Goal: Task Accomplishment & Management: Complete application form

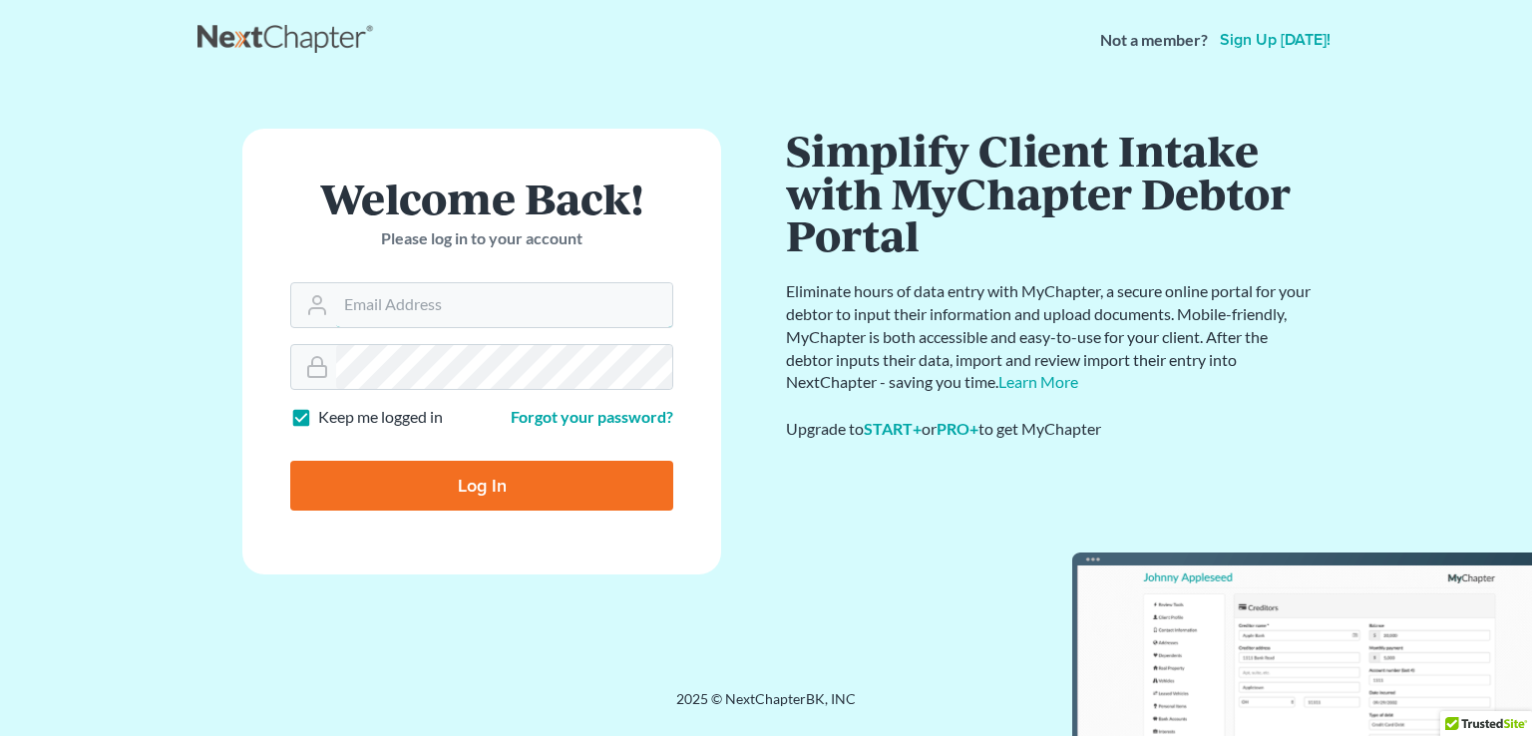
type input "[PERSON_NAME][EMAIL_ADDRESS][DOMAIN_NAME]"
click at [492, 476] on input "Log In" at bounding box center [481, 486] width 383 height 50
type input "Thinking..."
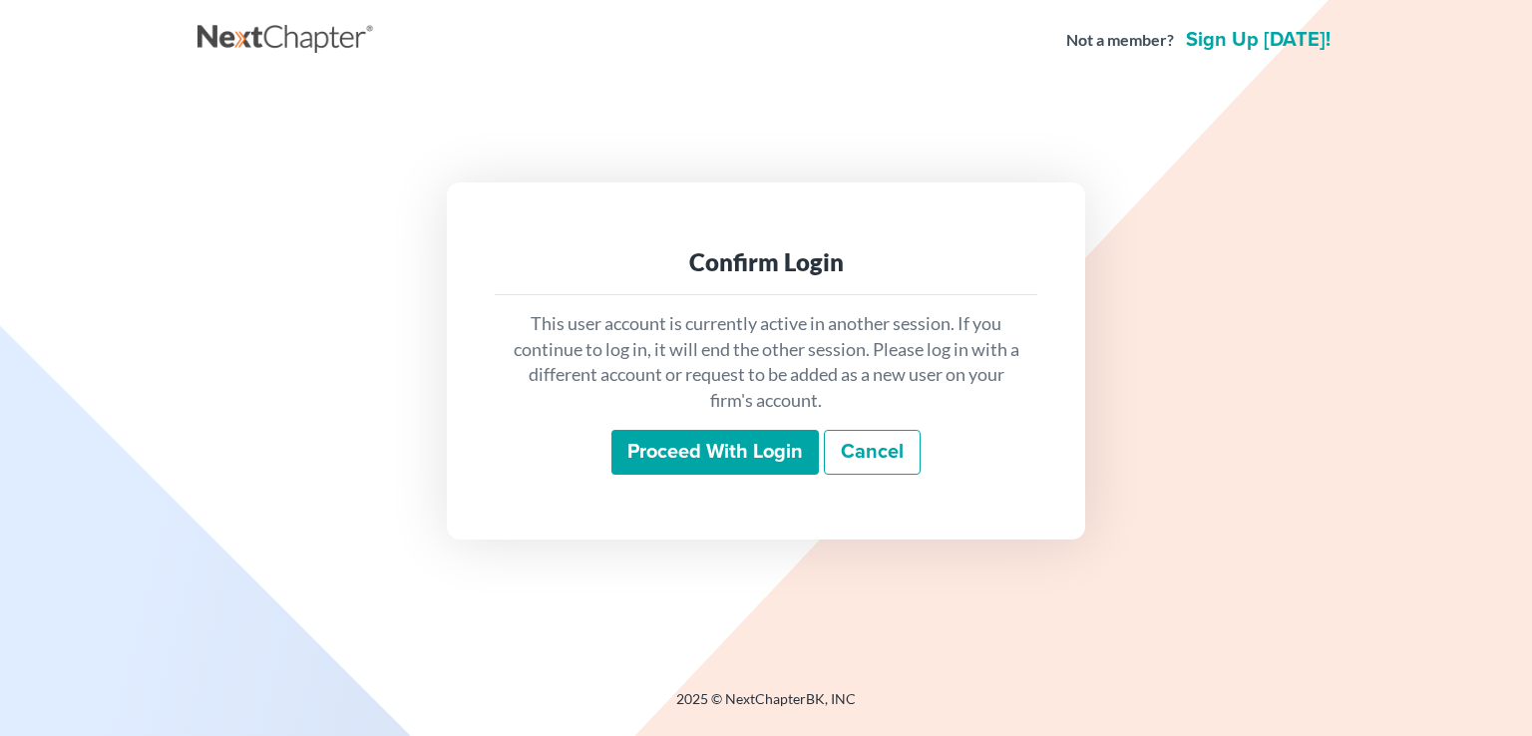
click at [670, 460] on input "Proceed with login" at bounding box center [714, 453] width 207 height 46
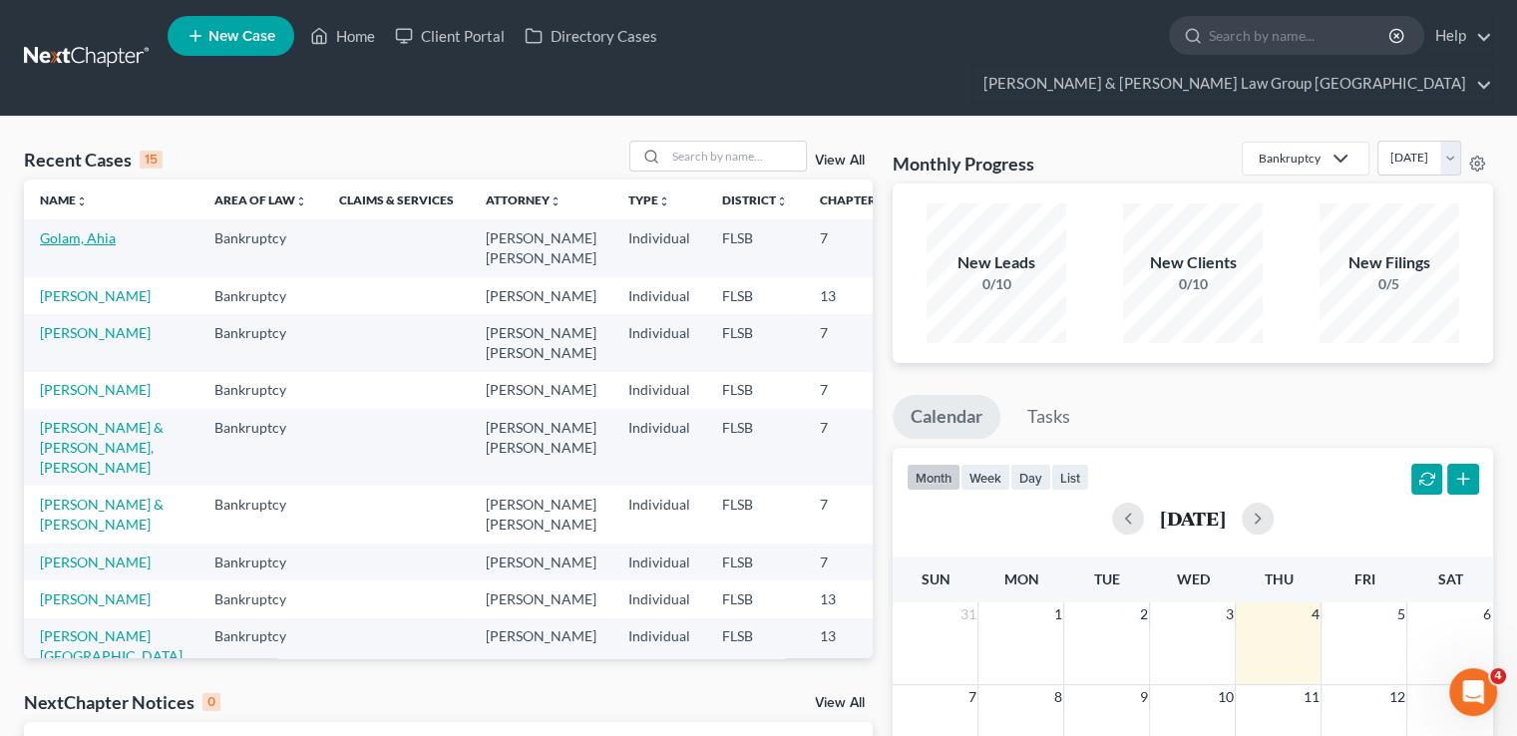
click at [55, 229] on link "Golam, Ahia" at bounding box center [78, 237] width 76 height 17
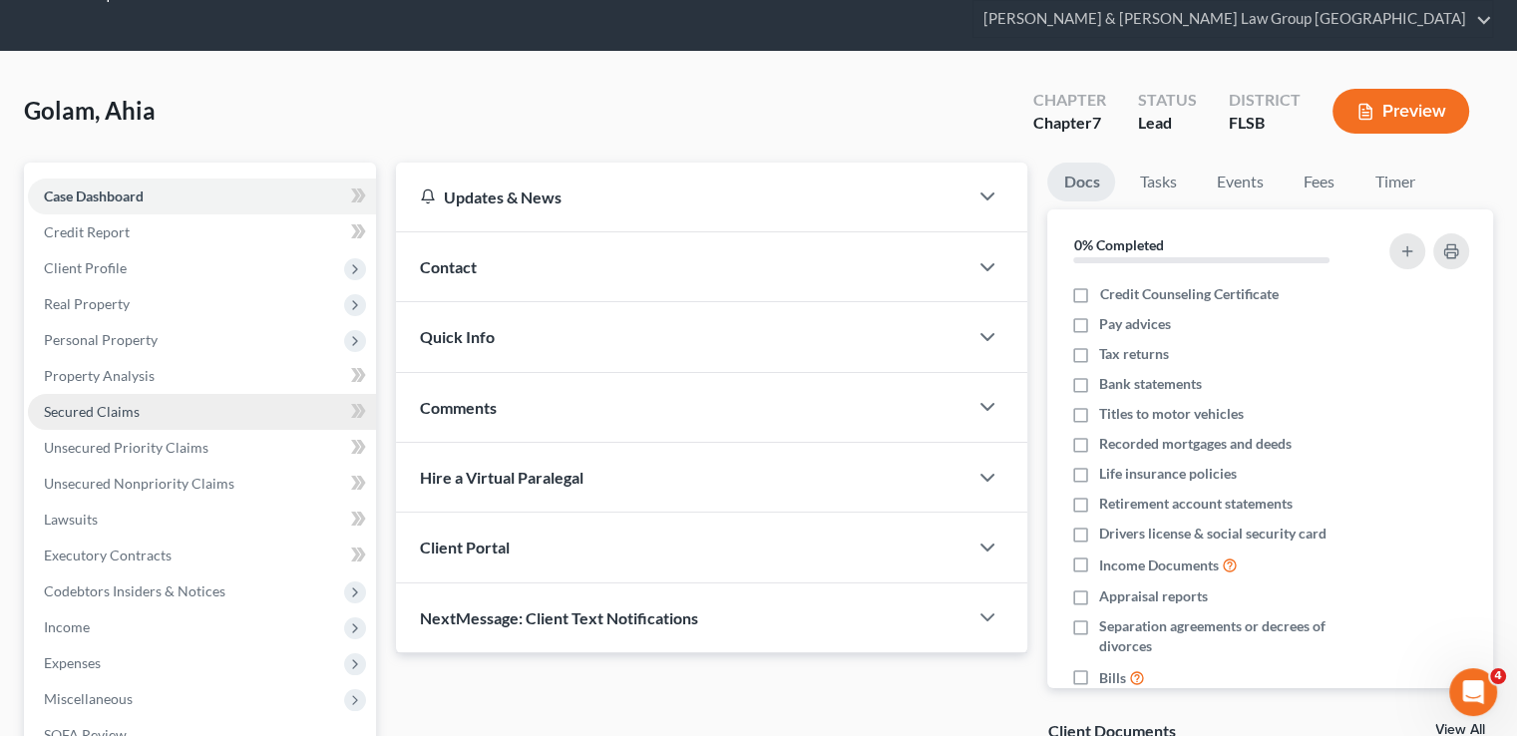
scroll to position [100, 0]
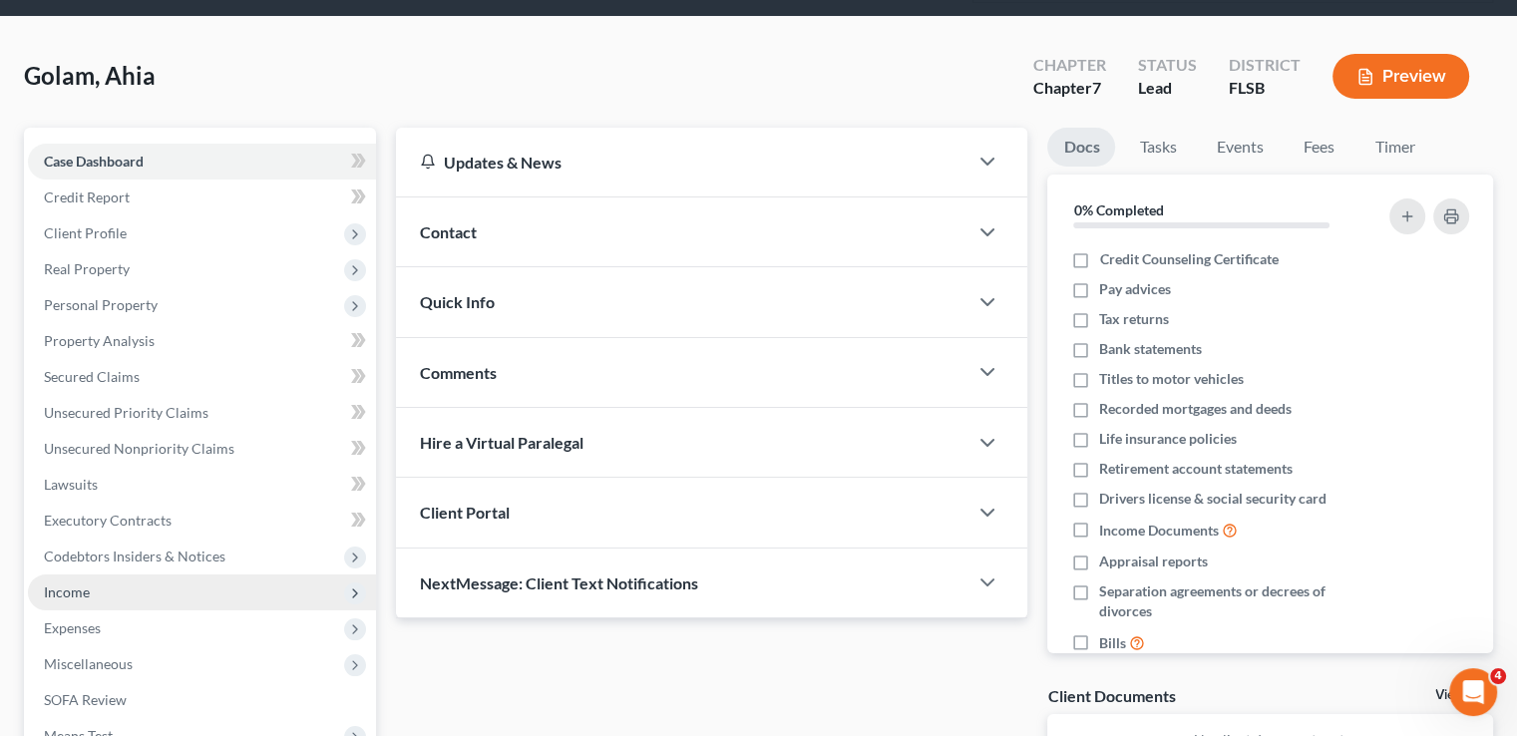
click at [135, 574] on span "Income" at bounding box center [202, 592] width 348 height 36
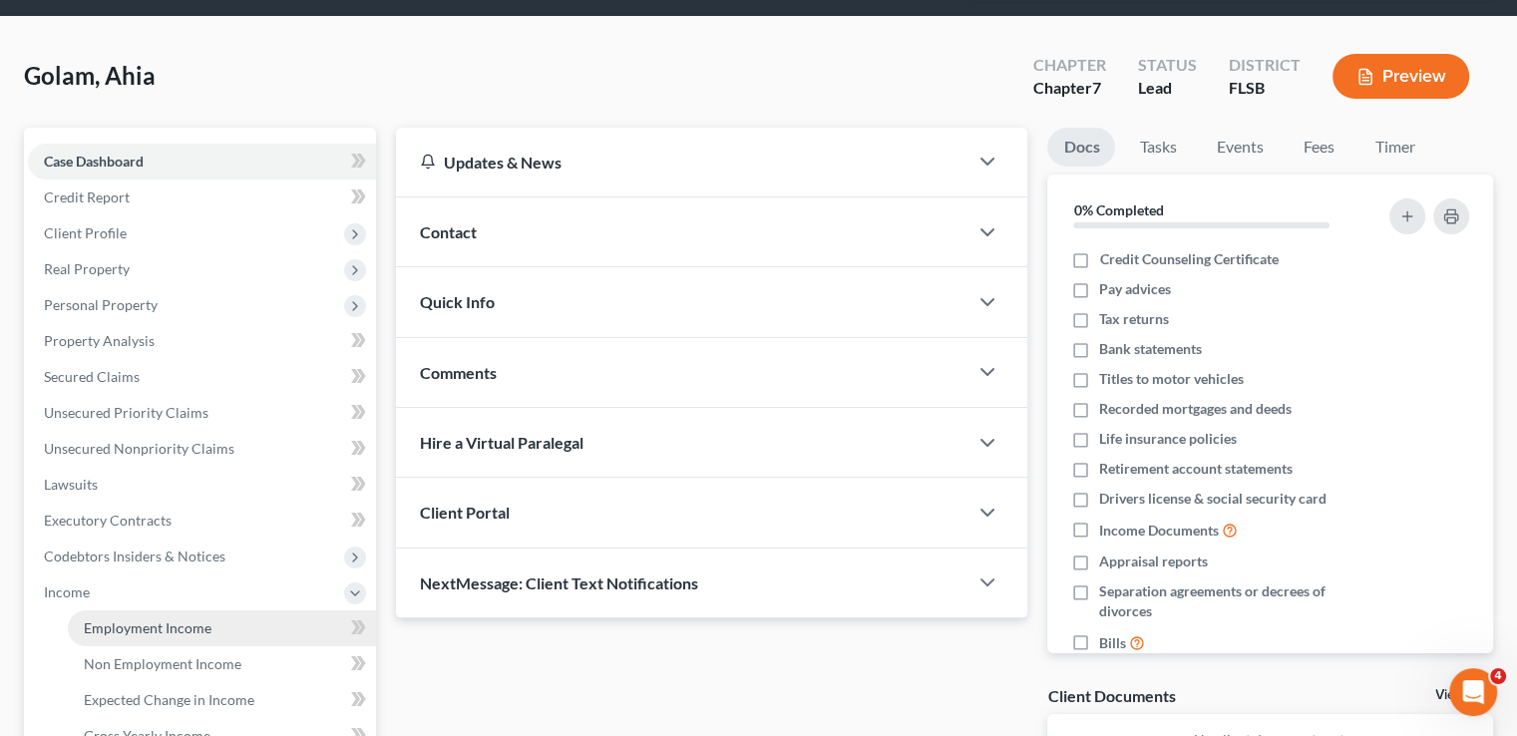
click at [126, 619] on span "Employment Income" at bounding box center [148, 627] width 128 height 17
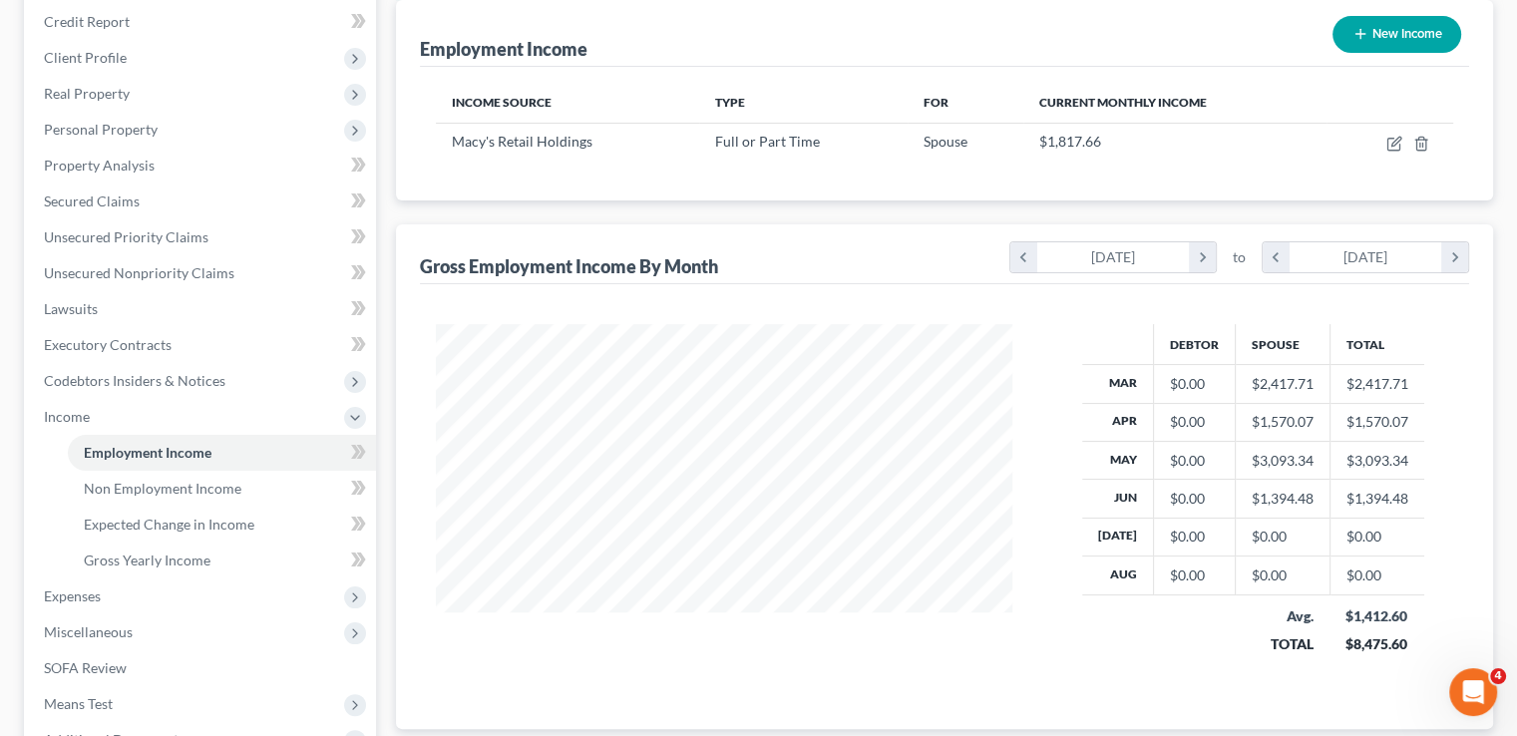
scroll to position [399, 0]
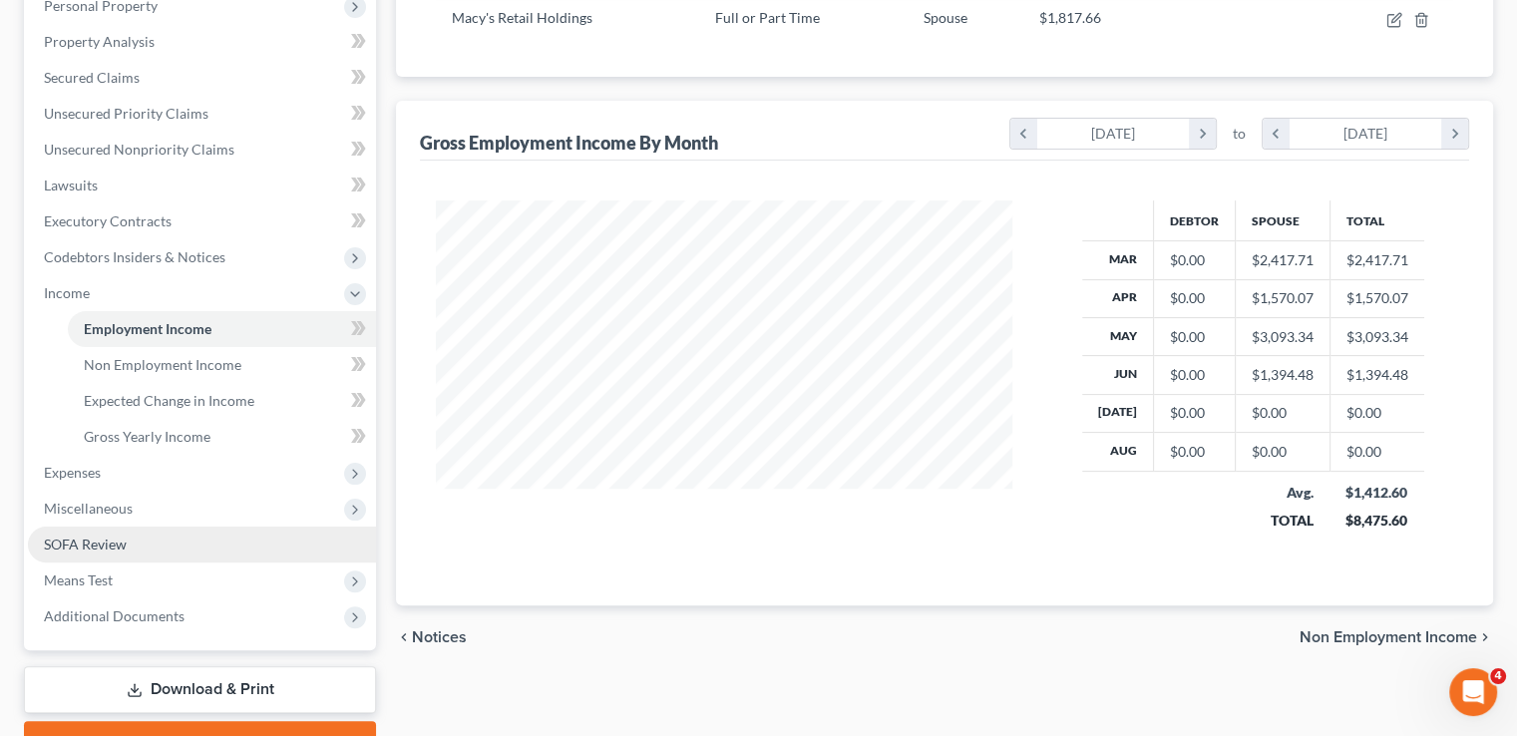
click at [97, 535] on span "SOFA Review" at bounding box center [85, 543] width 83 height 17
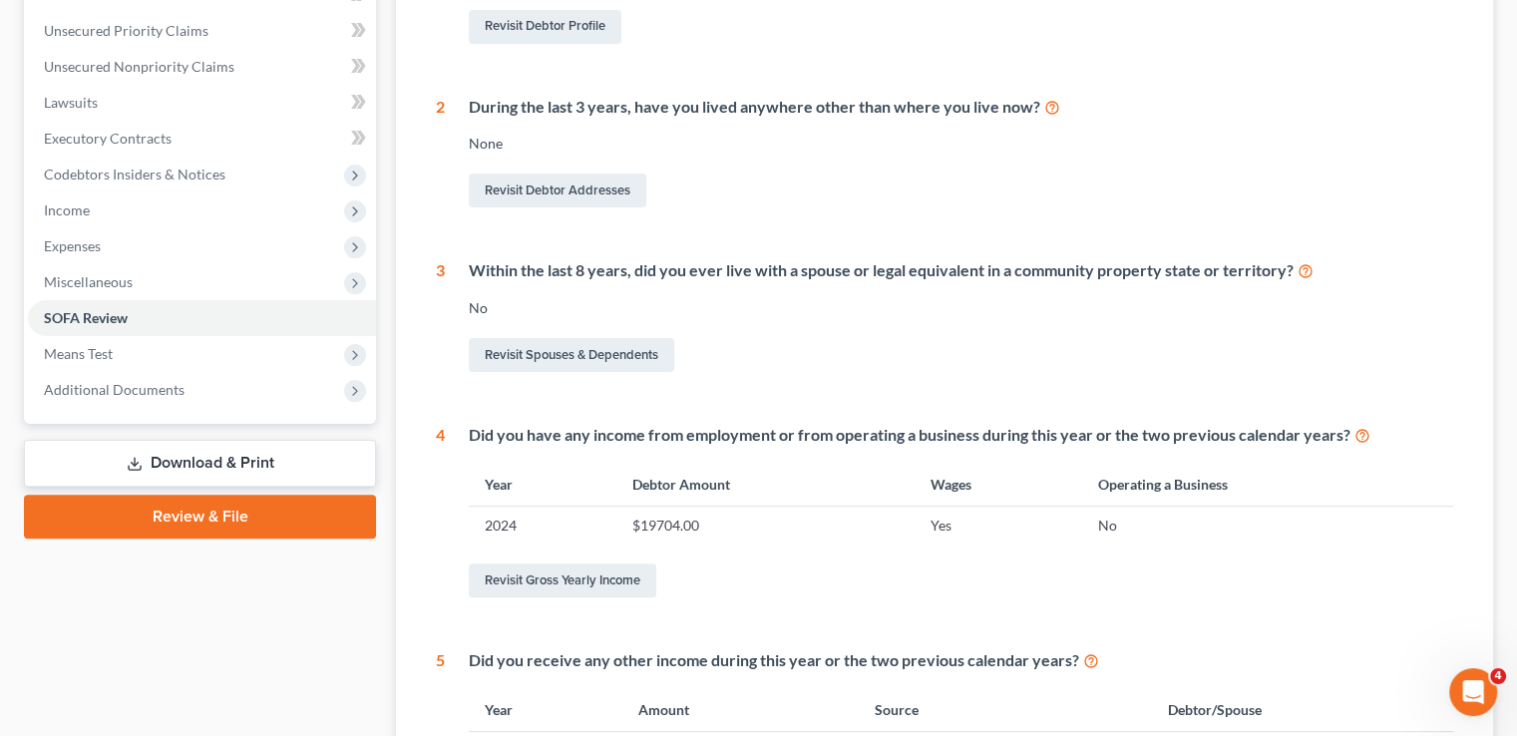
scroll to position [499, 0]
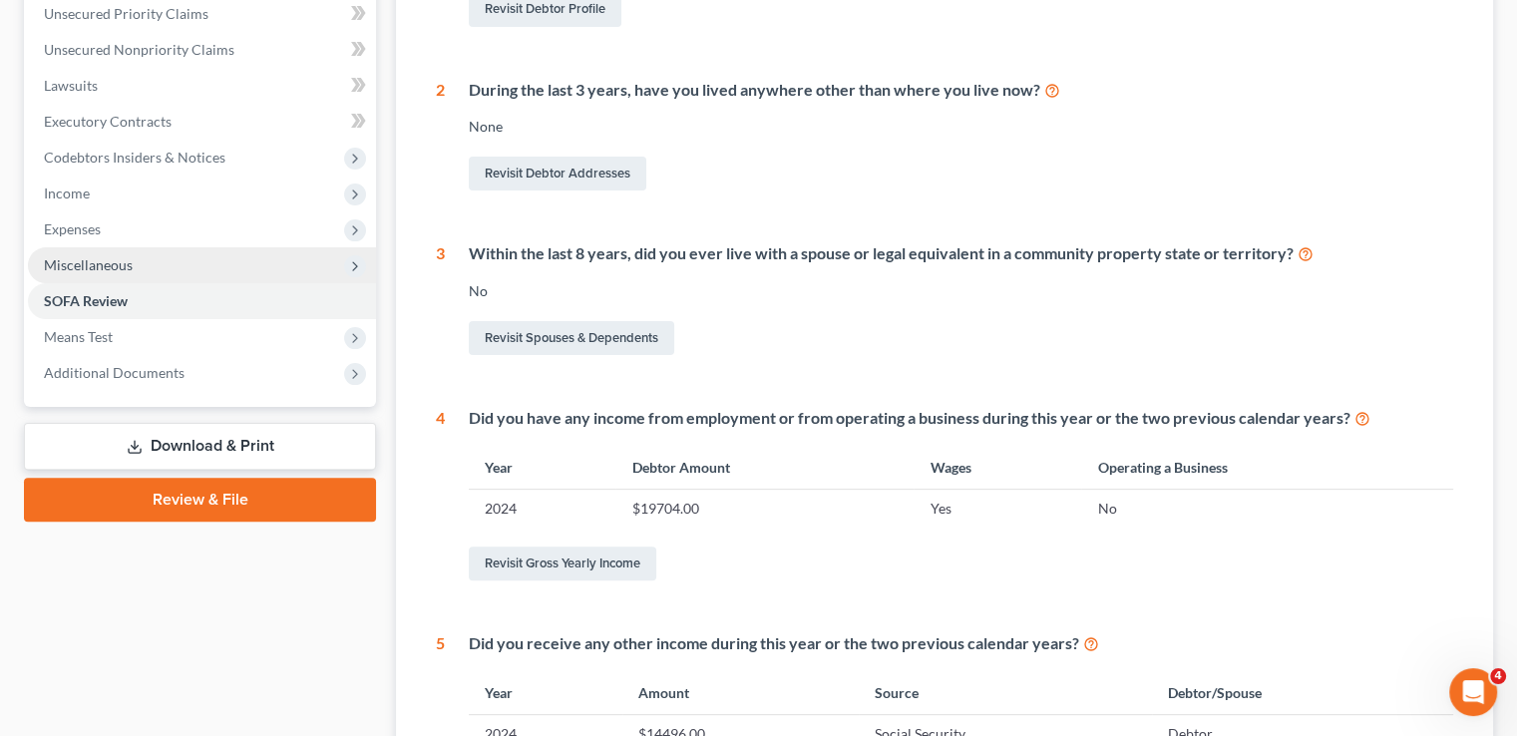
click at [79, 256] on span "Miscellaneous" at bounding box center [88, 264] width 89 height 17
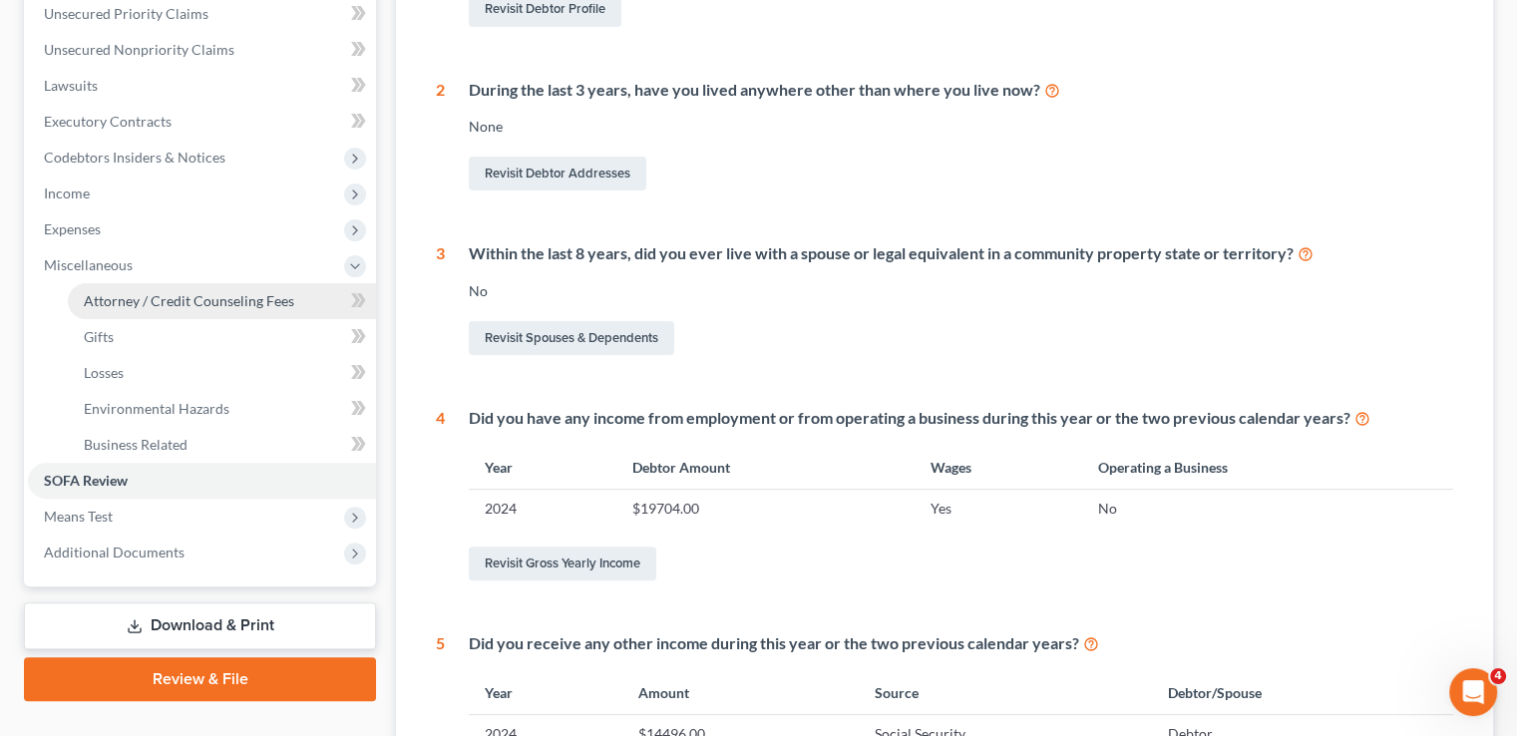
click at [100, 292] on span "Attorney / Credit Counseling Fees" at bounding box center [189, 300] width 210 height 17
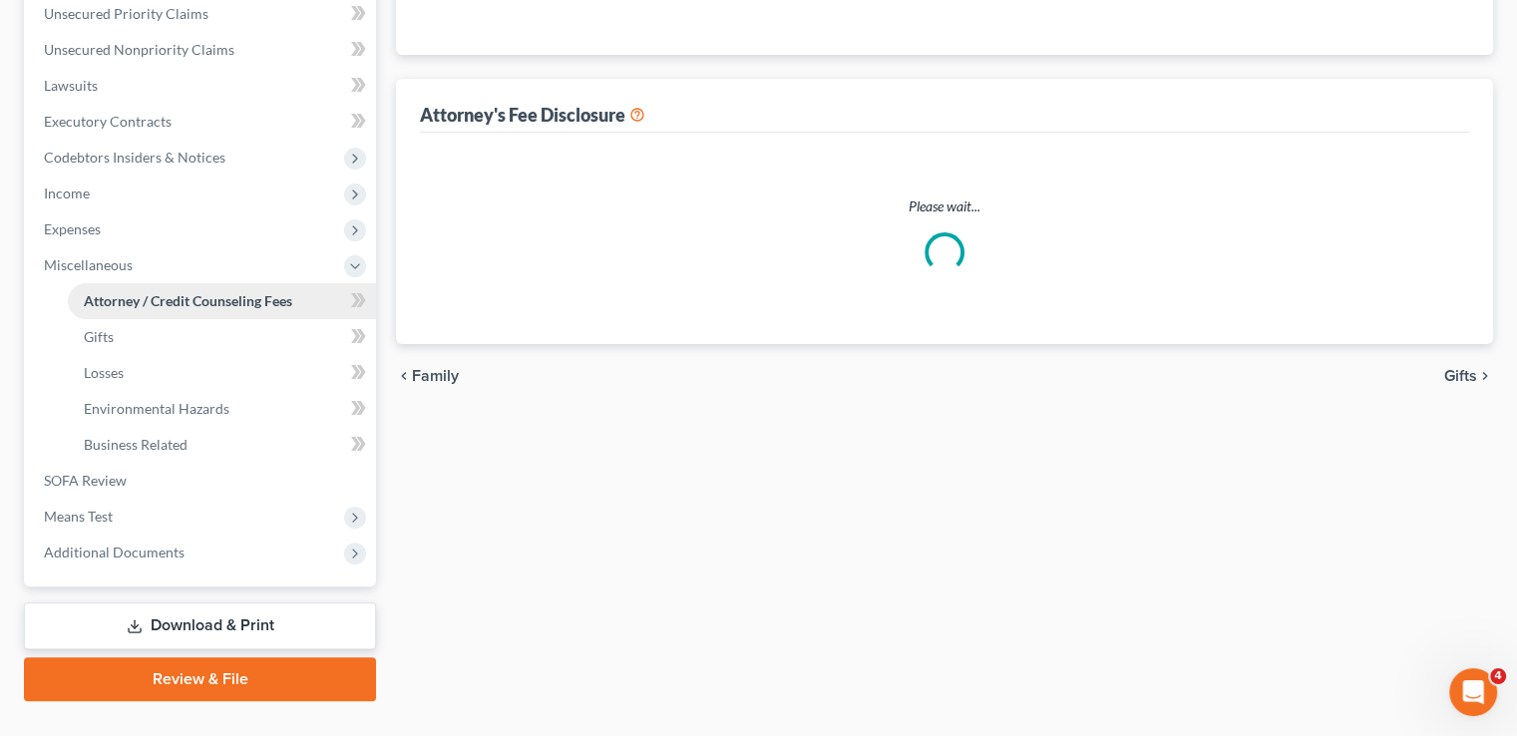
select select "3"
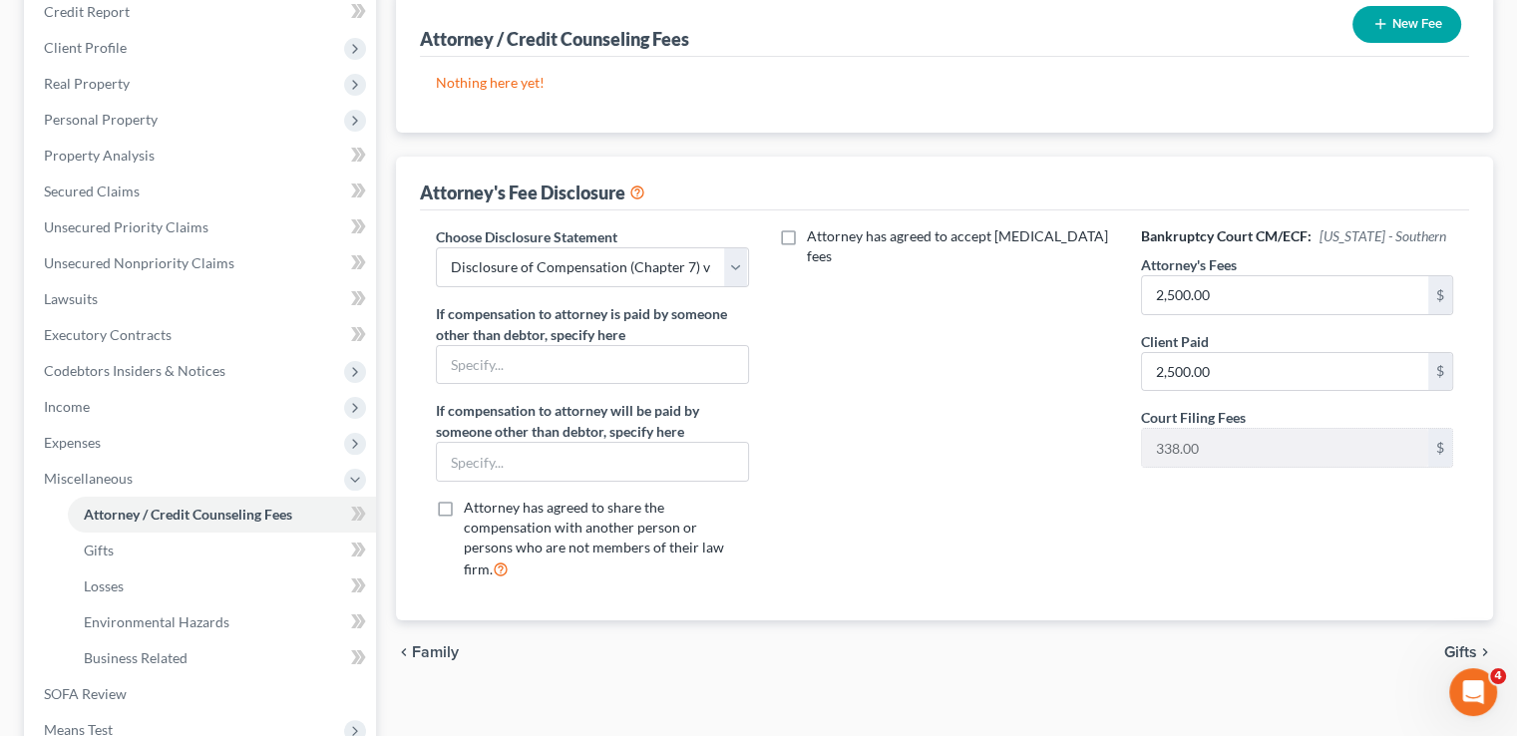
scroll to position [299, 0]
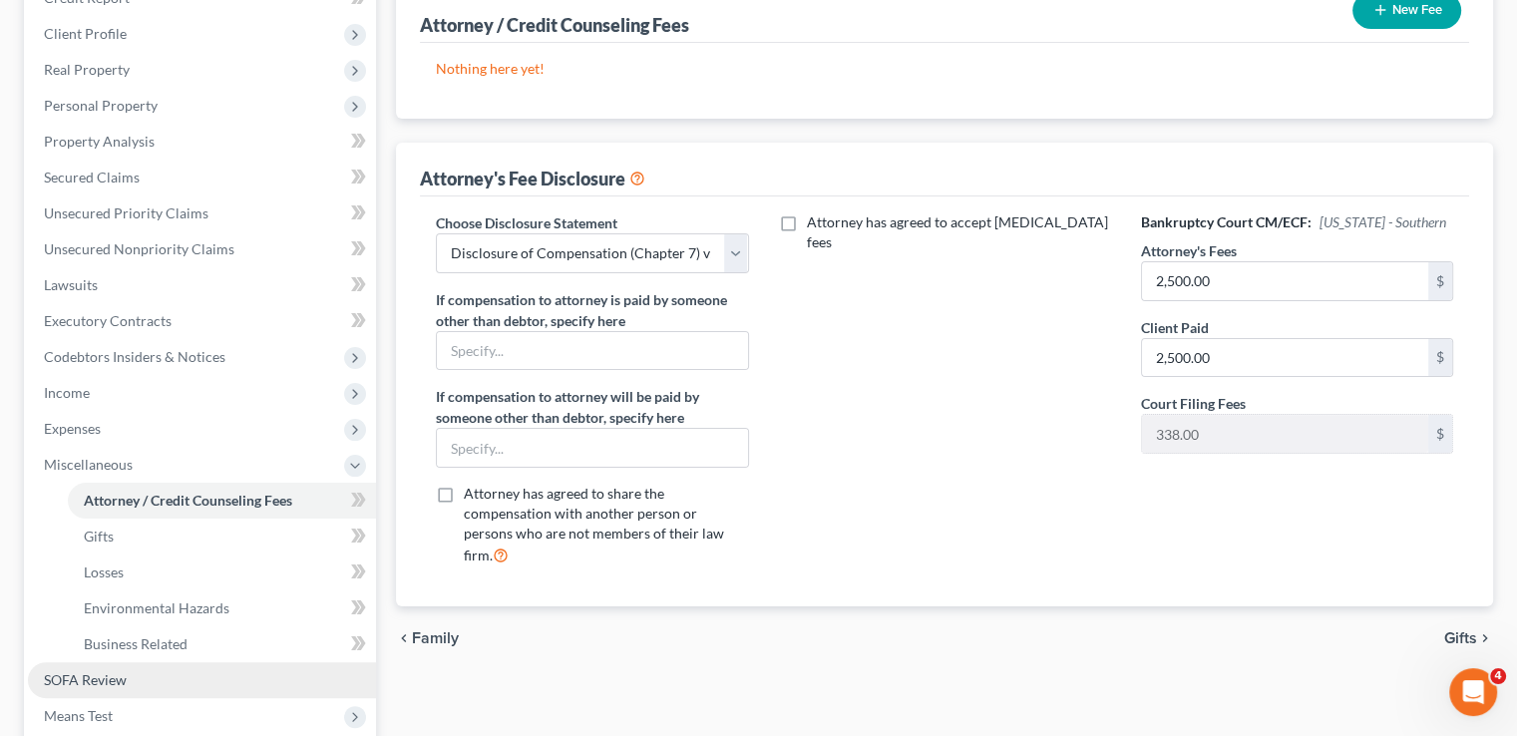
click at [138, 662] on link "SOFA Review" at bounding box center [202, 680] width 348 height 36
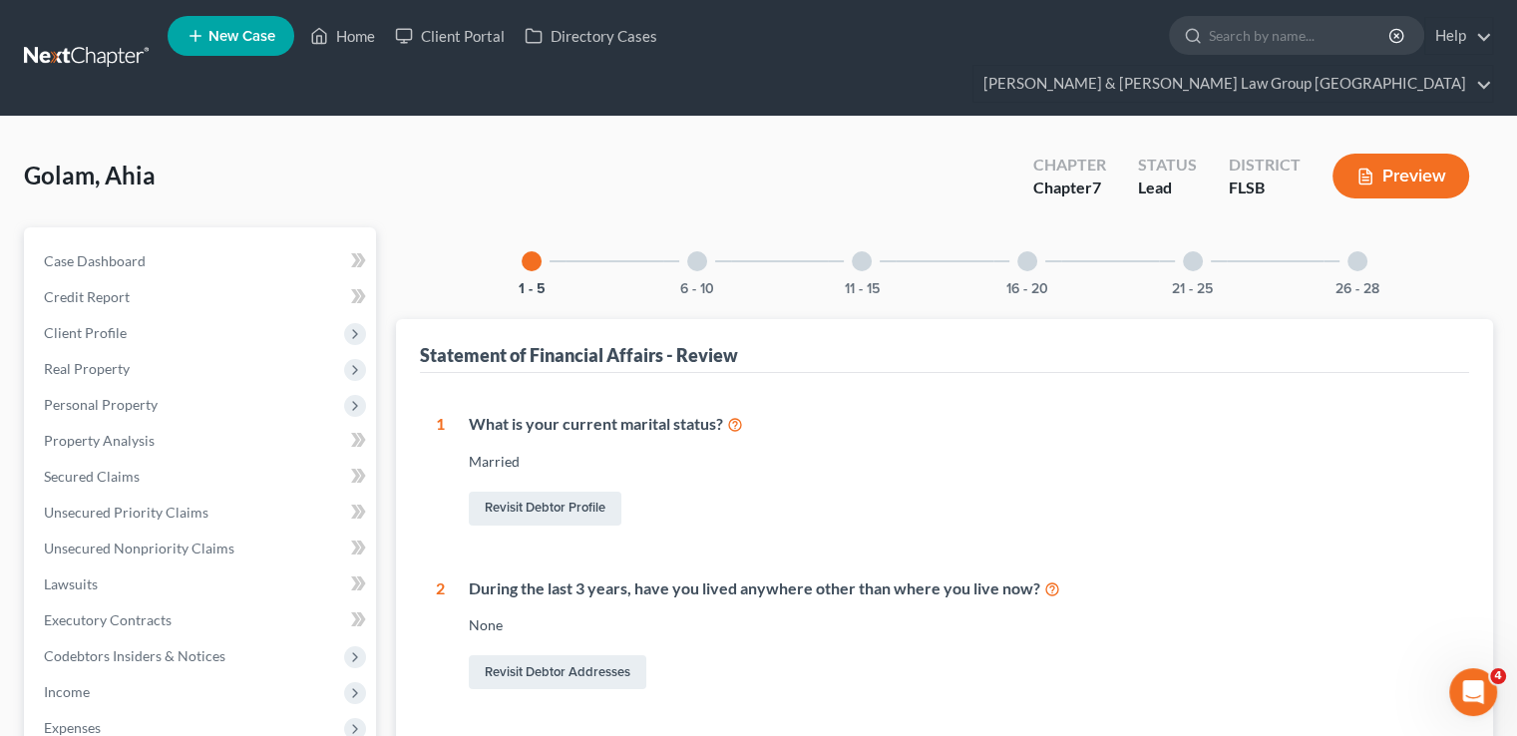
click at [694, 251] on div at bounding box center [697, 261] width 20 height 20
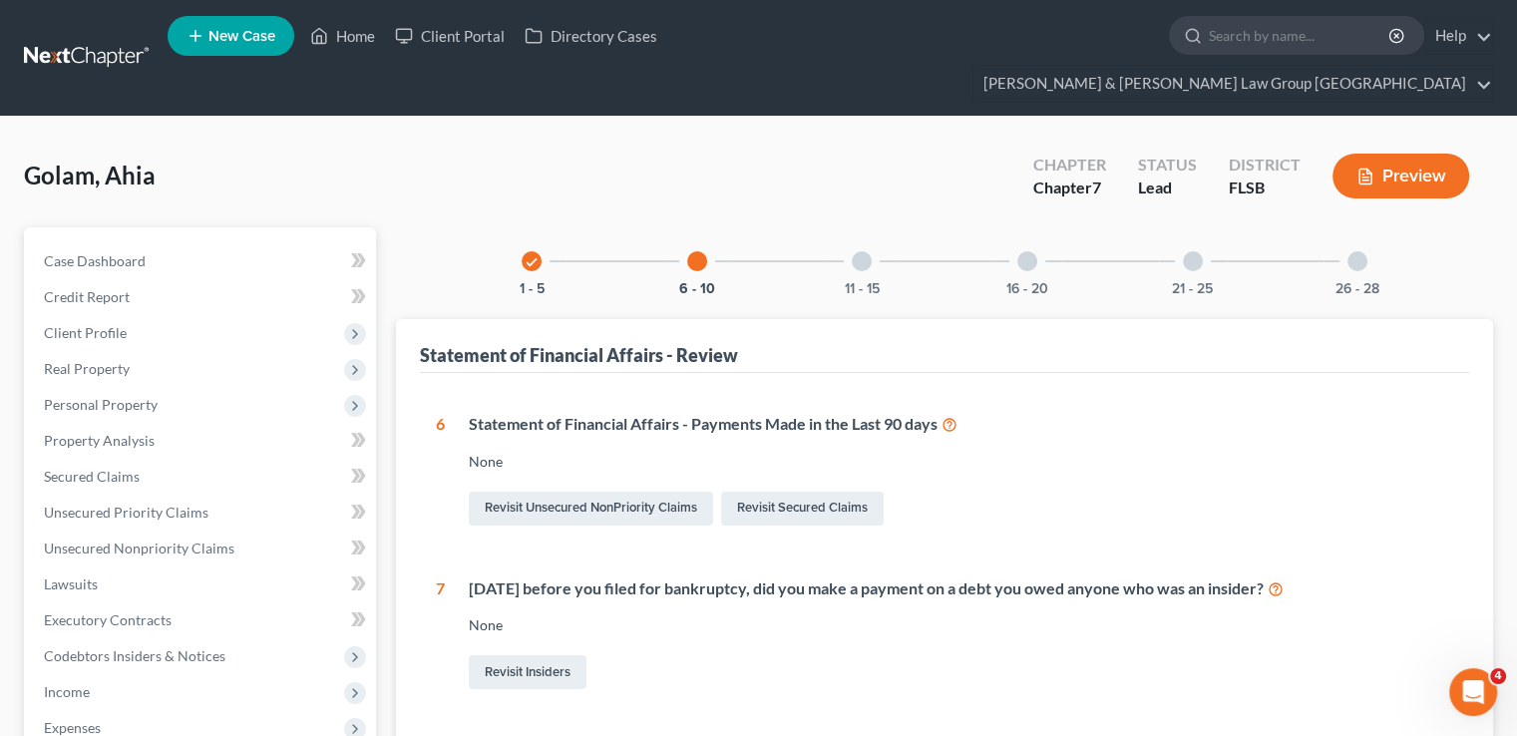
click at [905, 233] on div "check 1 - 5 6 - 10 11 - 15 16 - 20 21 - 25 26 - 28" at bounding box center [944, 261] width 893 height 68
click at [865, 251] on div at bounding box center [862, 261] width 20 height 20
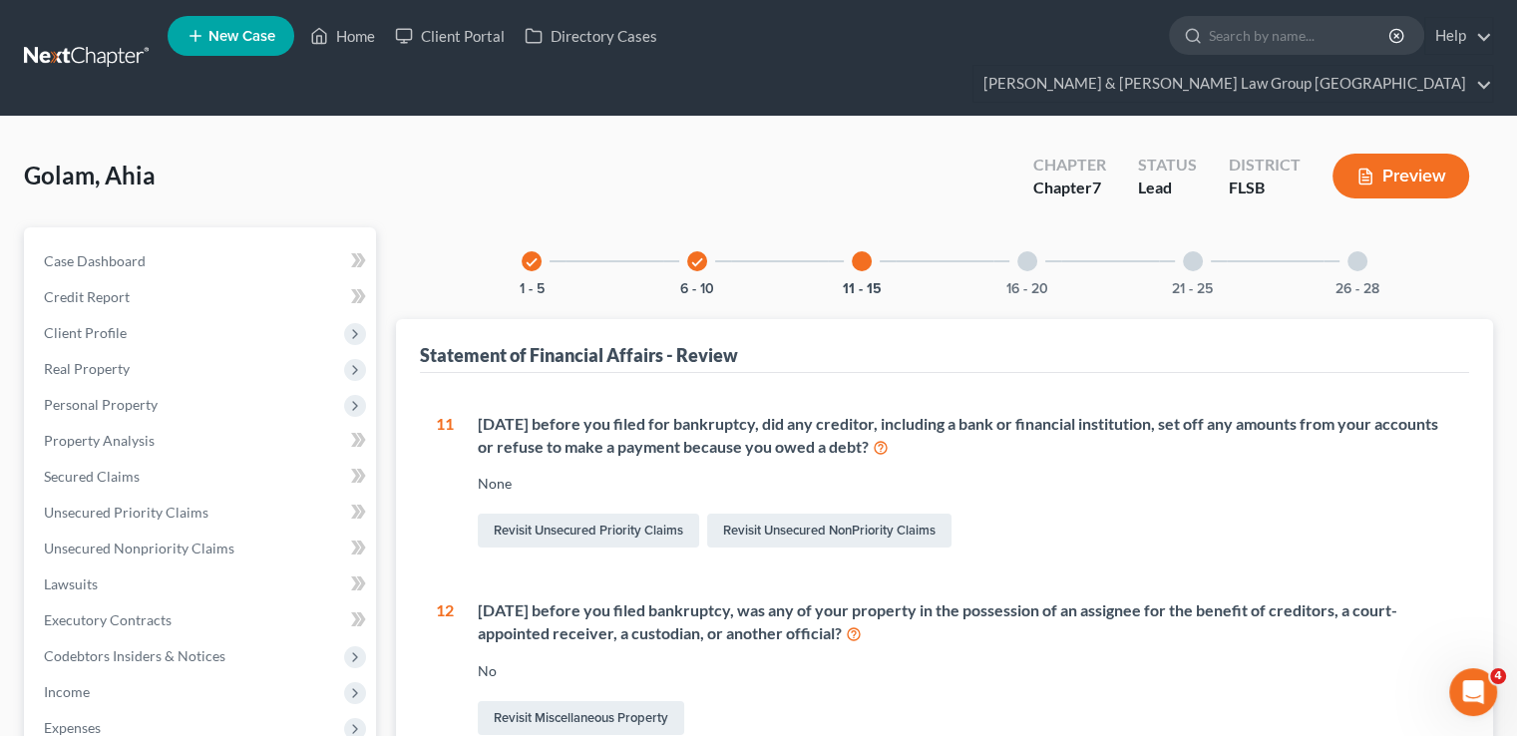
click at [1028, 234] on div "16 - 20" at bounding box center [1027, 261] width 68 height 68
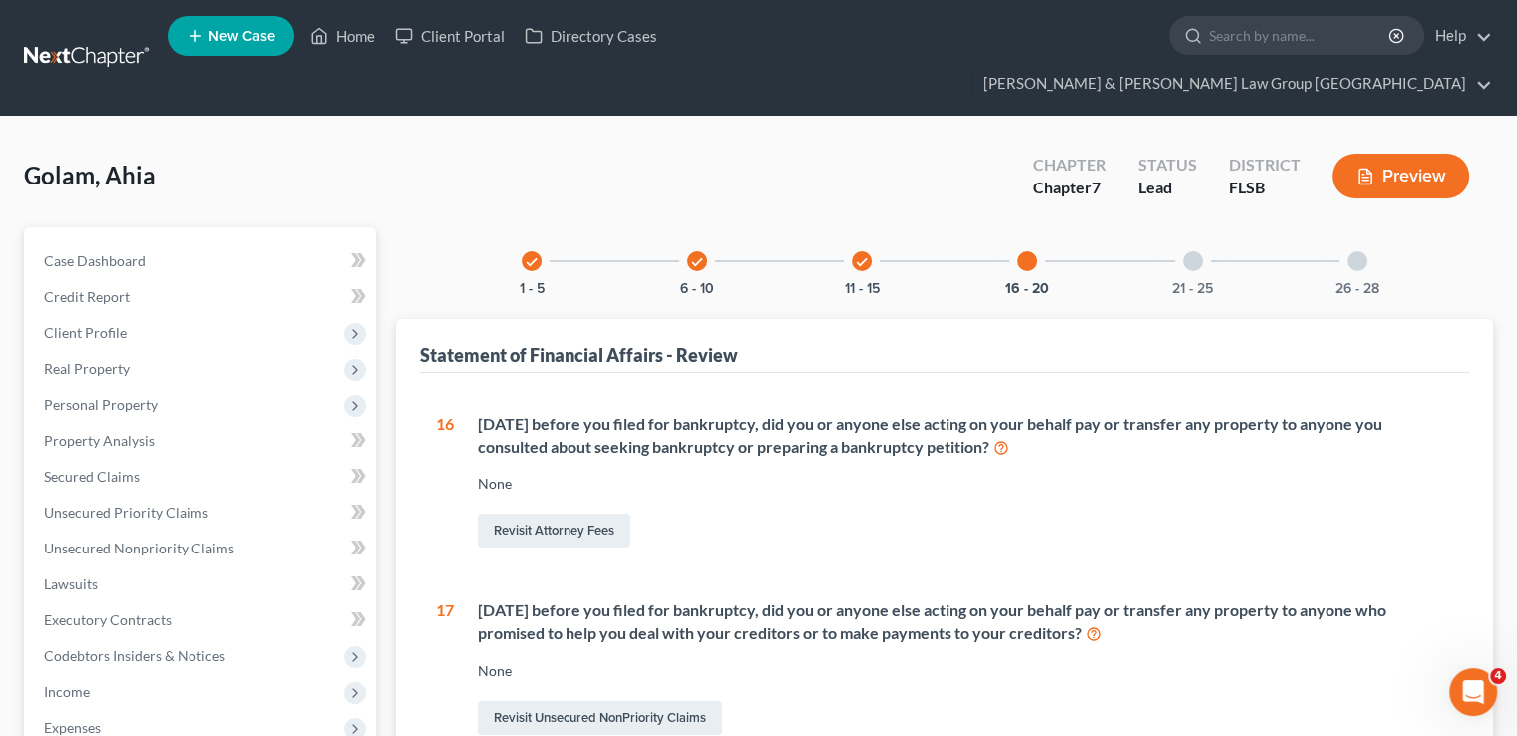
click at [1189, 239] on div "21 - 25" at bounding box center [1193, 261] width 68 height 68
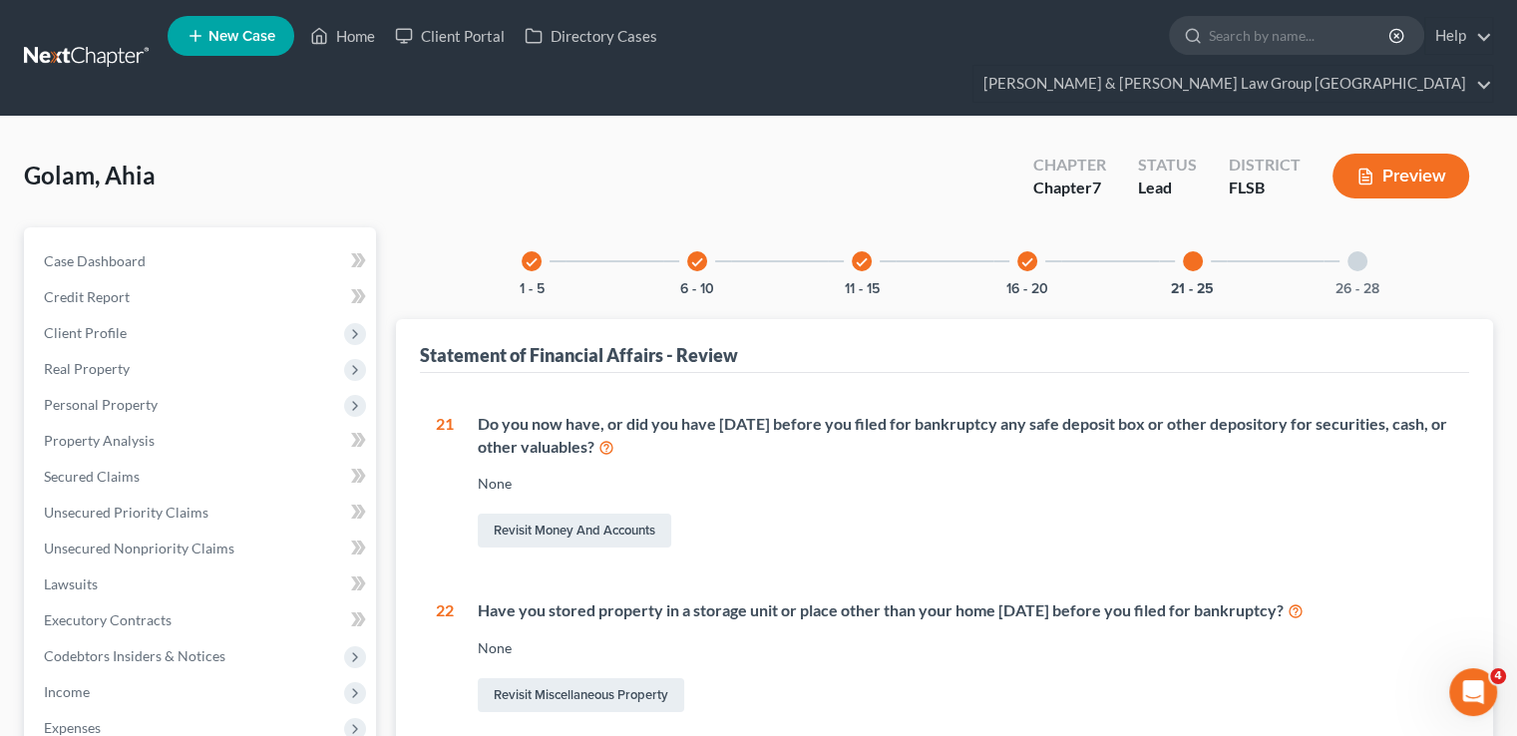
click at [1348, 239] on div "26 - 28" at bounding box center [1357, 261] width 68 height 68
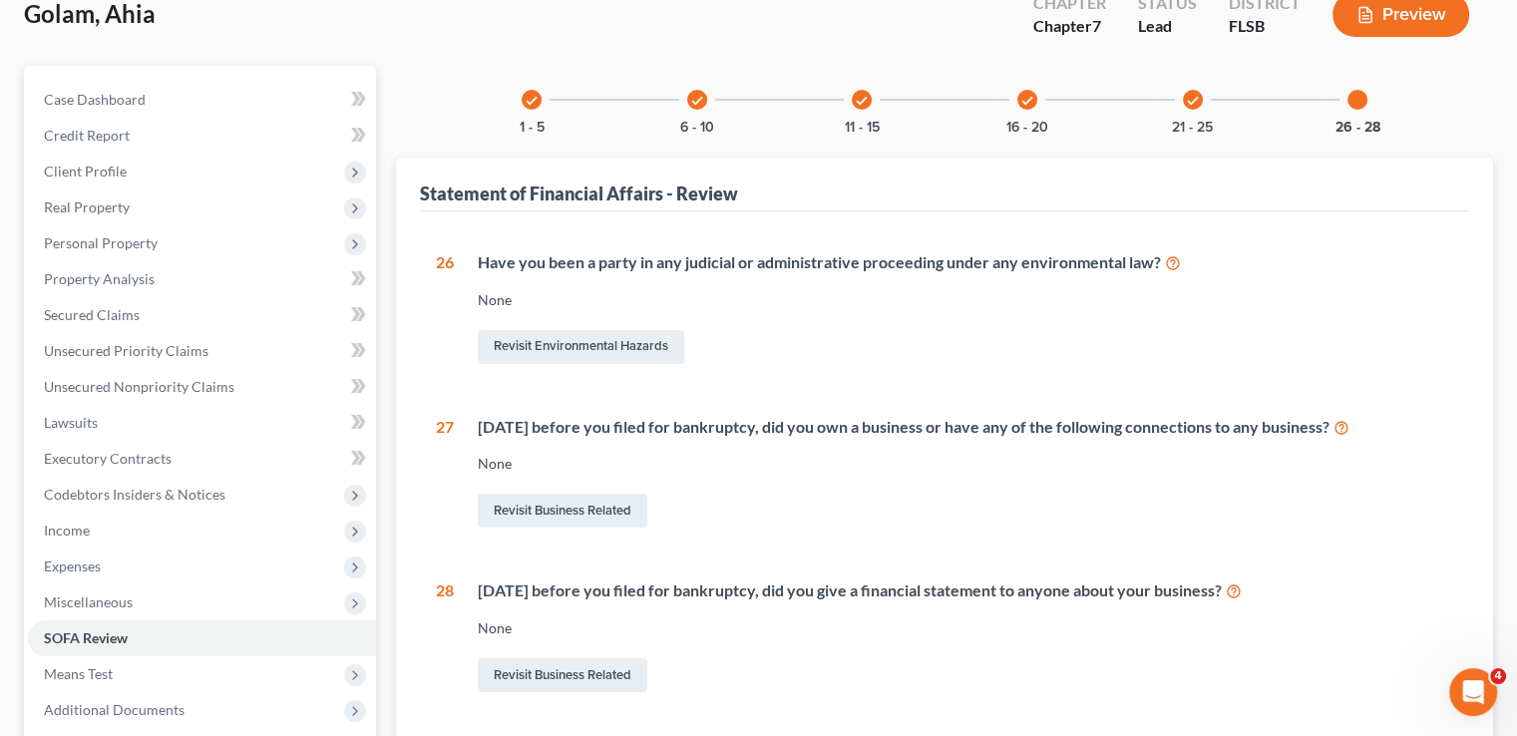
scroll to position [323, 0]
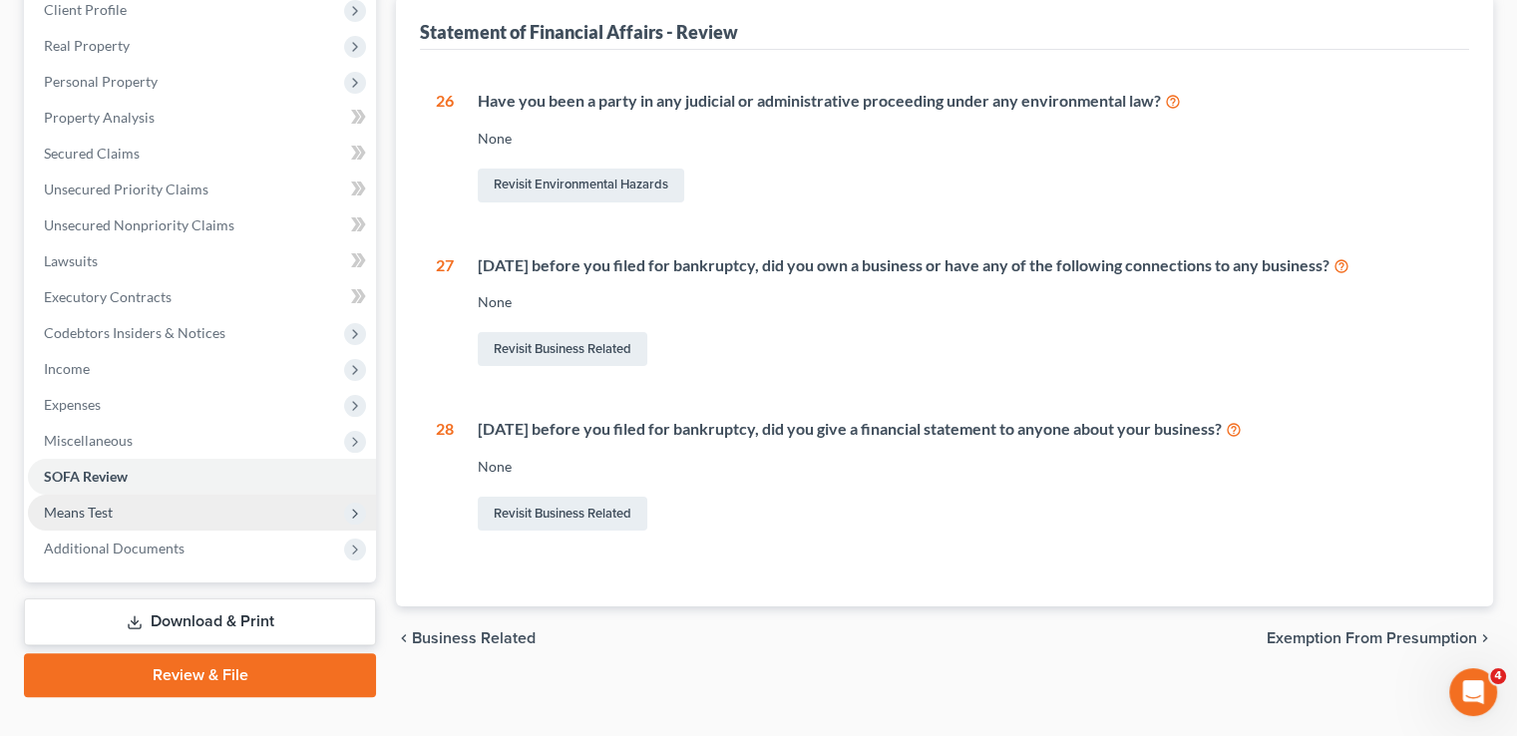
click at [155, 495] on span "Means Test" at bounding box center [202, 513] width 348 height 36
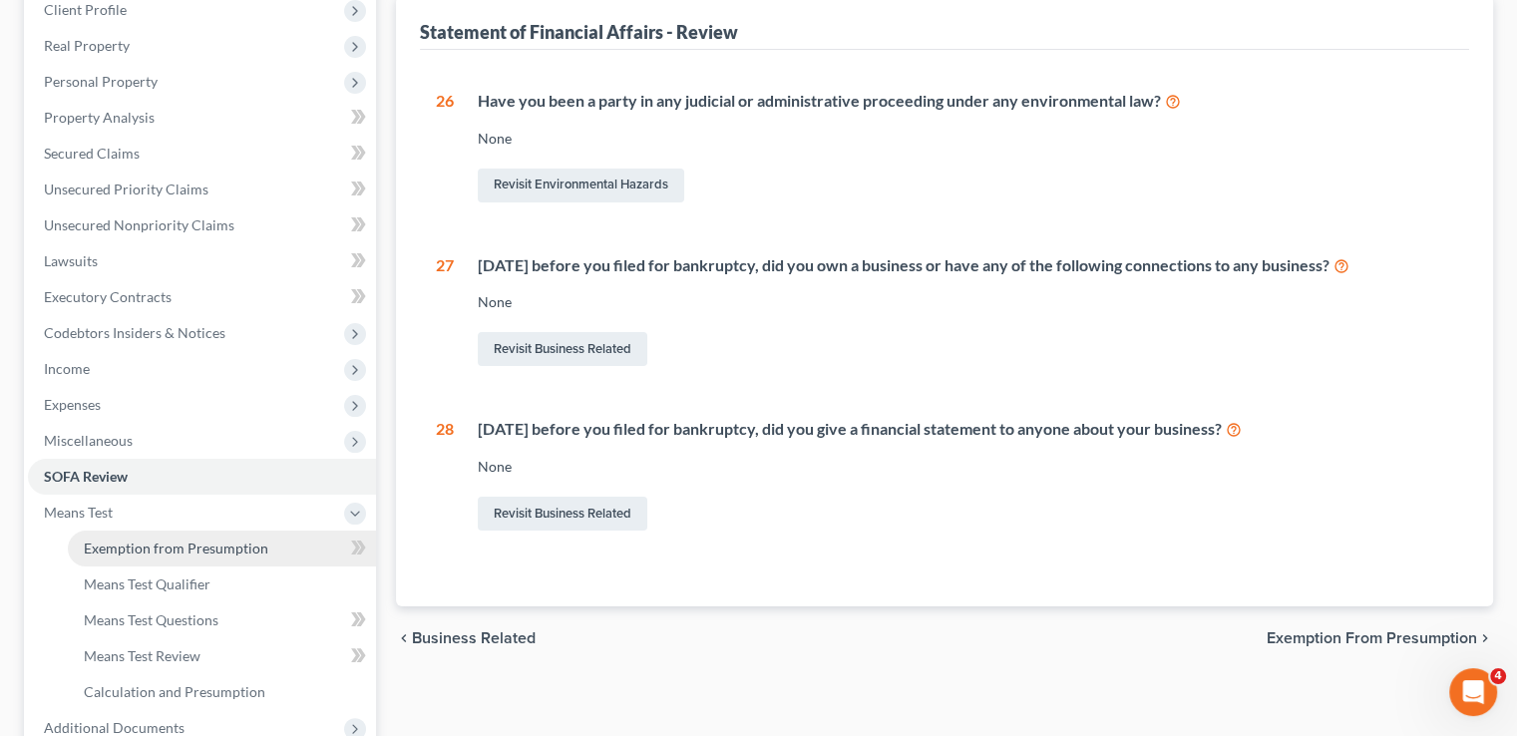
click at [160, 539] on span "Exemption from Presumption" at bounding box center [176, 547] width 184 height 17
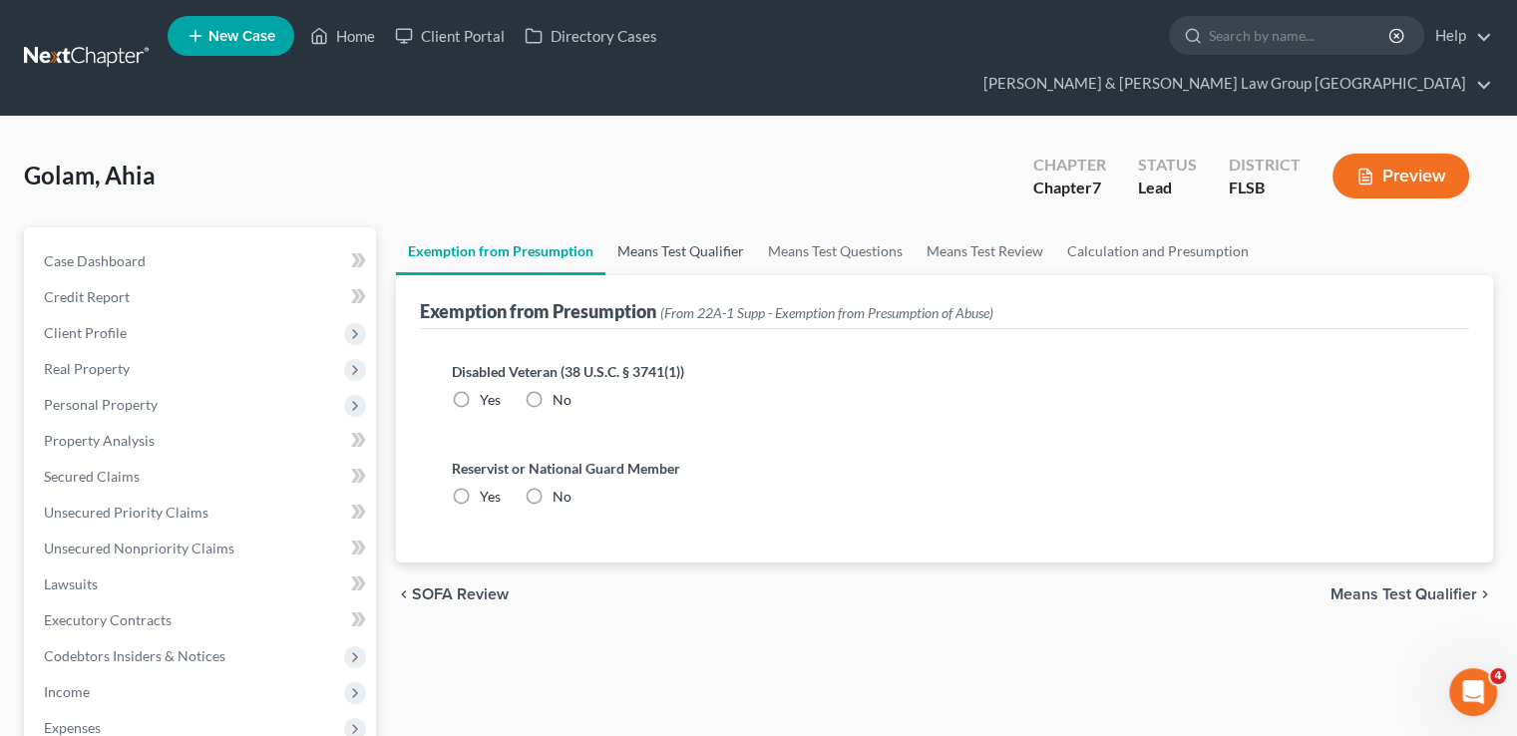
click at [701, 227] on link "Means Test Qualifier" at bounding box center [680, 251] width 151 height 48
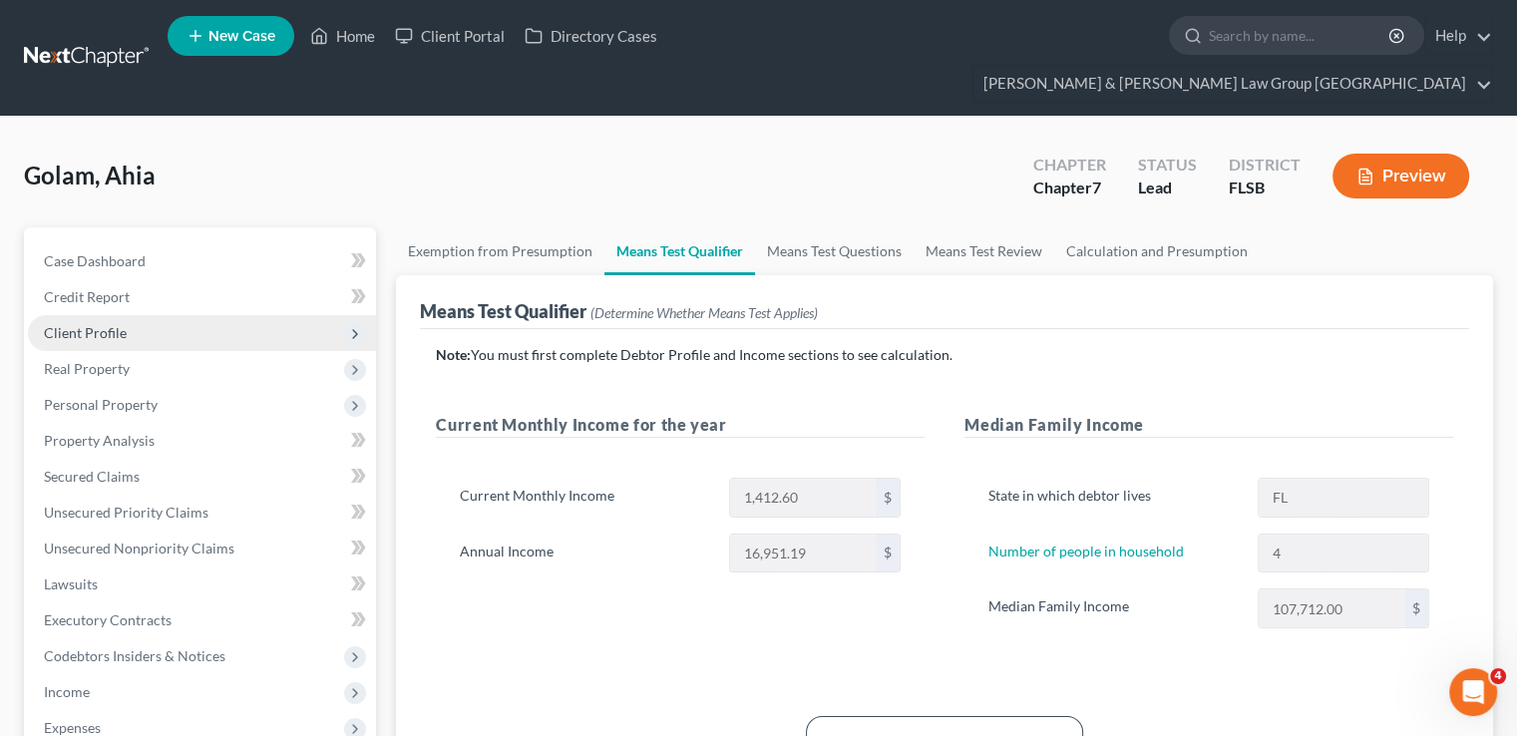
click at [144, 315] on span "Client Profile" at bounding box center [202, 333] width 348 height 36
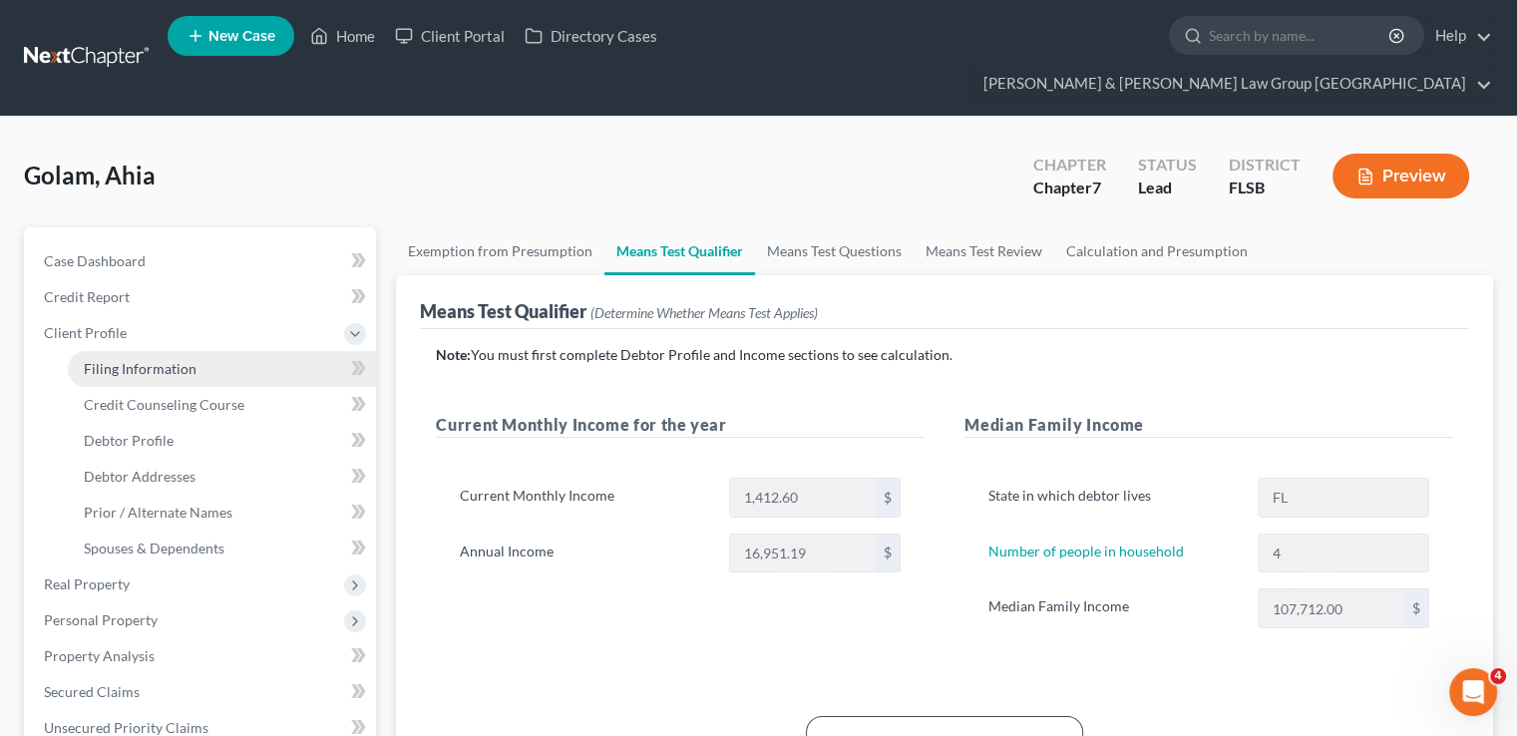
click at [163, 360] on span "Filing Information" at bounding box center [140, 368] width 113 height 17
select select "1"
select select "0"
select select "9"
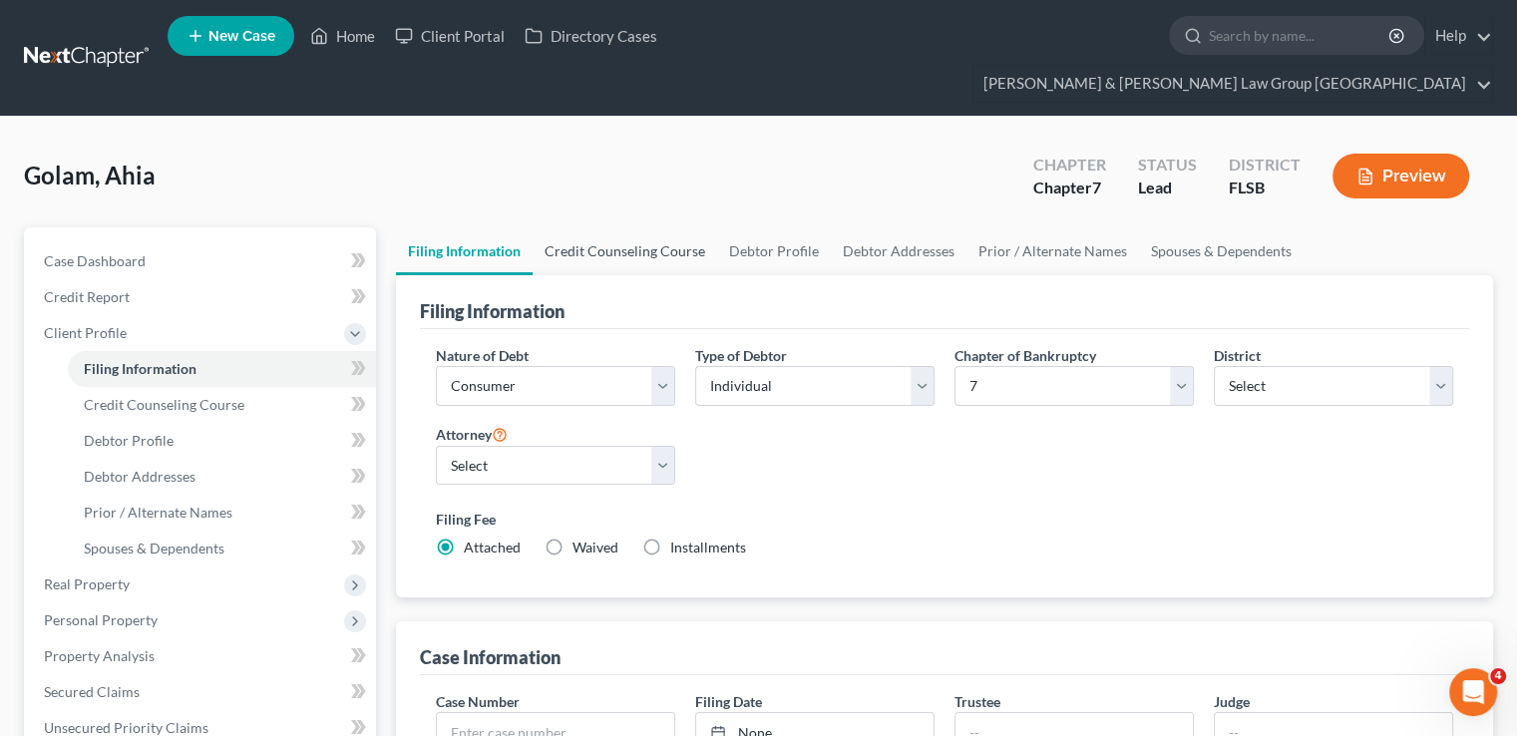
click at [663, 227] on link "Credit Counseling Course" at bounding box center [624, 251] width 184 height 48
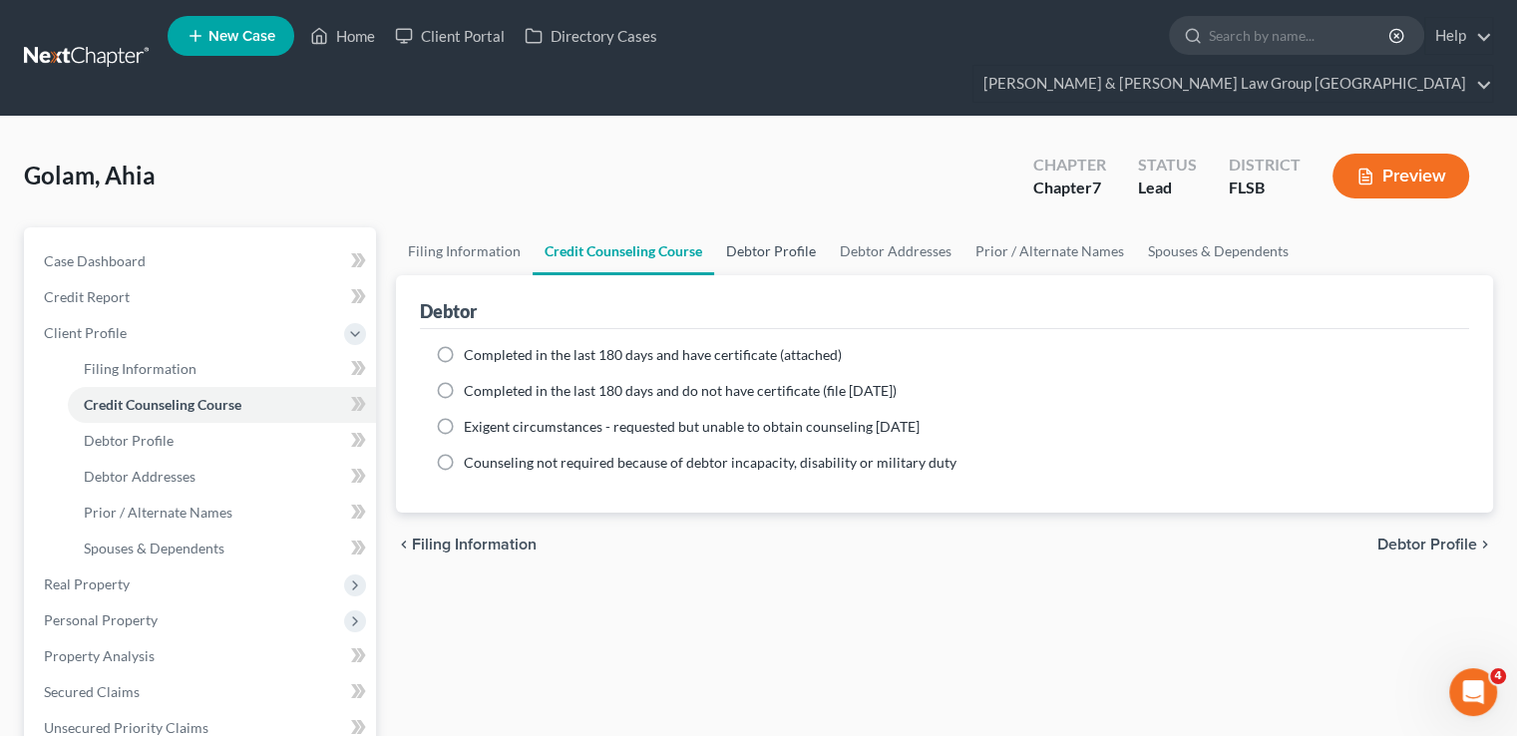
click at [766, 227] on link "Debtor Profile" at bounding box center [771, 251] width 114 height 48
select select "1"
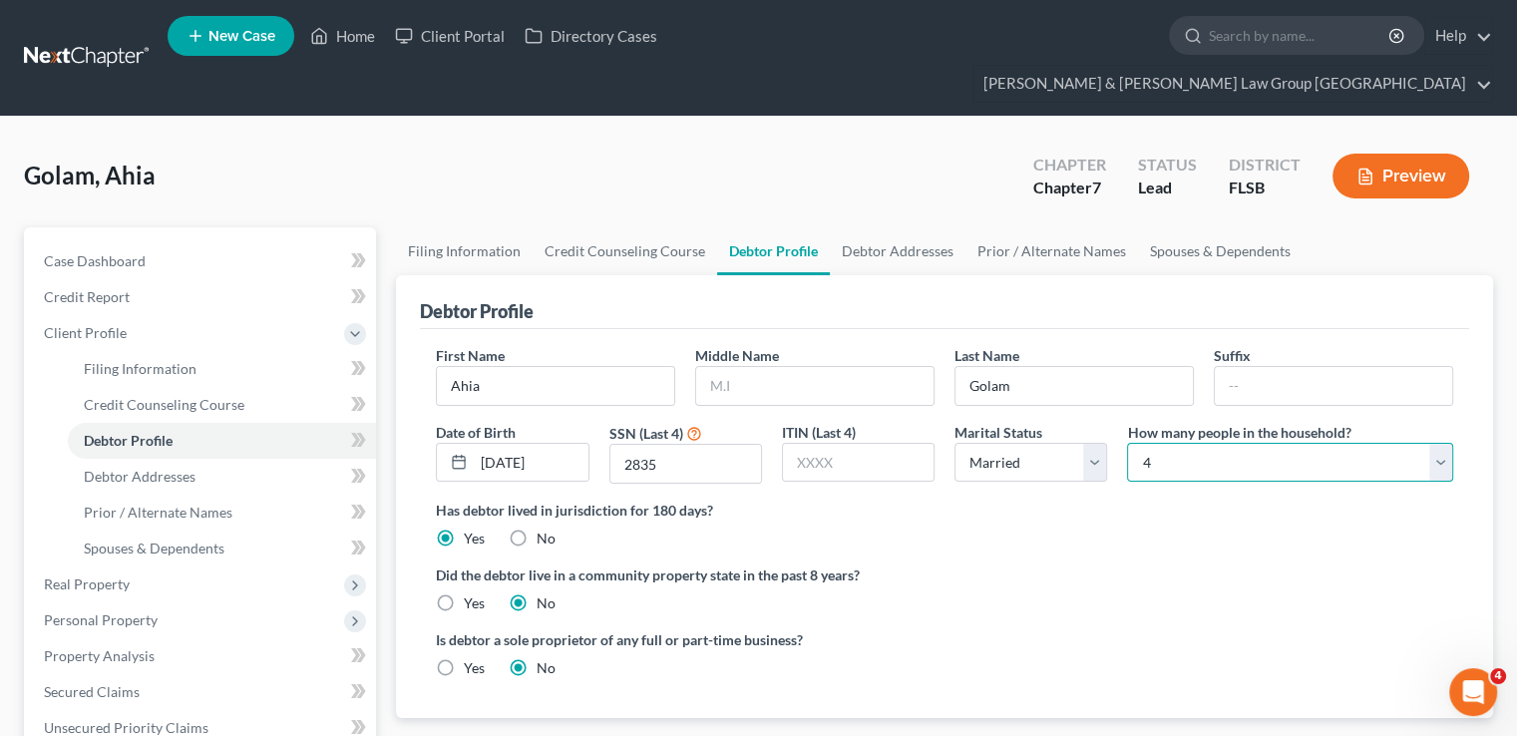
click at [1238, 443] on select "Select 1 2 3 4 5 6 7 8 9 10 11 12 13 14 15 16 17 18 19 20" at bounding box center [1290, 463] width 326 height 40
select select "0"
click at [1127, 443] on select "Select 1 2 3 4 5 6 7 8 9 10 11 12 13 14 15 16 17 18 19 20" at bounding box center [1290, 463] width 326 height 40
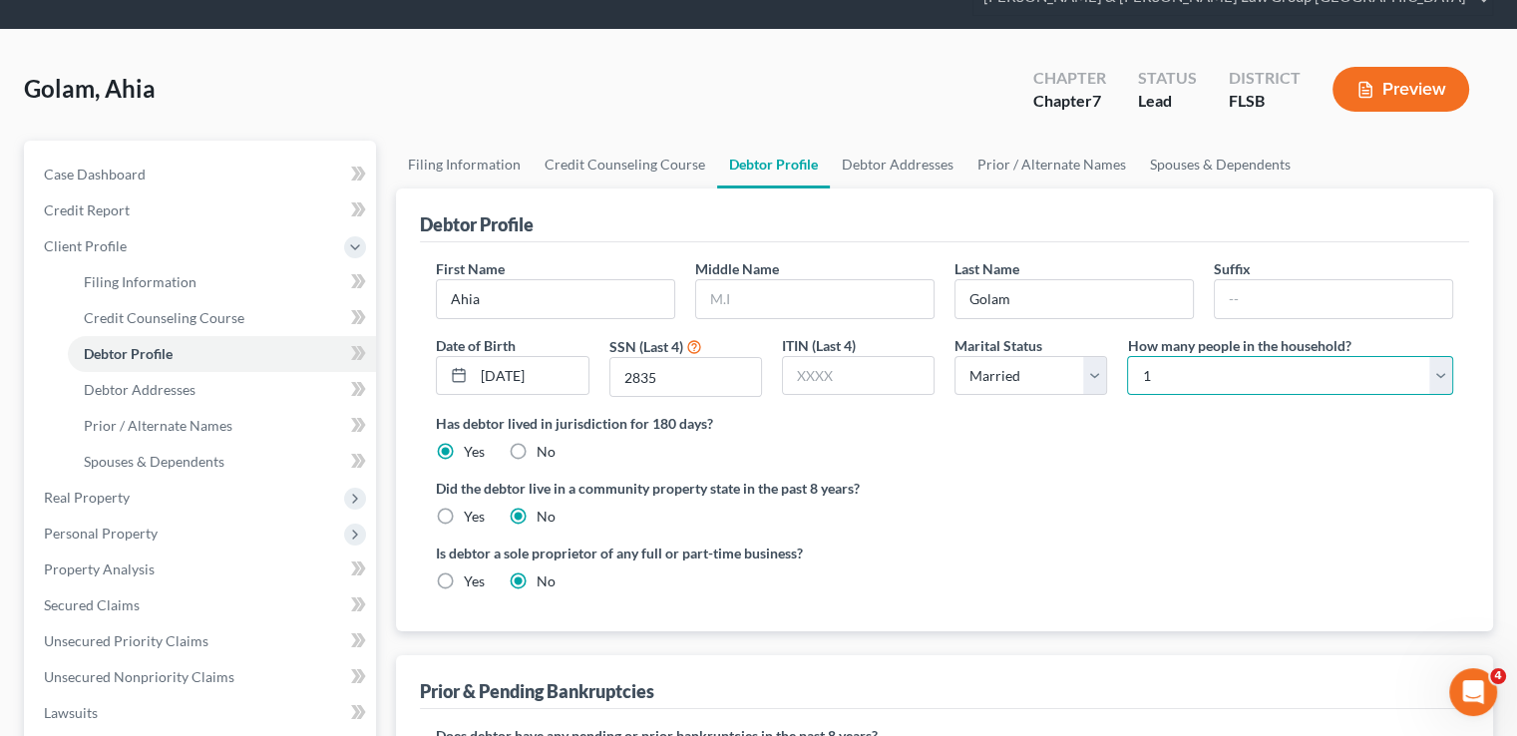
scroll to position [299, 0]
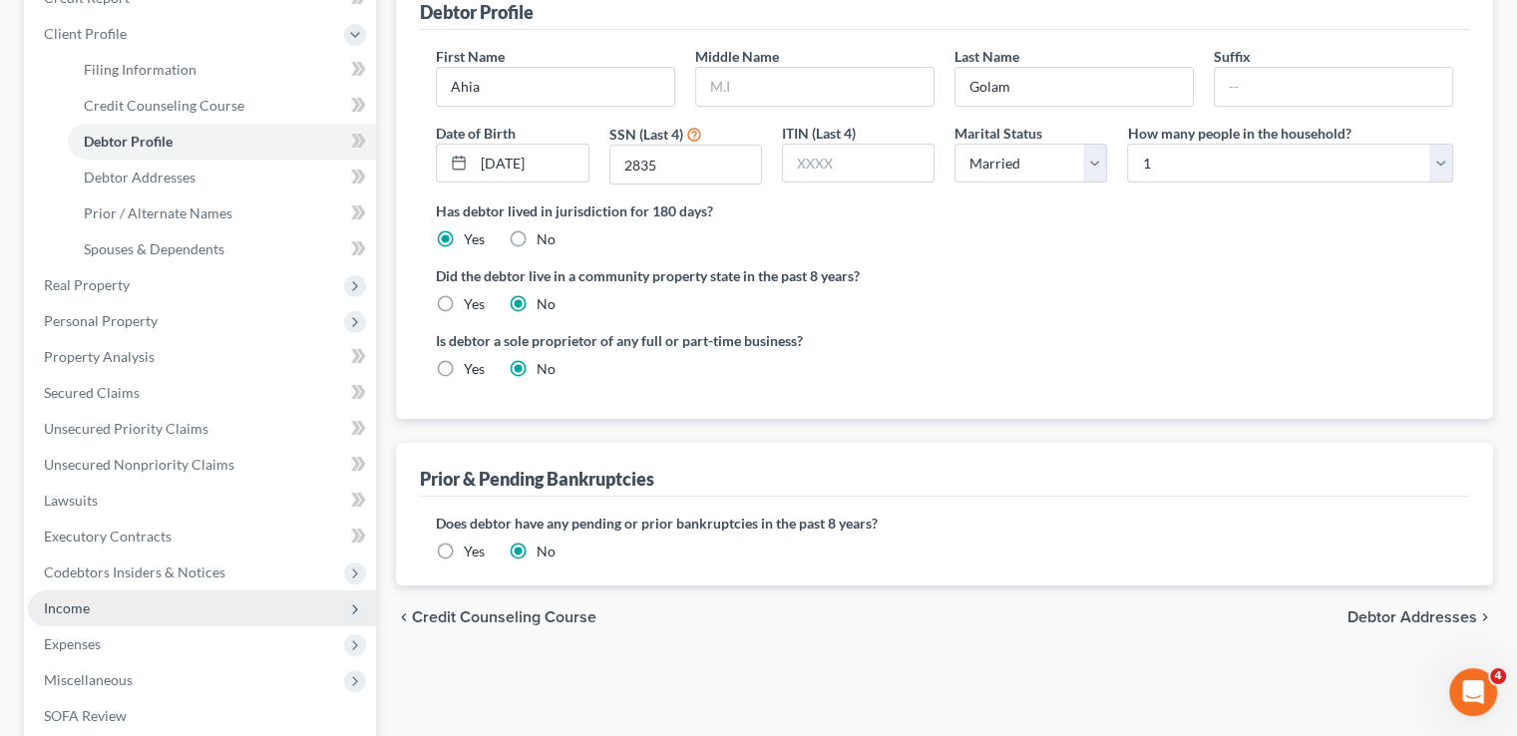
click at [172, 590] on span "Income" at bounding box center [202, 608] width 348 height 36
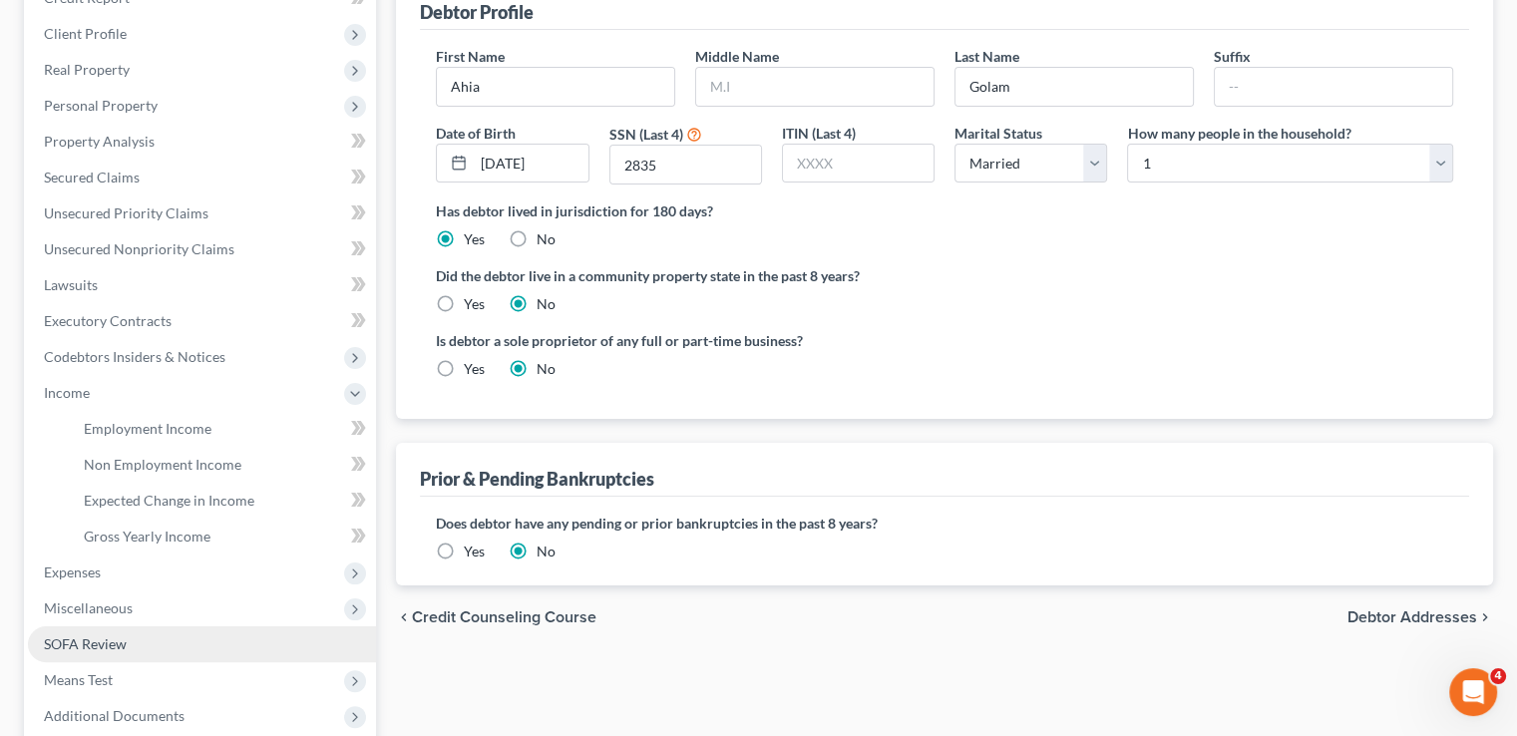
click at [127, 626] on link "SOFA Review" at bounding box center [202, 644] width 348 height 36
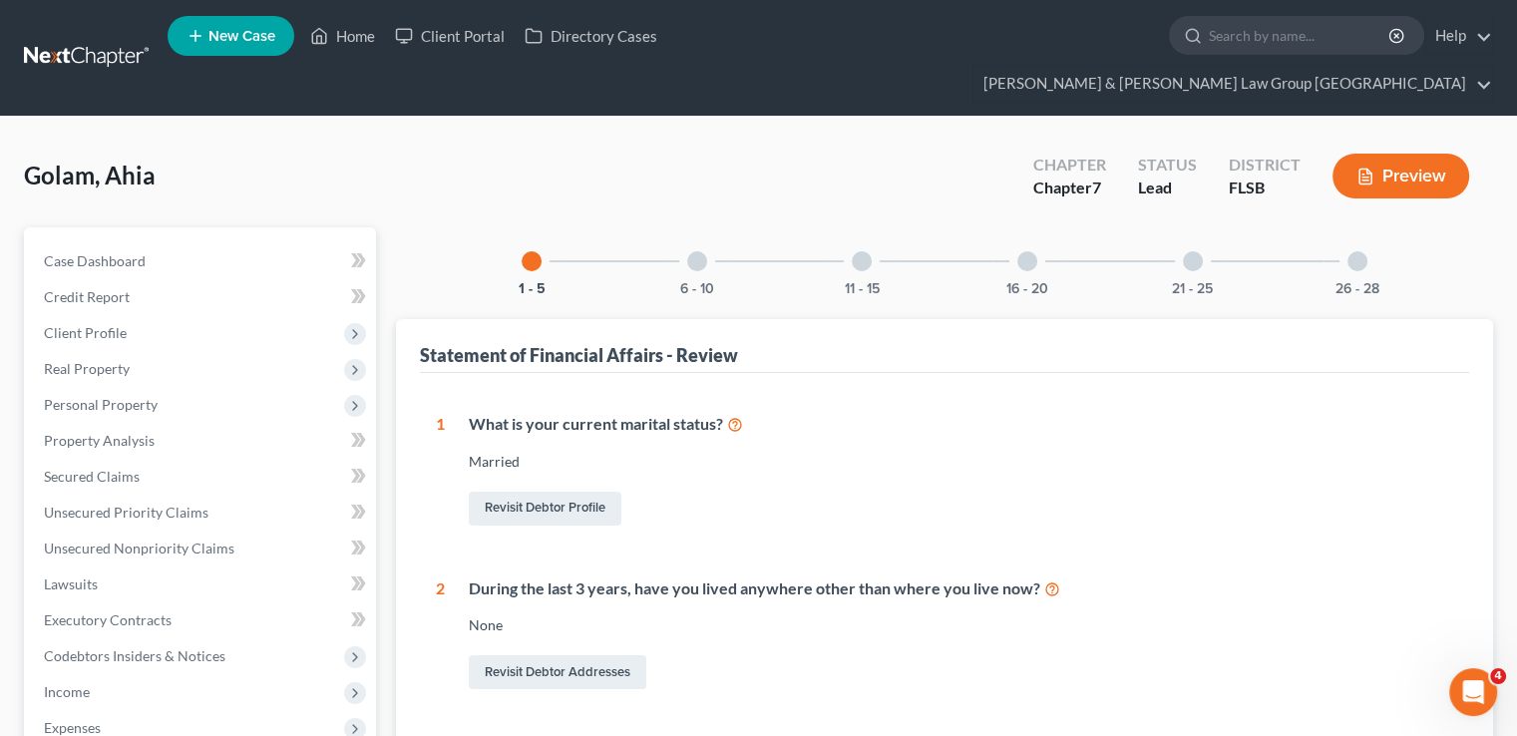
scroll to position [499, 0]
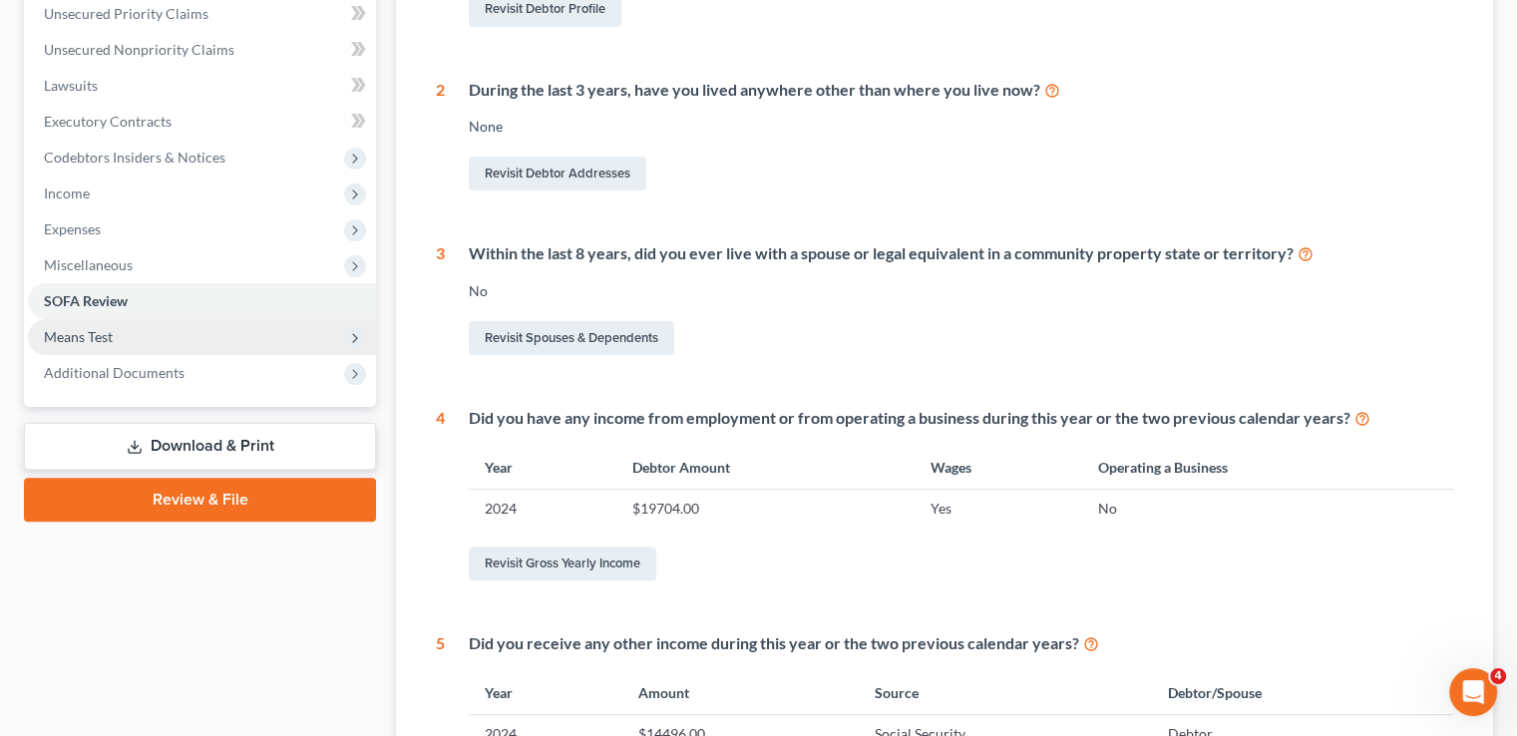
click at [93, 328] on span "Means Test" at bounding box center [78, 336] width 69 height 17
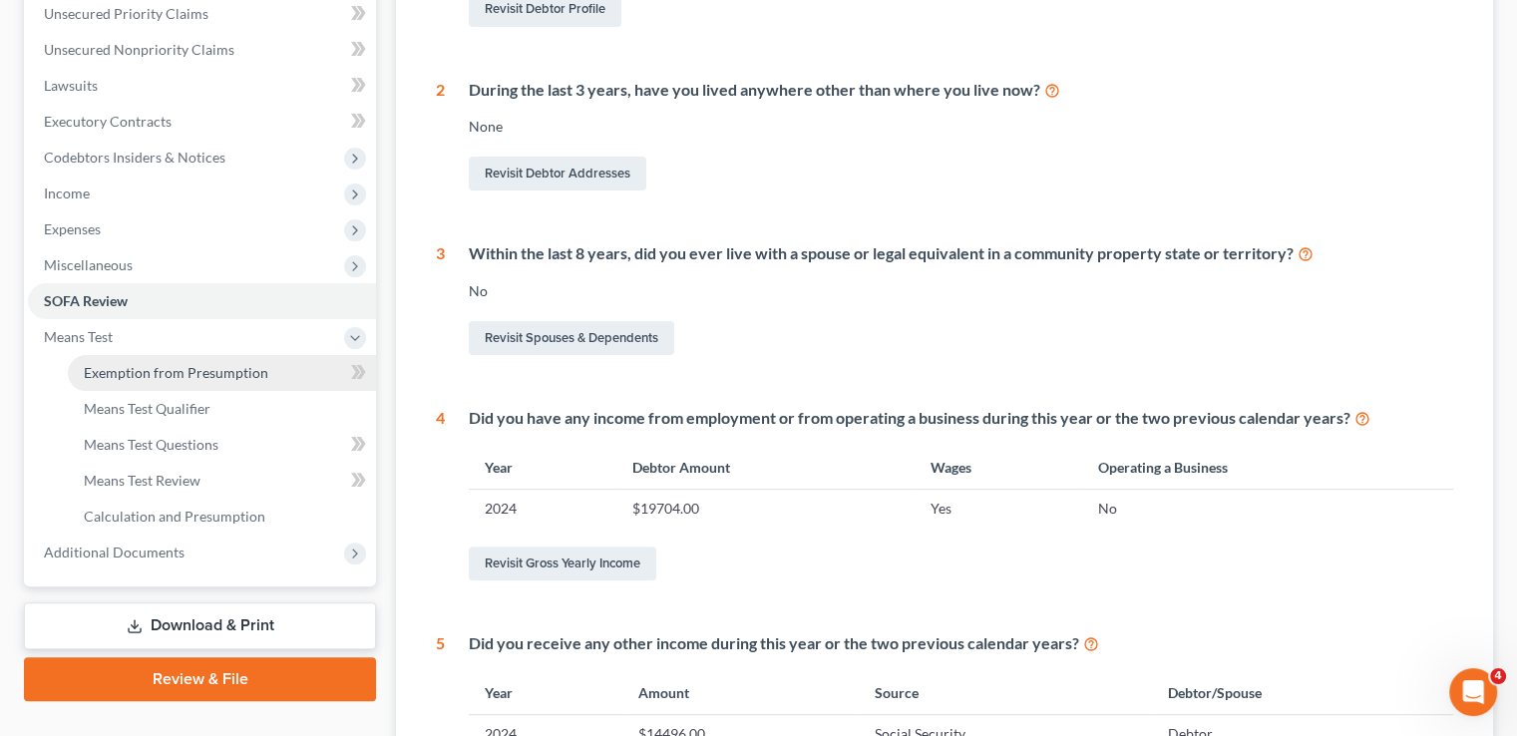
click at [128, 364] on span "Exemption from Presumption" at bounding box center [176, 372] width 184 height 17
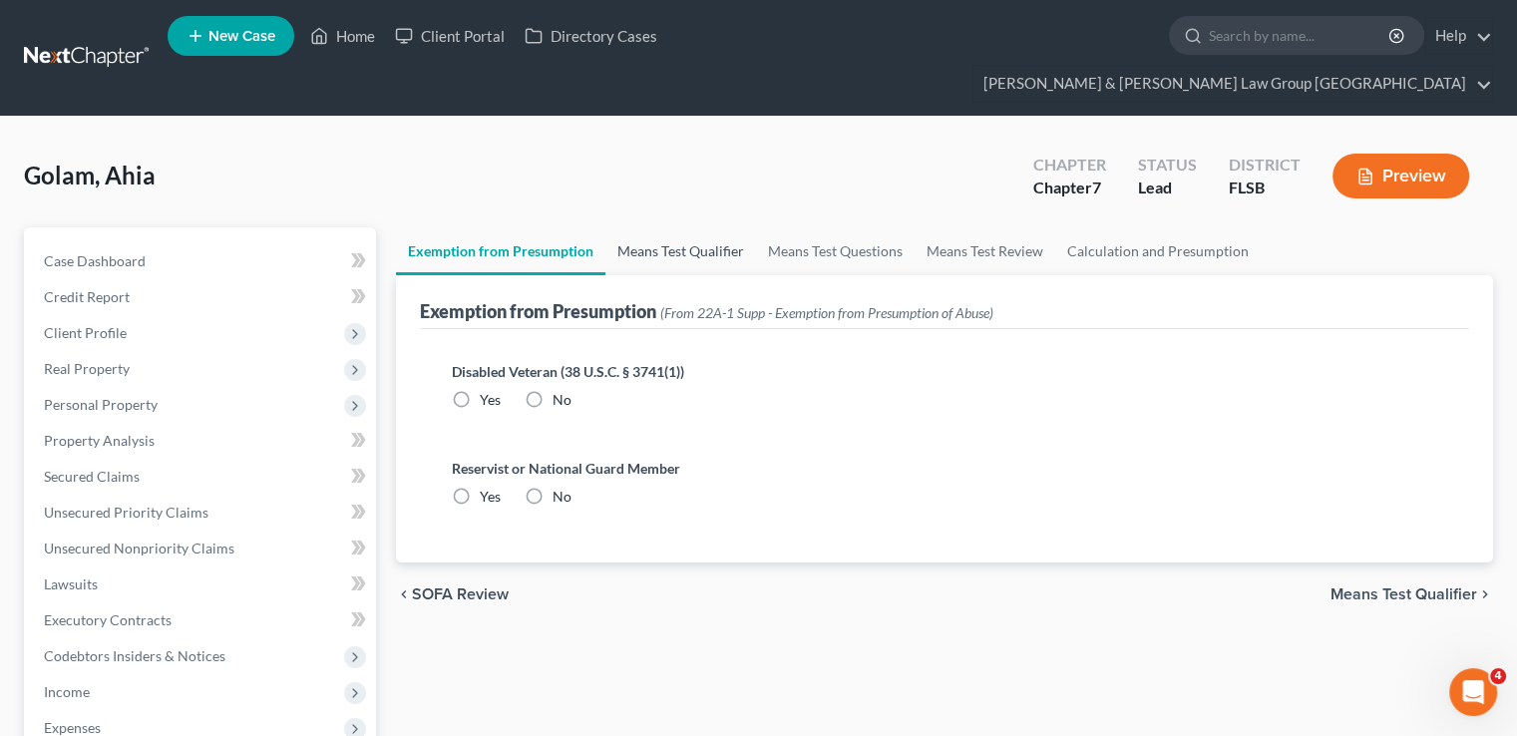
click at [677, 227] on link "Means Test Qualifier" at bounding box center [680, 251] width 151 height 48
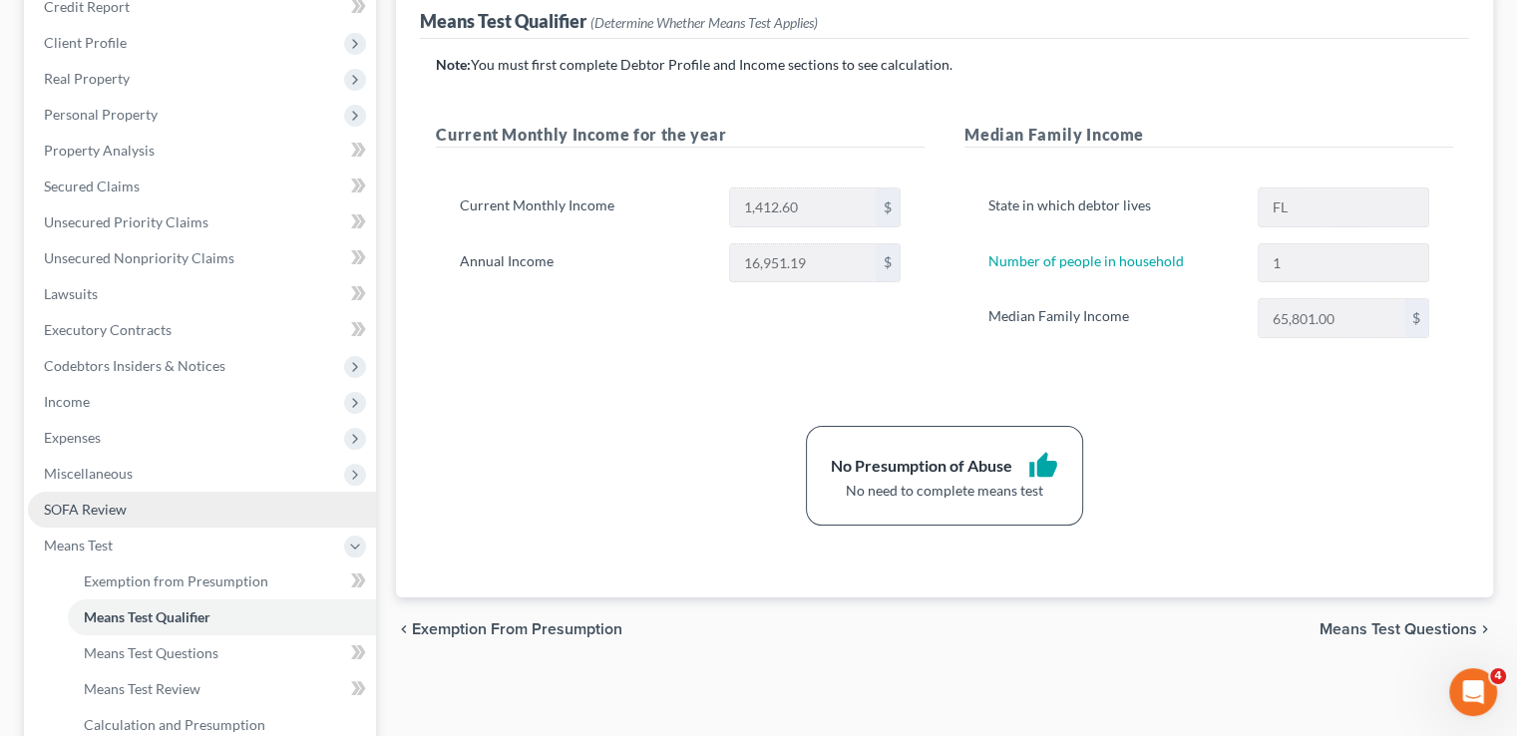
scroll to position [299, 0]
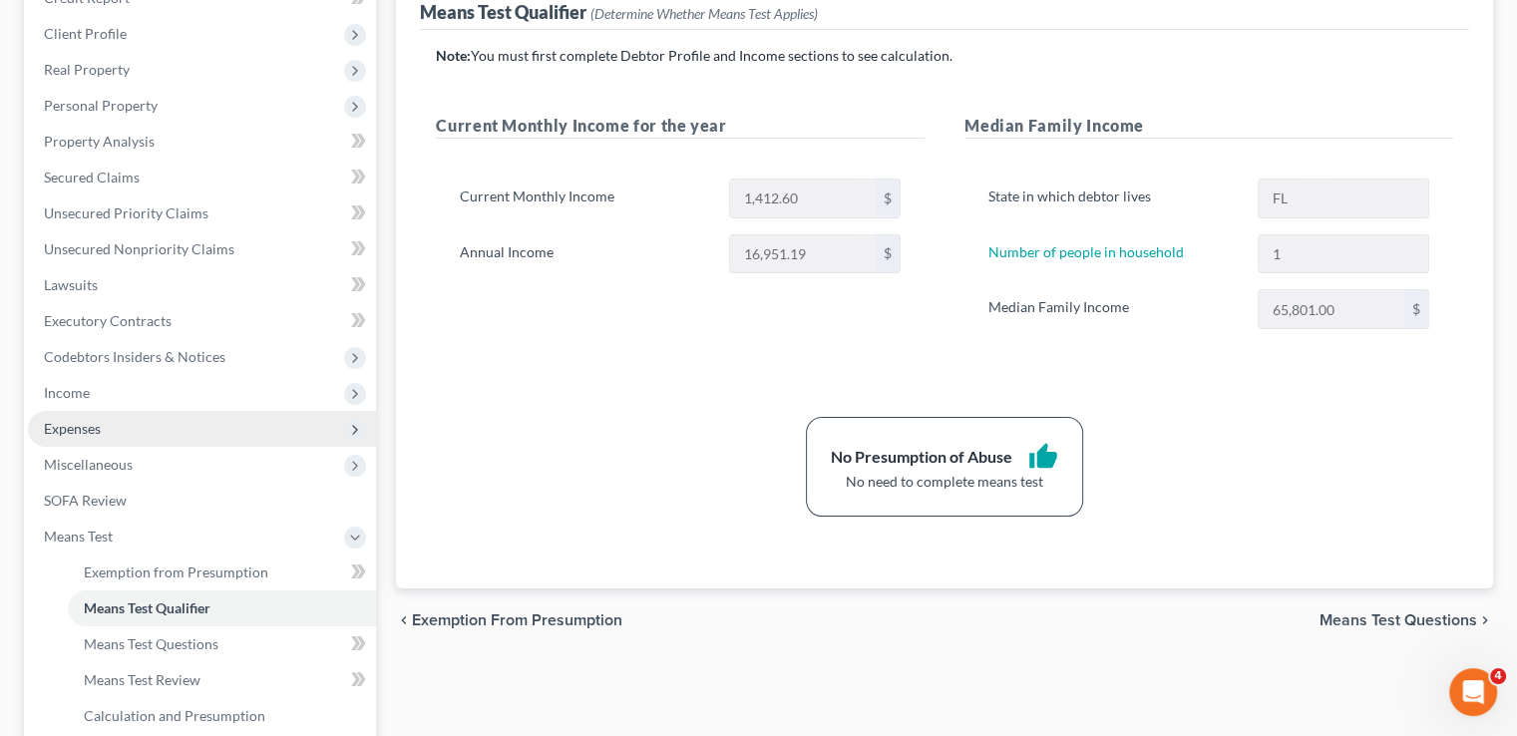
click at [110, 411] on span "Expenses" at bounding box center [202, 429] width 348 height 36
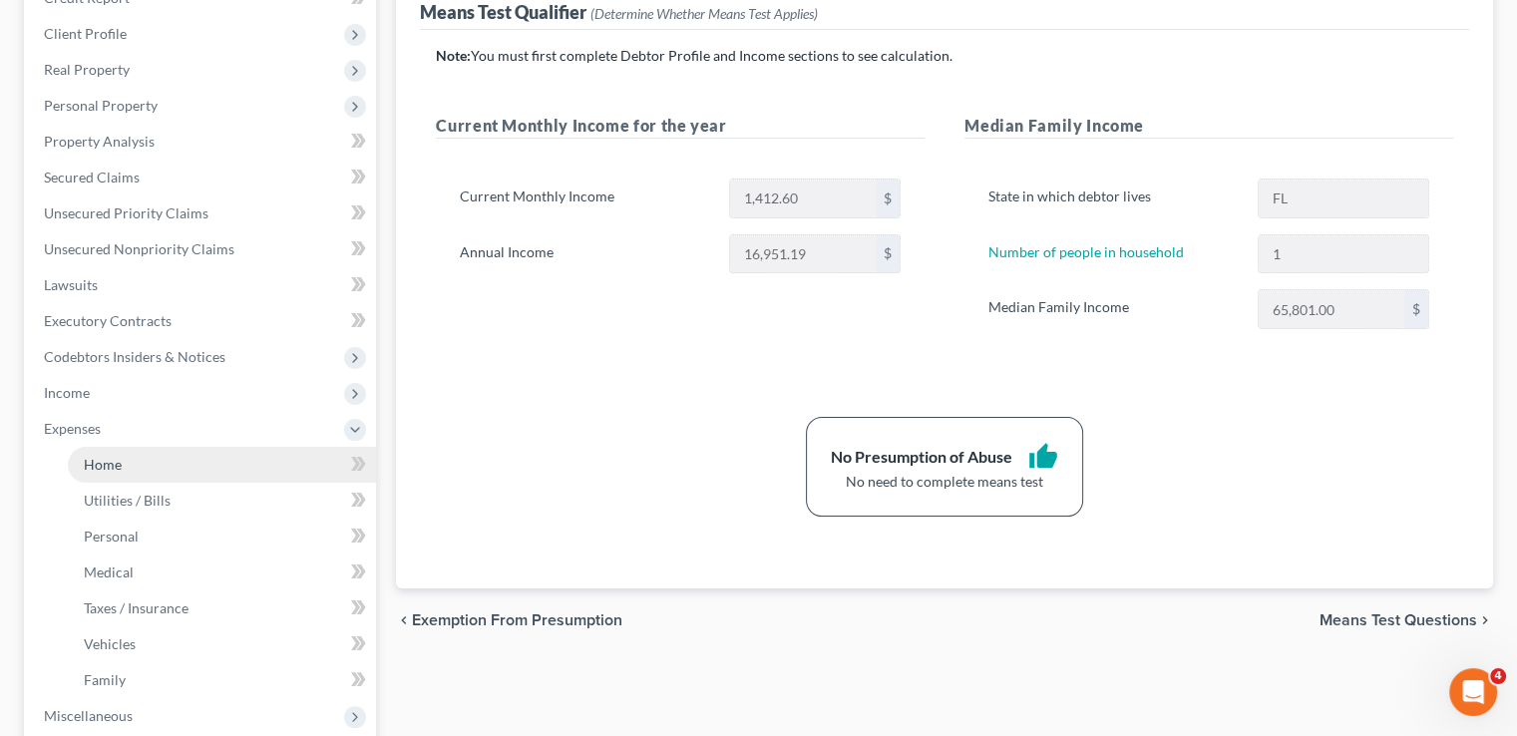
click at [98, 456] on span "Home" at bounding box center [103, 464] width 38 height 17
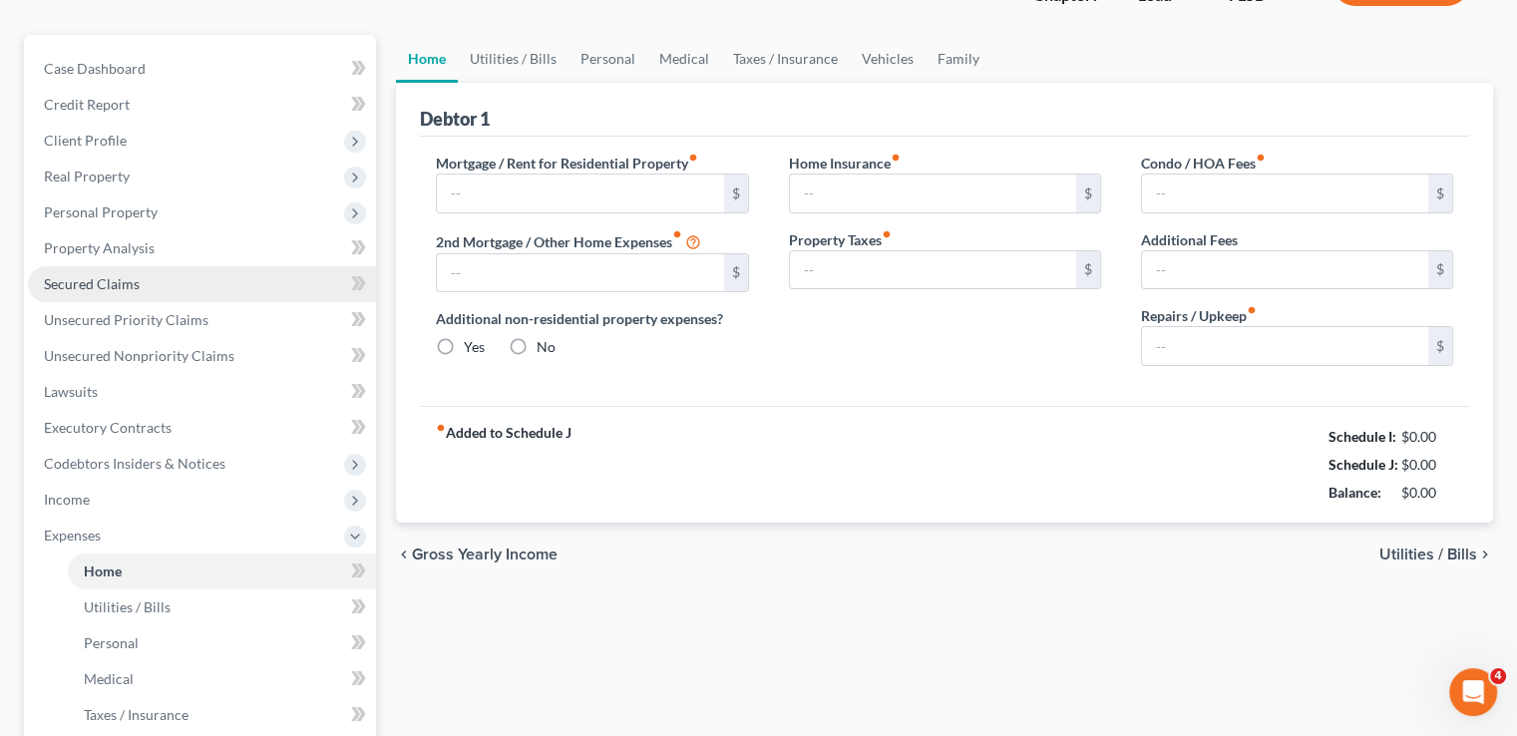
scroll to position [31, 0]
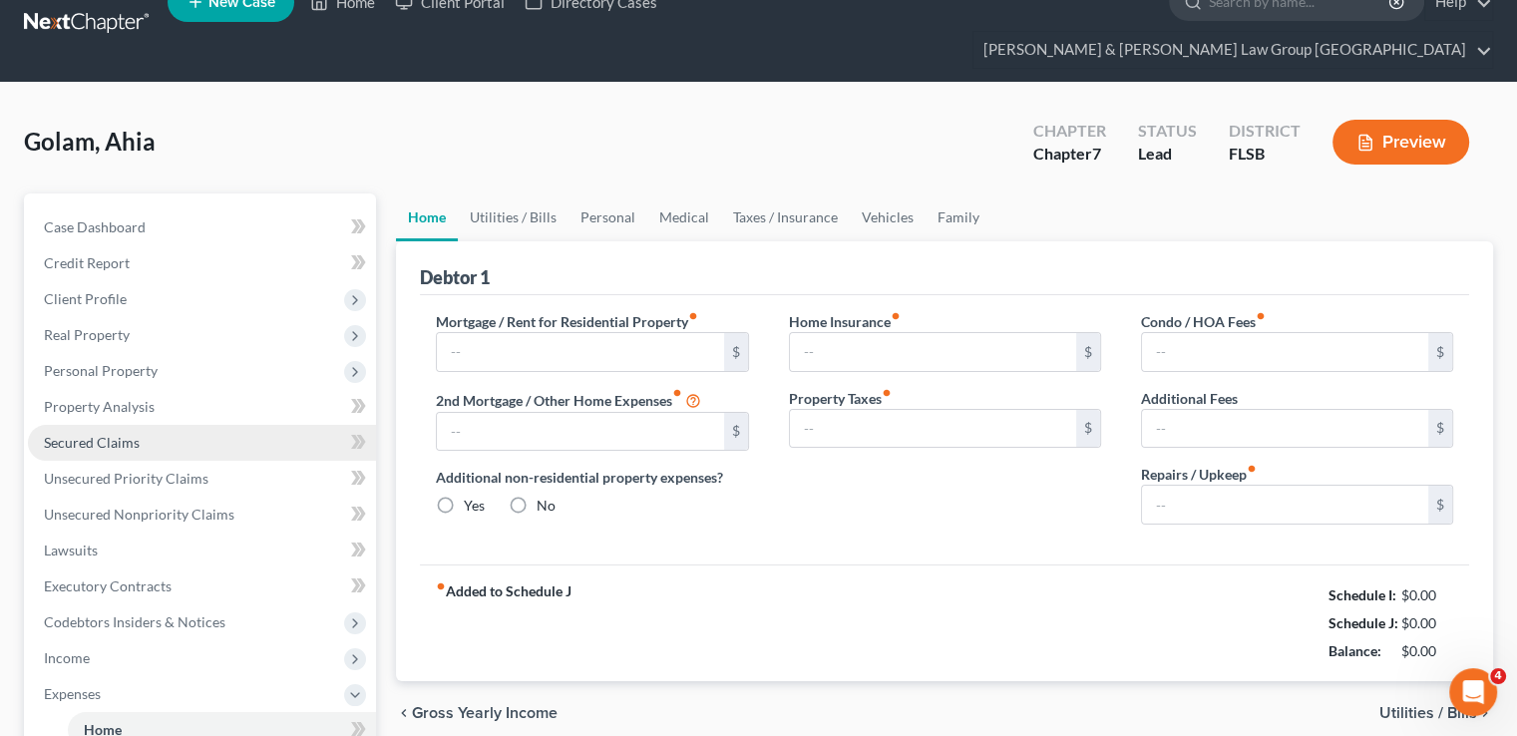
type input "864.00"
type input "326.00"
radio input "true"
type input "0.00"
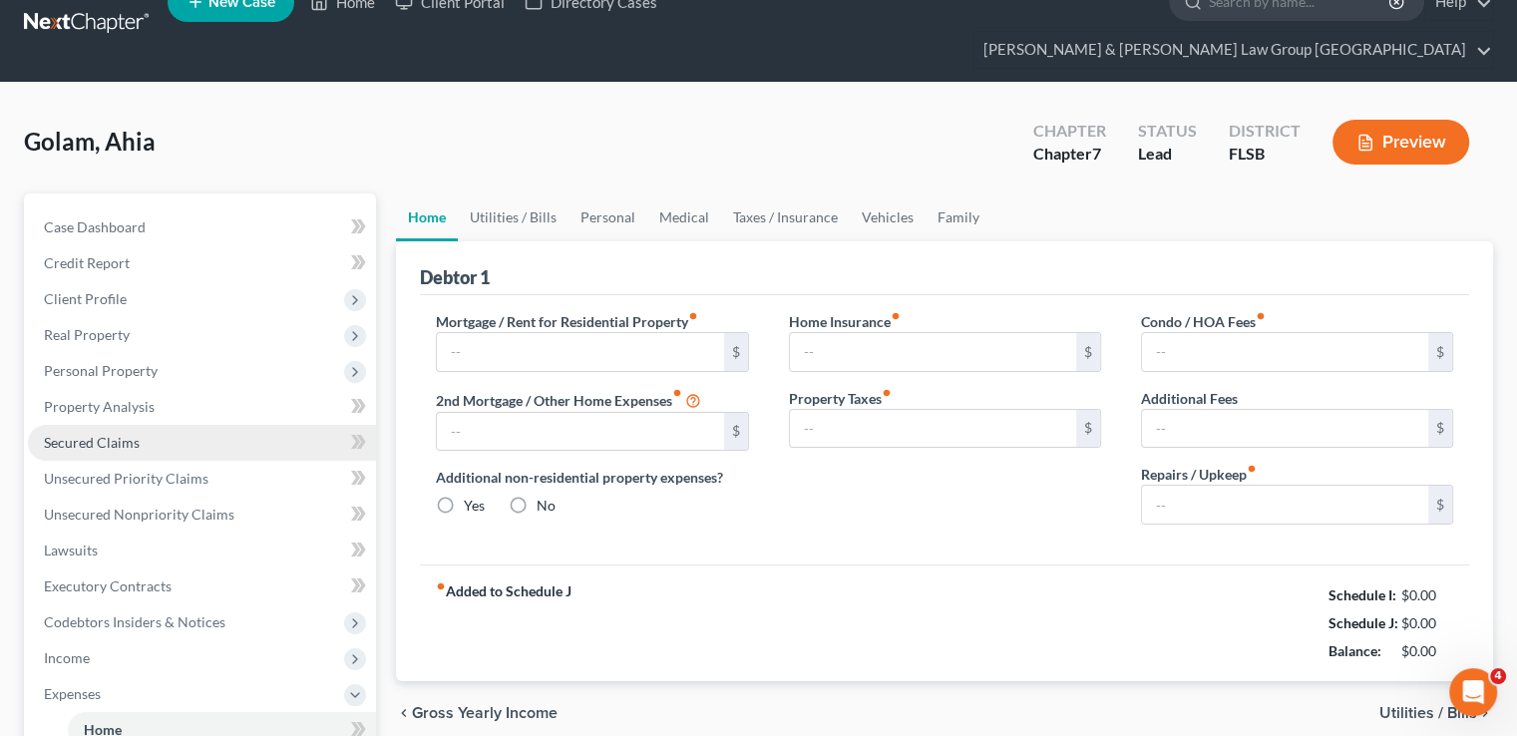
type input "277.00"
type input "0.00"
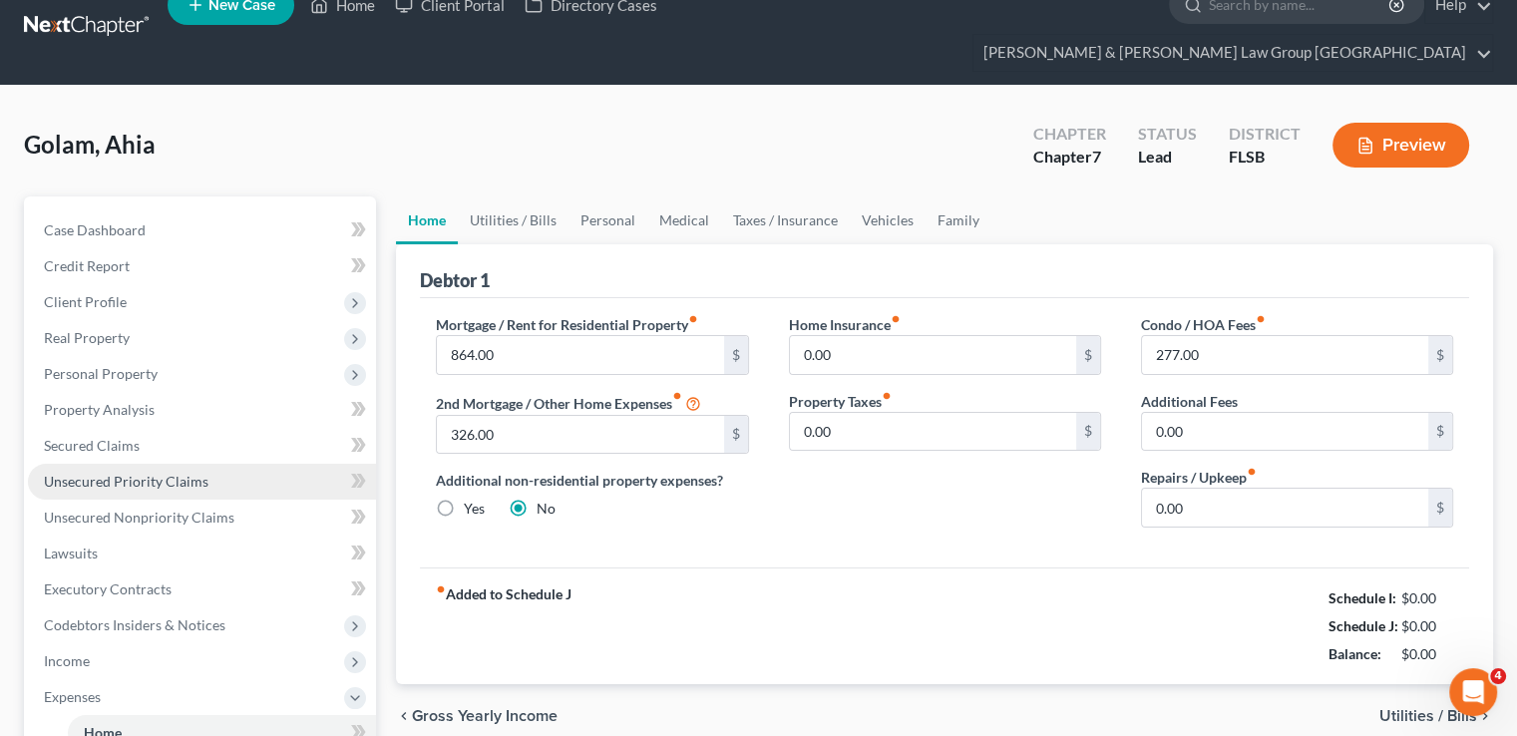
scroll to position [0, 0]
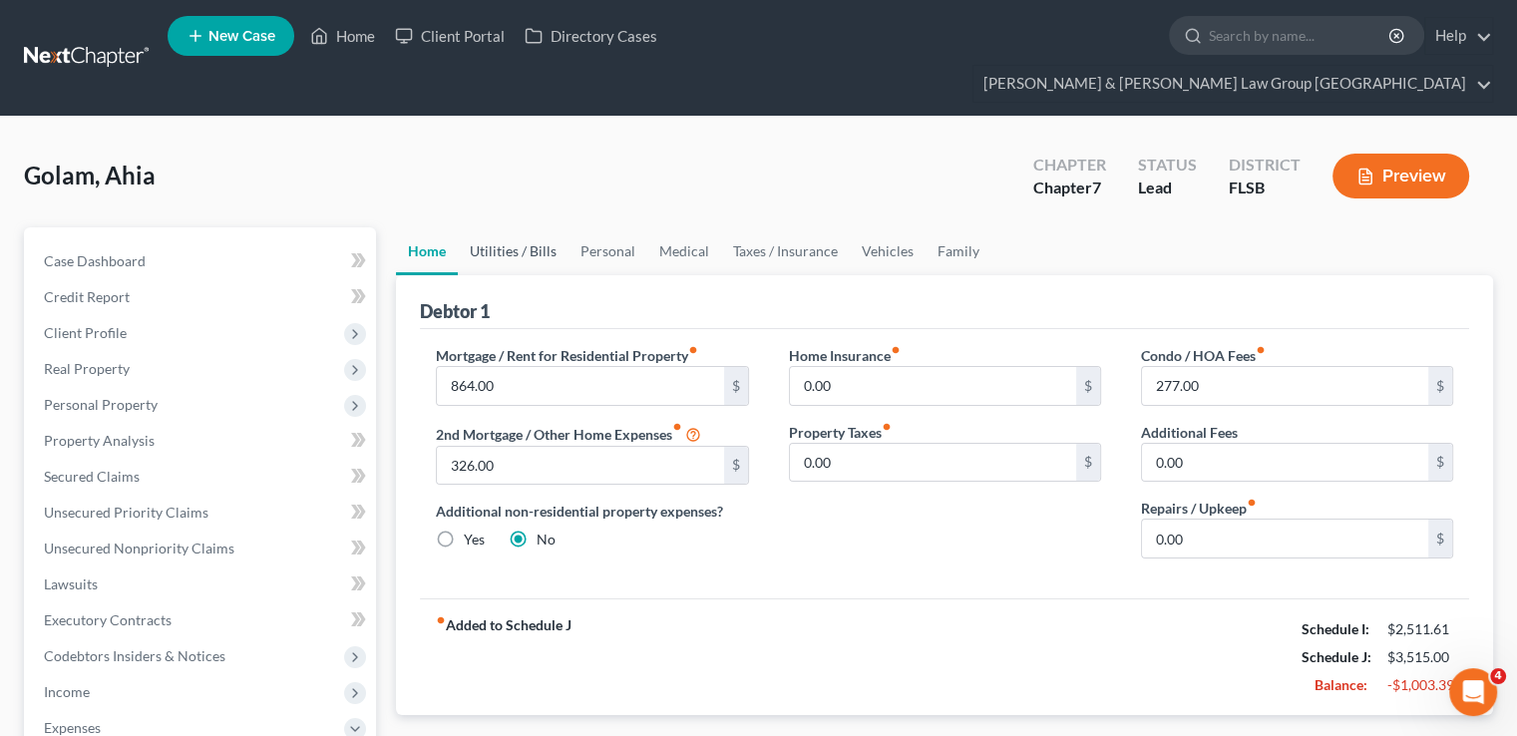
click at [510, 227] on link "Utilities / Bills" at bounding box center [513, 251] width 111 height 48
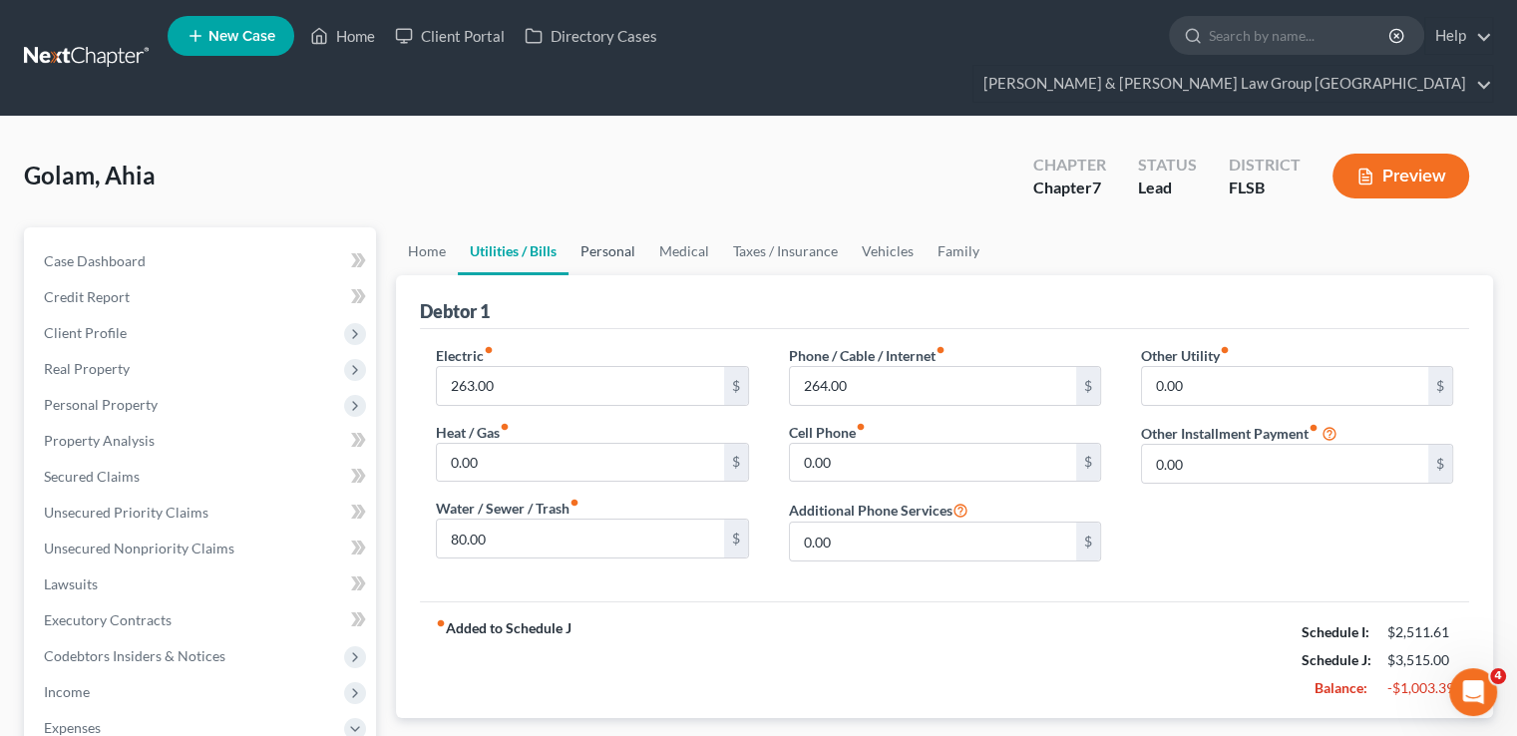
click at [606, 227] on link "Personal" at bounding box center [607, 251] width 79 height 48
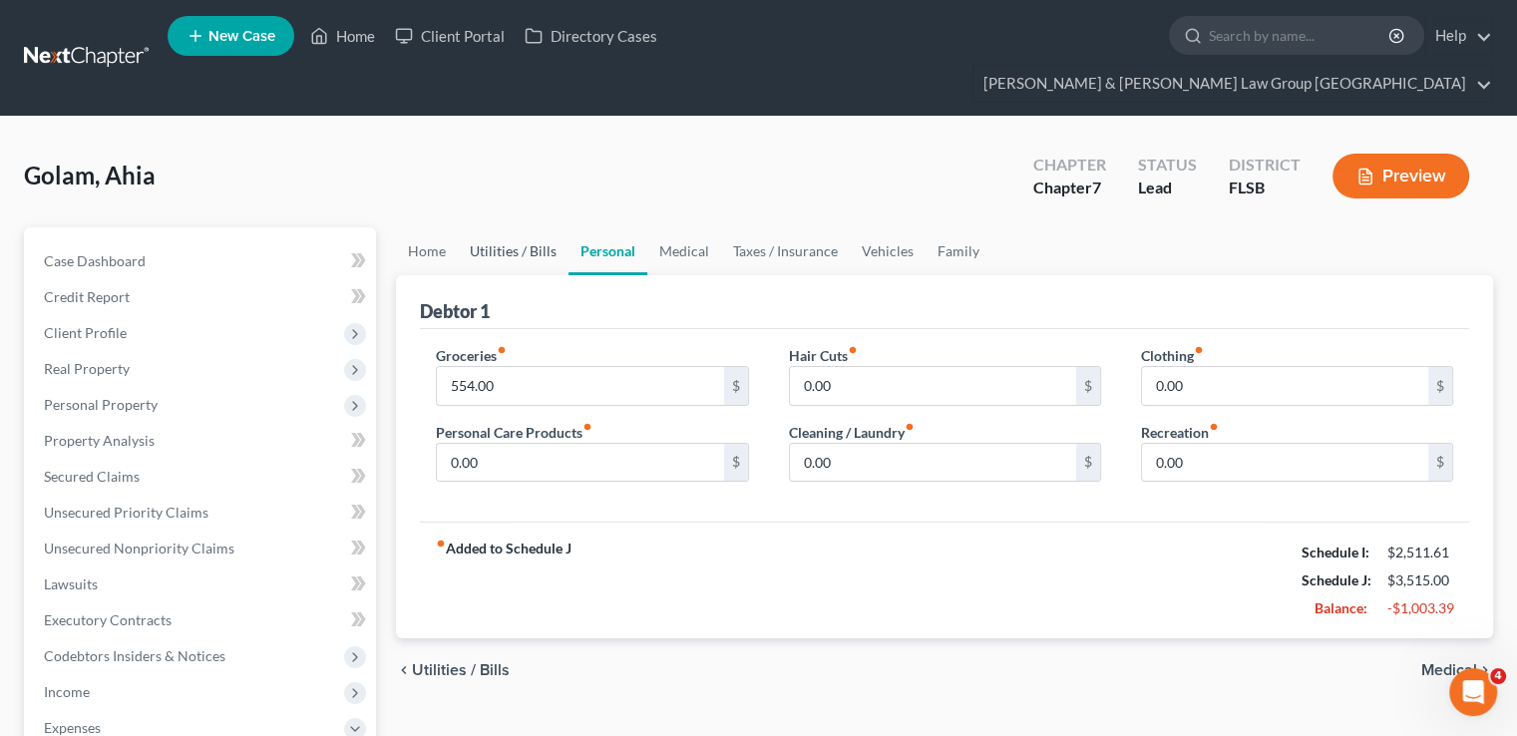
click at [522, 227] on link "Utilities / Bills" at bounding box center [513, 251] width 111 height 48
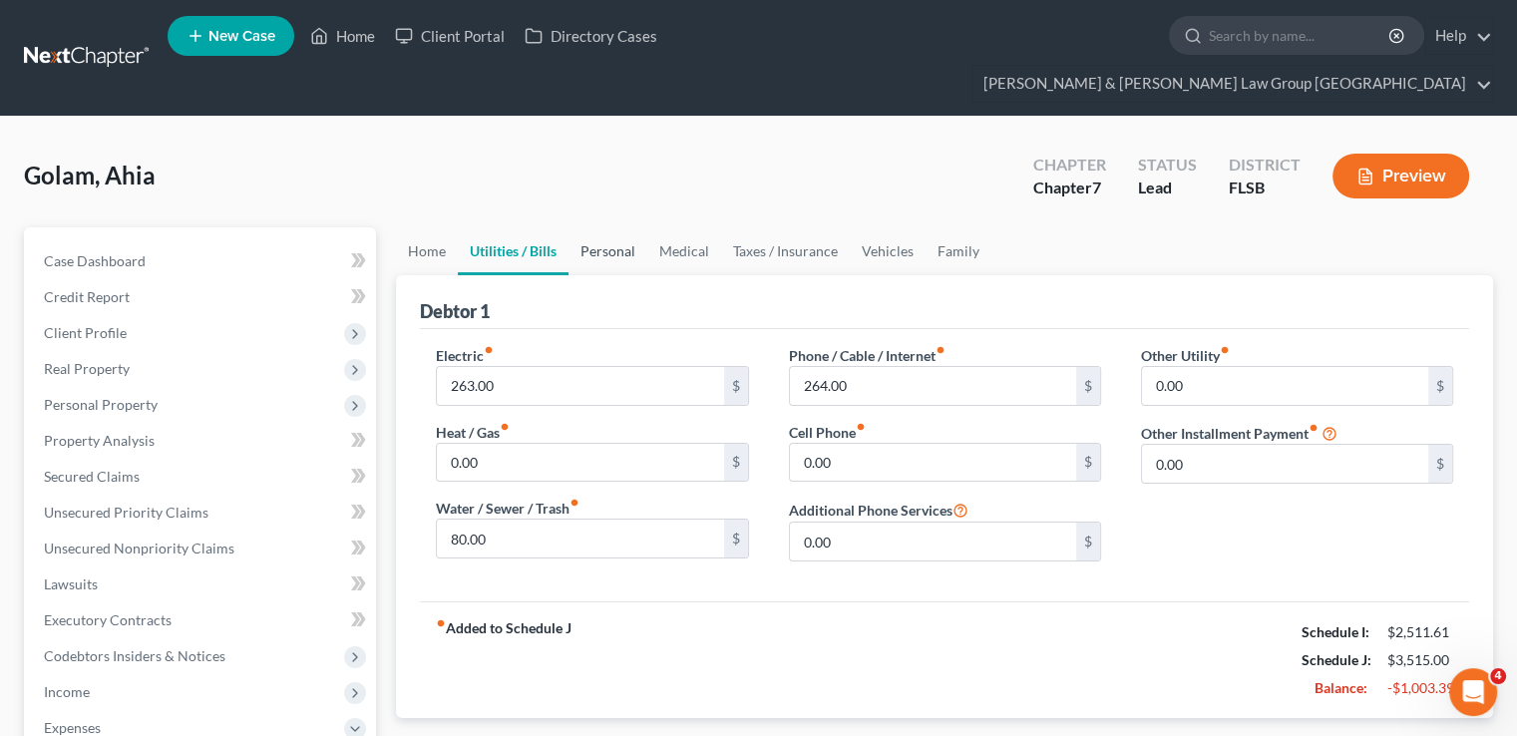
click at [584, 227] on link "Personal" at bounding box center [607, 251] width 79 height 48
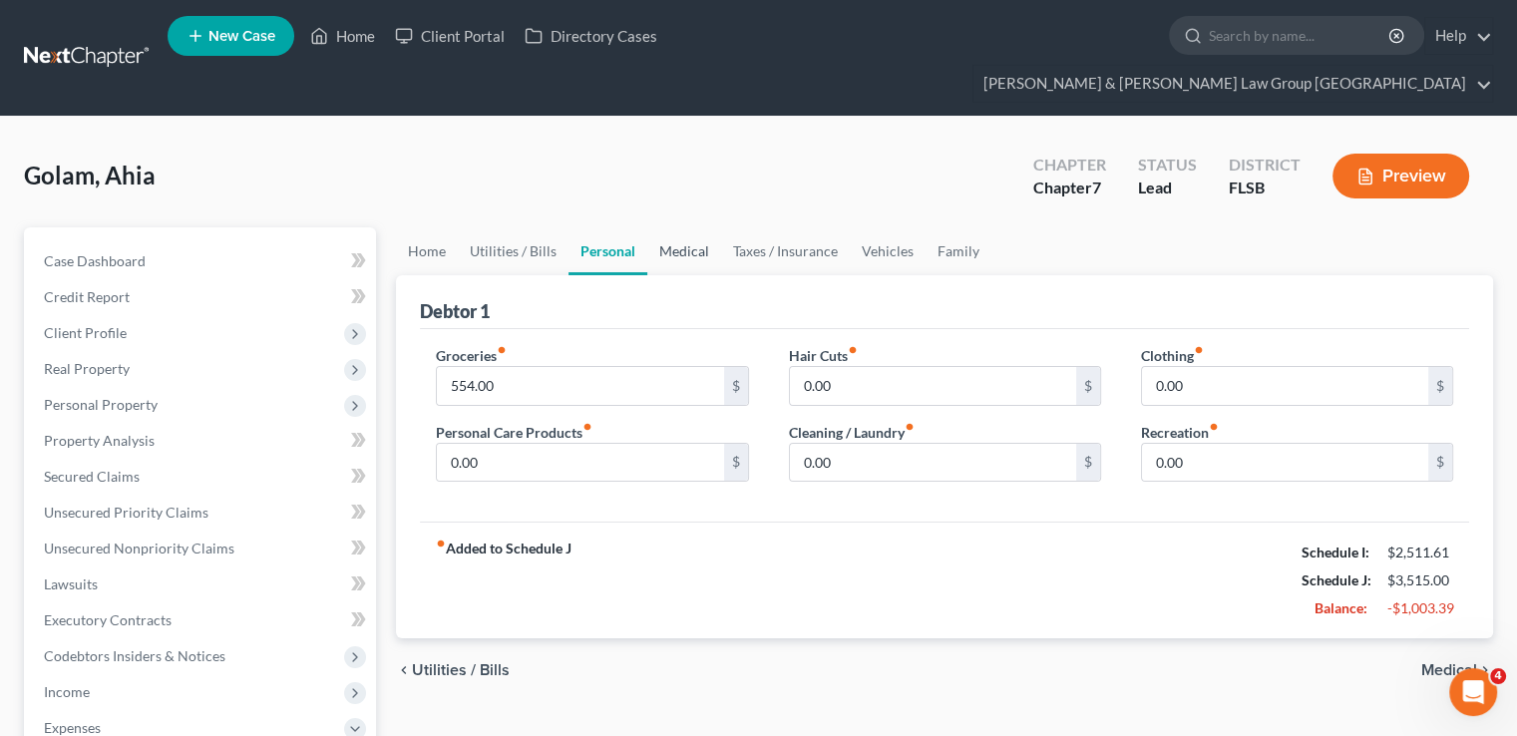
click at [663, 227] on link "Medical" at bounding box center [684, 251] width 74 height 48
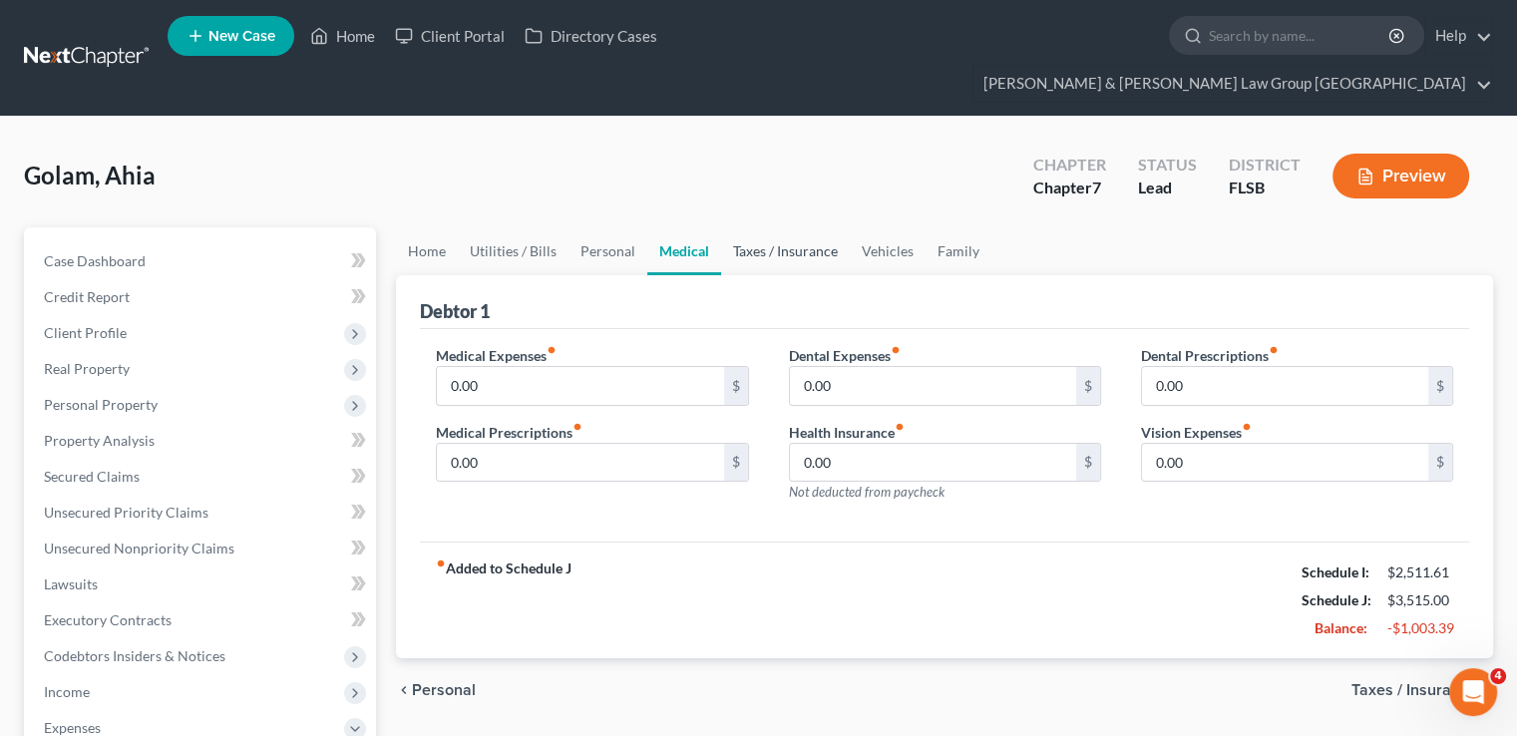
click at [776, 227] on link "Taxes / Insurance" at bounding box center [785, 251] width 129 height 48
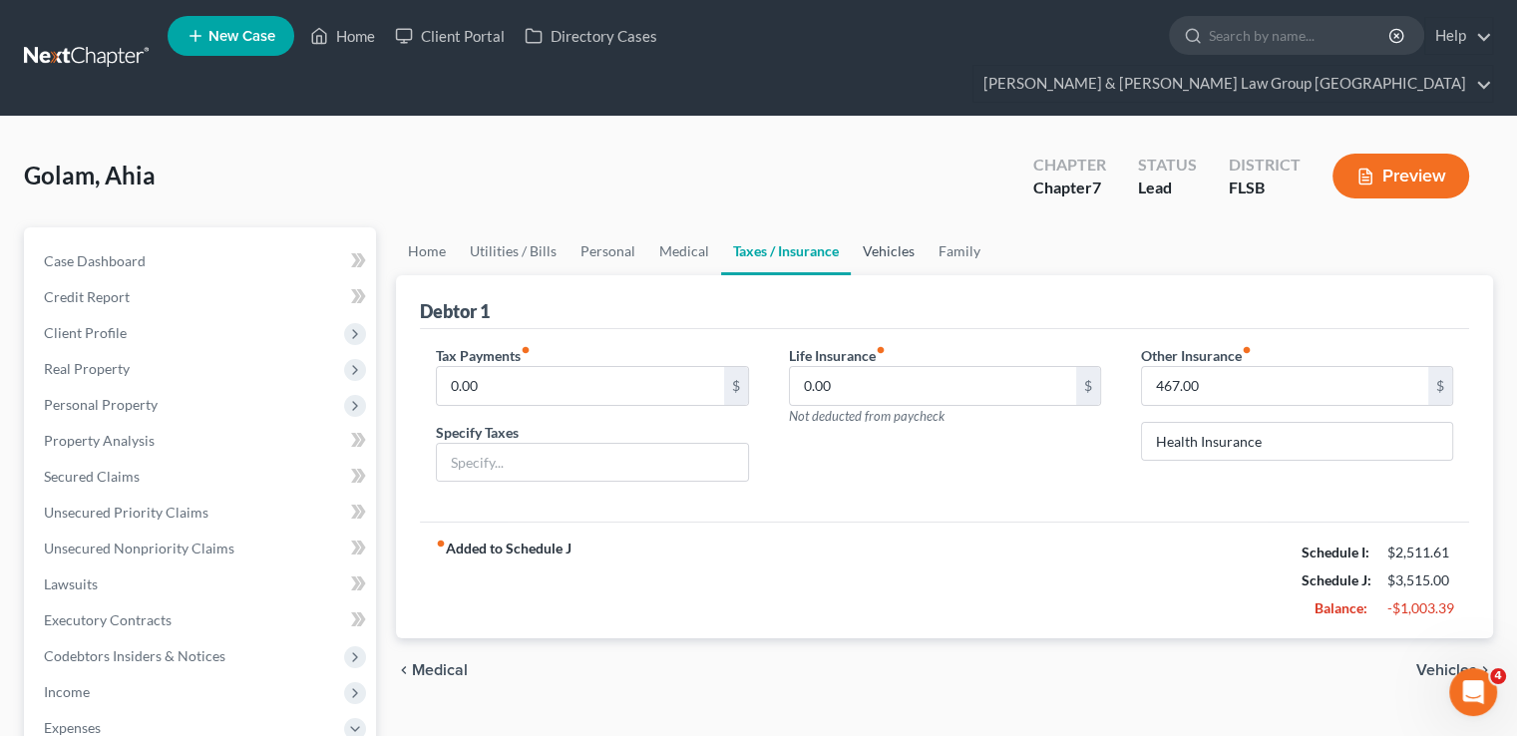
click at [868, 227] on link "Vehicles" at bounding box center [889, 251] width 76 height 48
click at [882, 227] on link "Vehicles" at bounding box center [889, 251] width 76 height 48
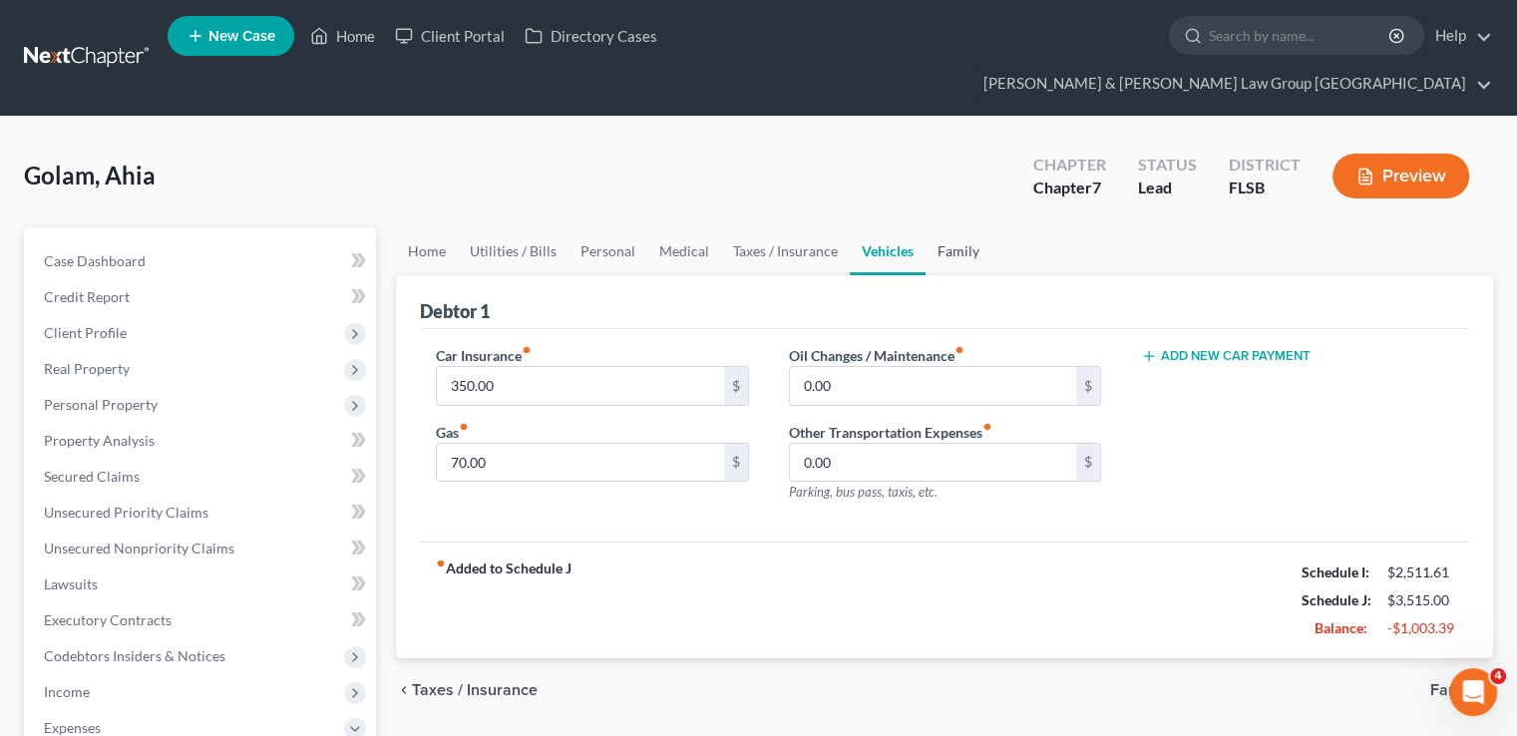
click at [946, 227] on link "Family" at bounding box center [958, 251] width 66 height 48
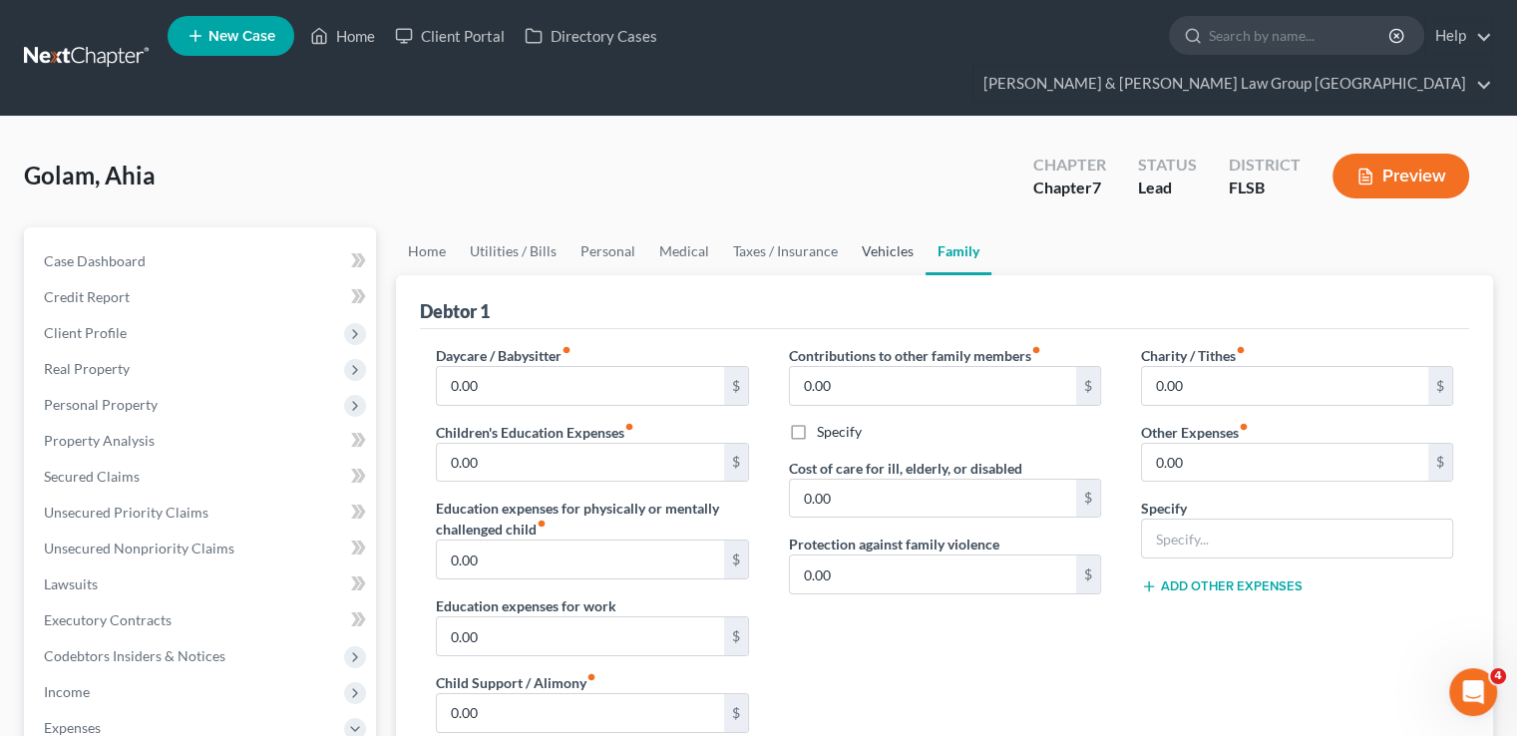
click at [876, 227] on link "Vehicles" at bounding box center [888, 251] width 76 height 48
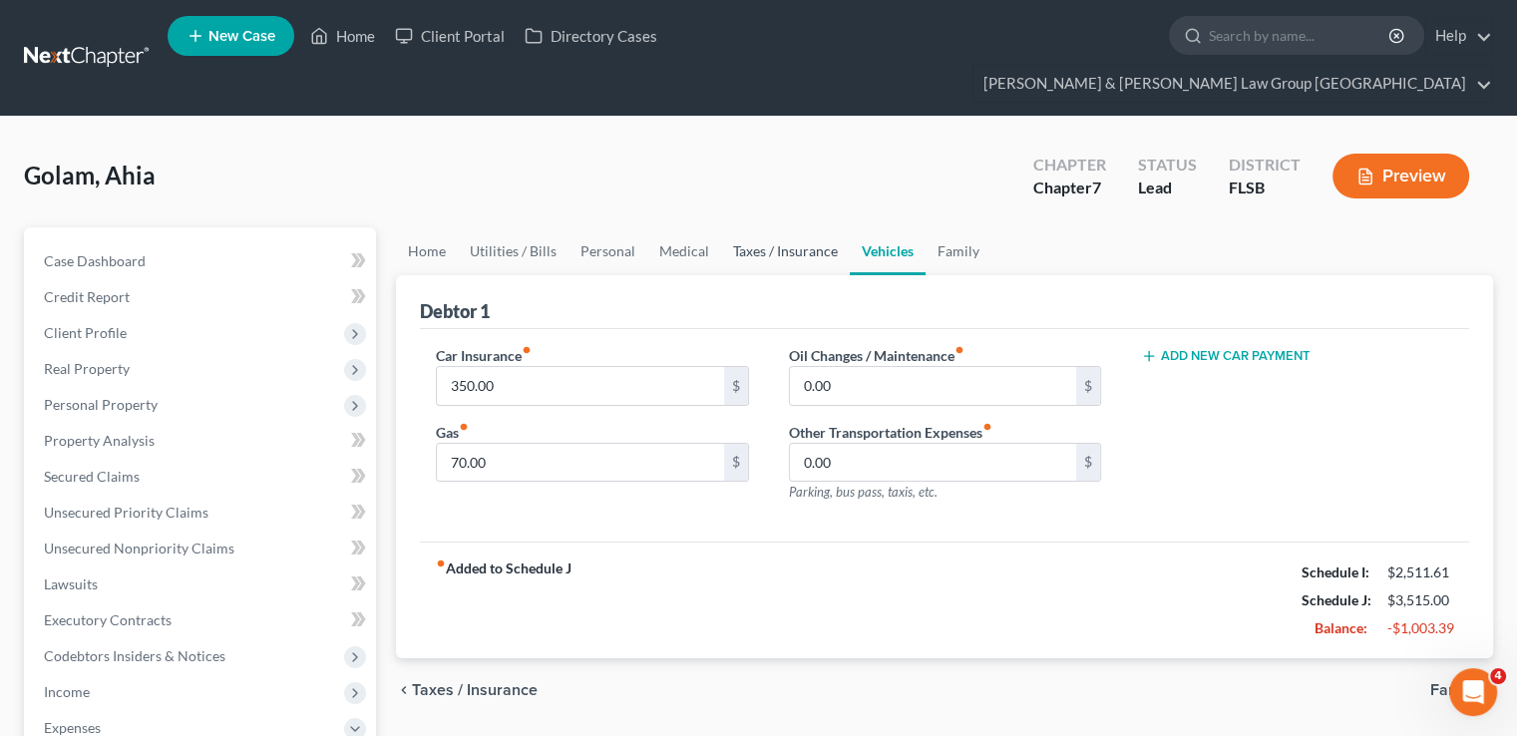
click at [806, 227] on link "Taxes / Insurance" at bounding box center [785, 251] width 129 height 48
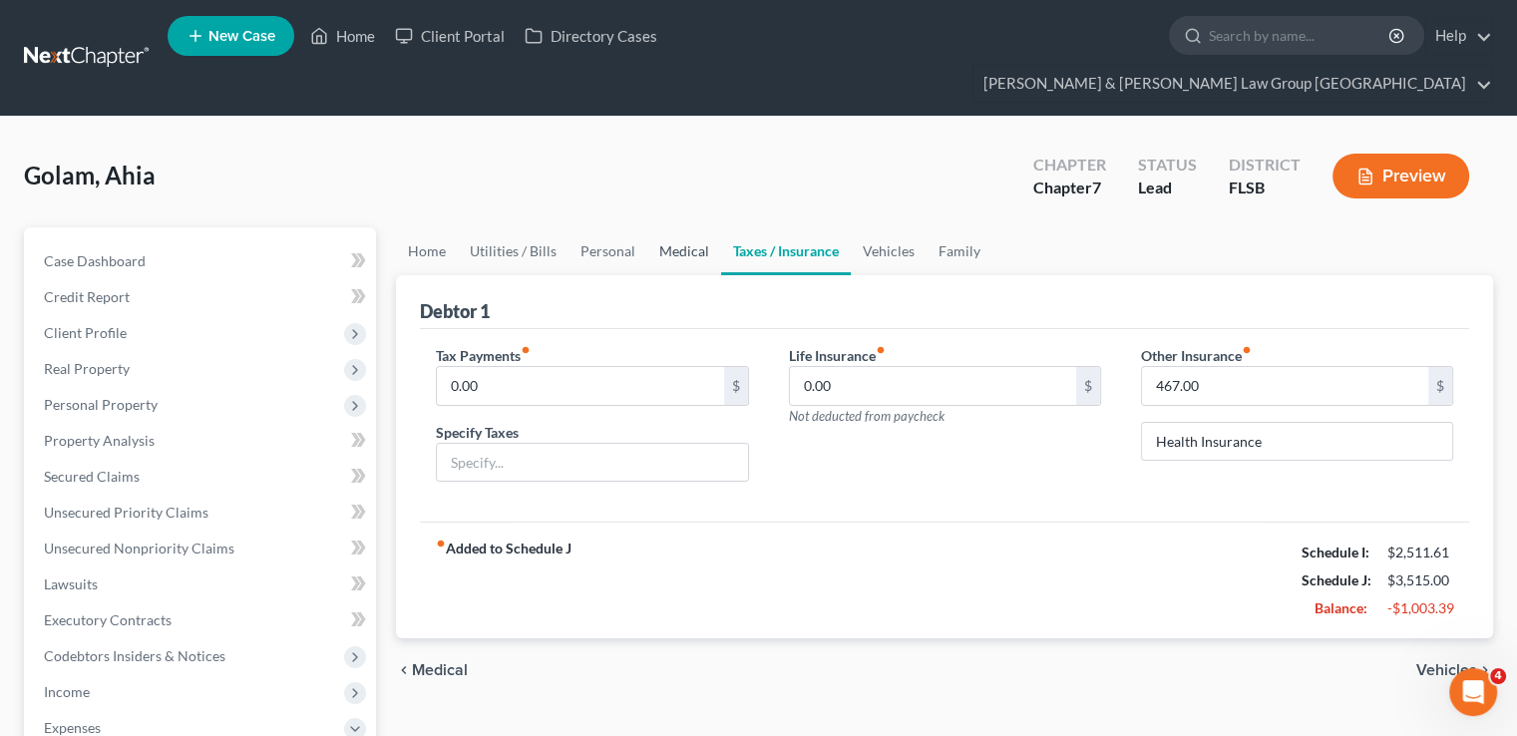
click at [711, 227] on link "Medical" at bounding box center [684, 251] width 74 height 48
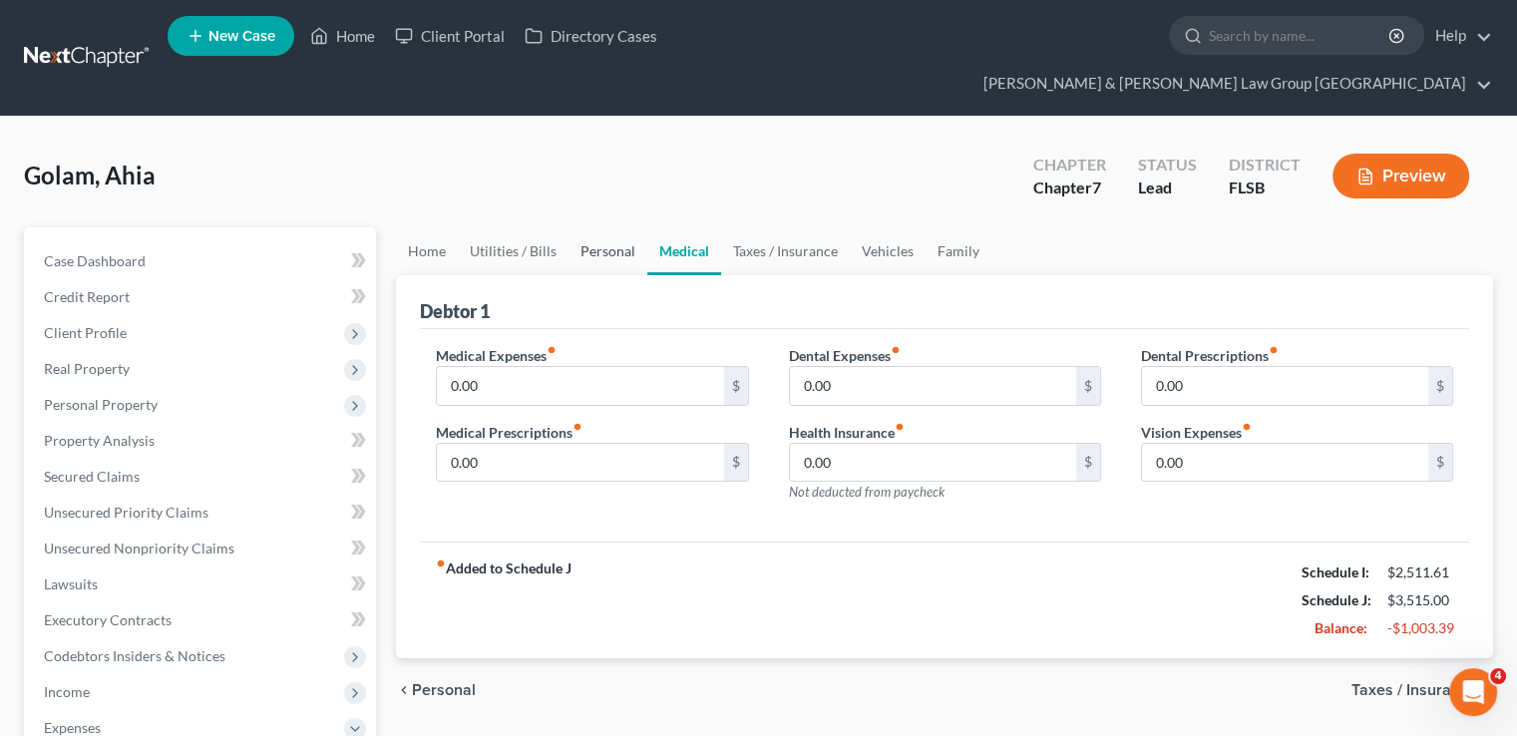
click at [578, 227] on link "Personal" at bounding box center [607, 251] width 79 height 48
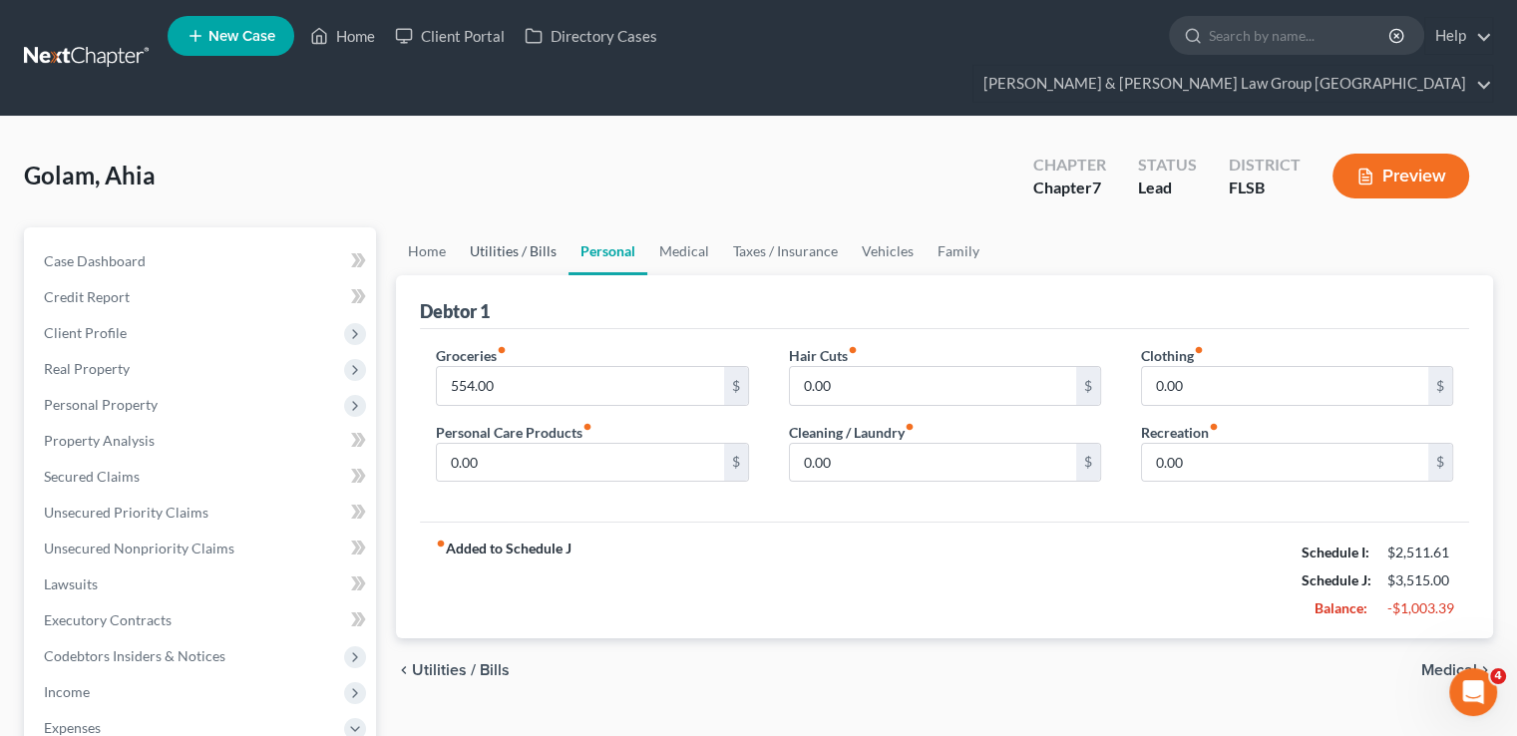
click at [497, 227] on link "Utilities / Bills" at bounding box center [513, 251] width 111 height 48
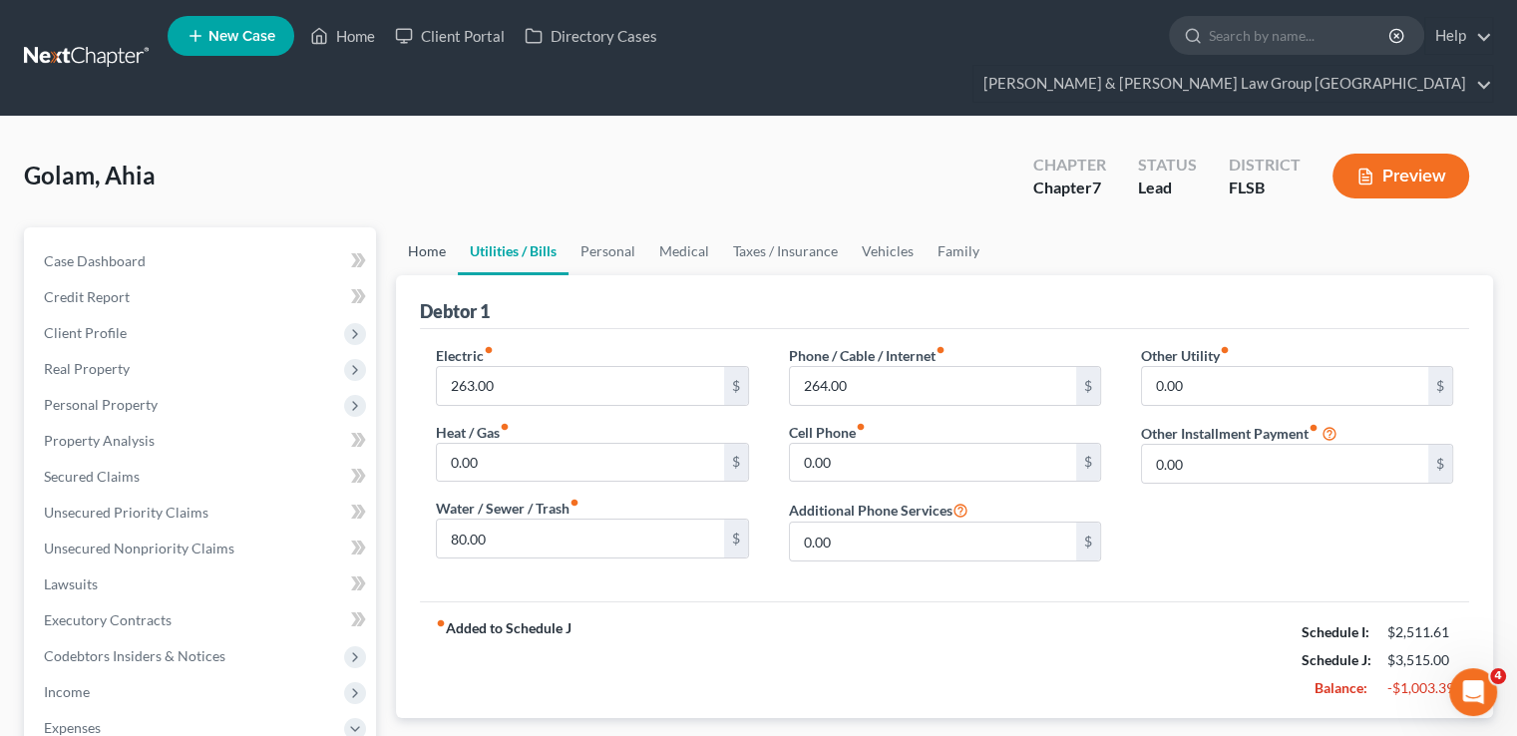
click at [427, 227] on link "Home" at bounding box center [427, 251] width 62 height 48
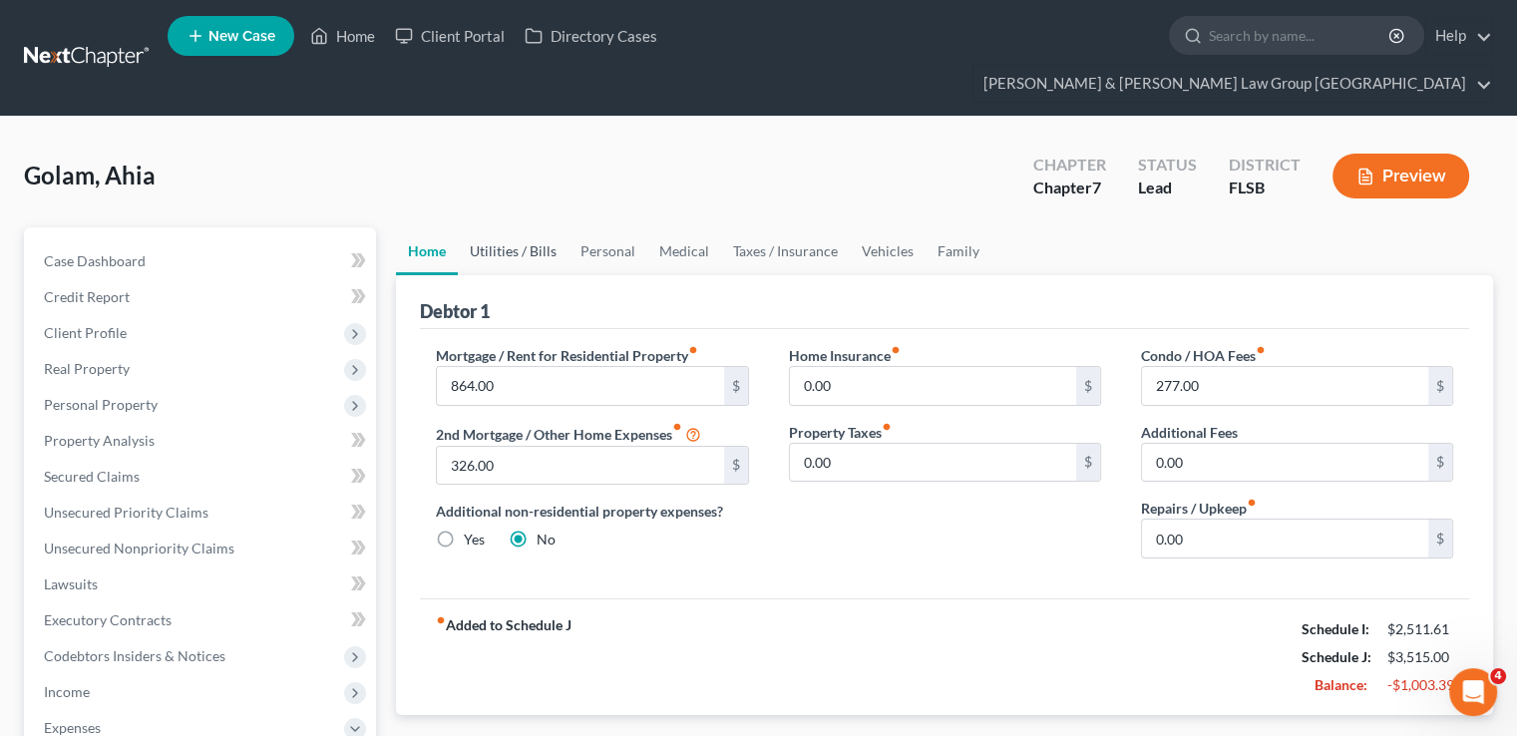
click at [511, 227] on link "Utilities / Bills" at bounding box center [513, 251] width 111 height 48
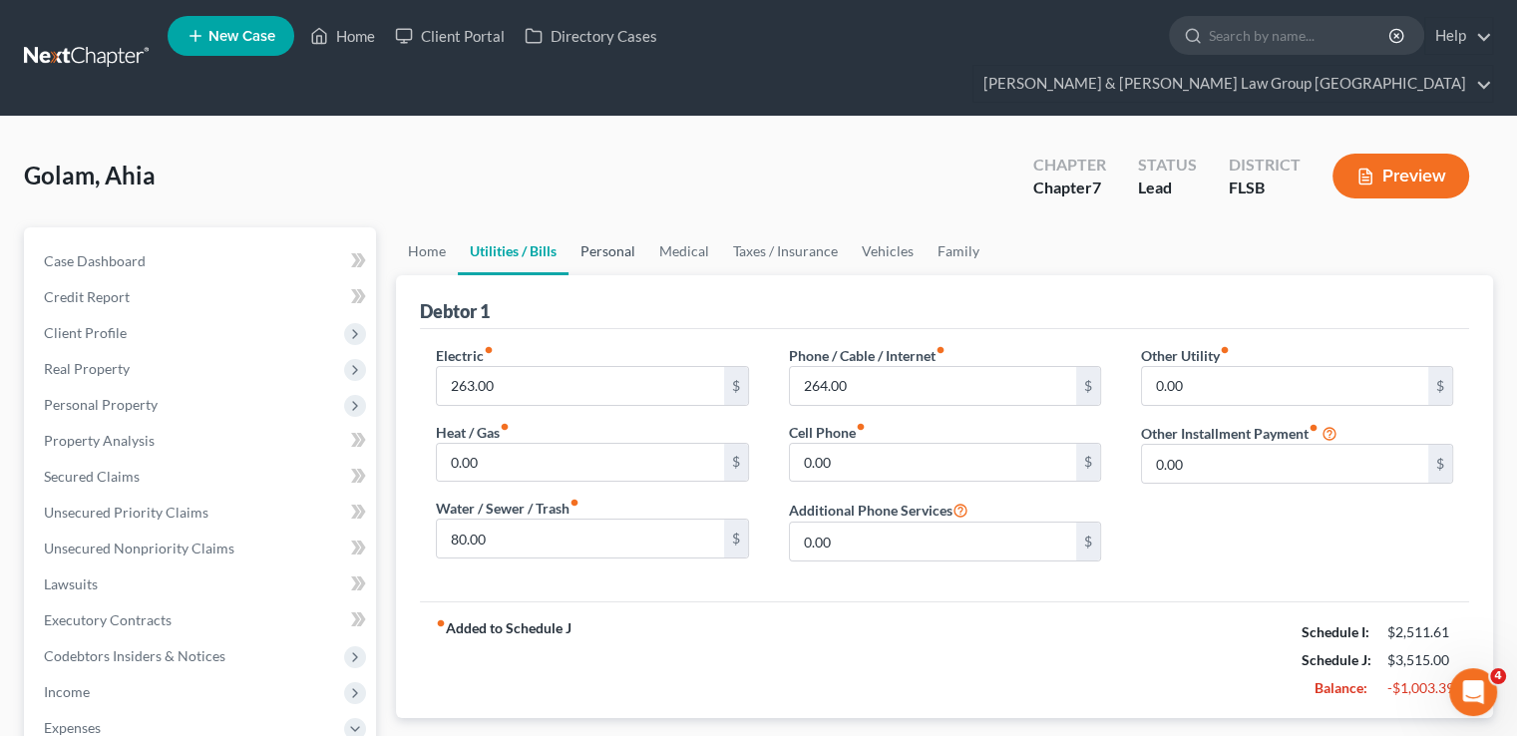
click at [622, 227] on link "Personal" at bounding box center [607, 251] width 79 height 48
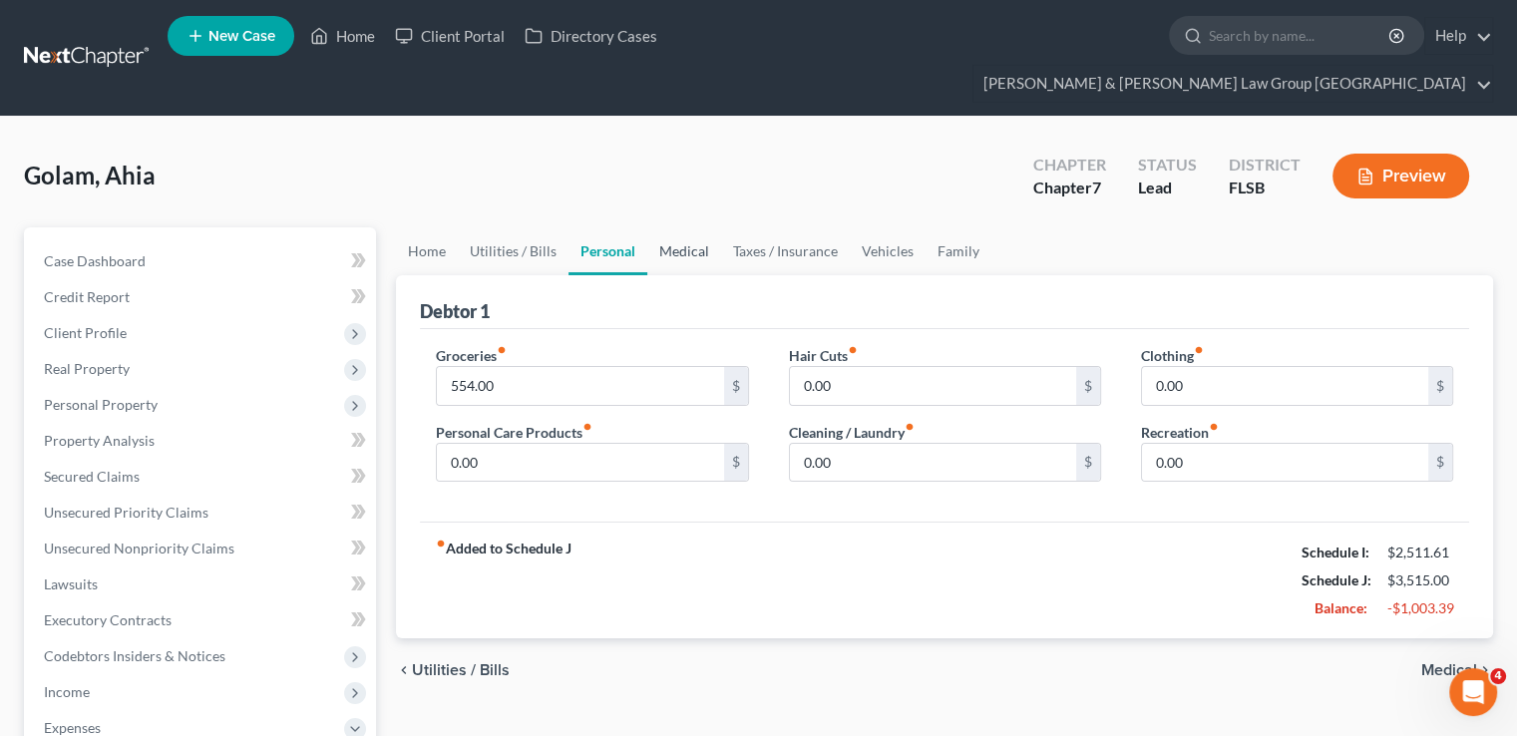
click at [678, 227] on link "Medical" at bounding box center [684, 251] width 74 height 48
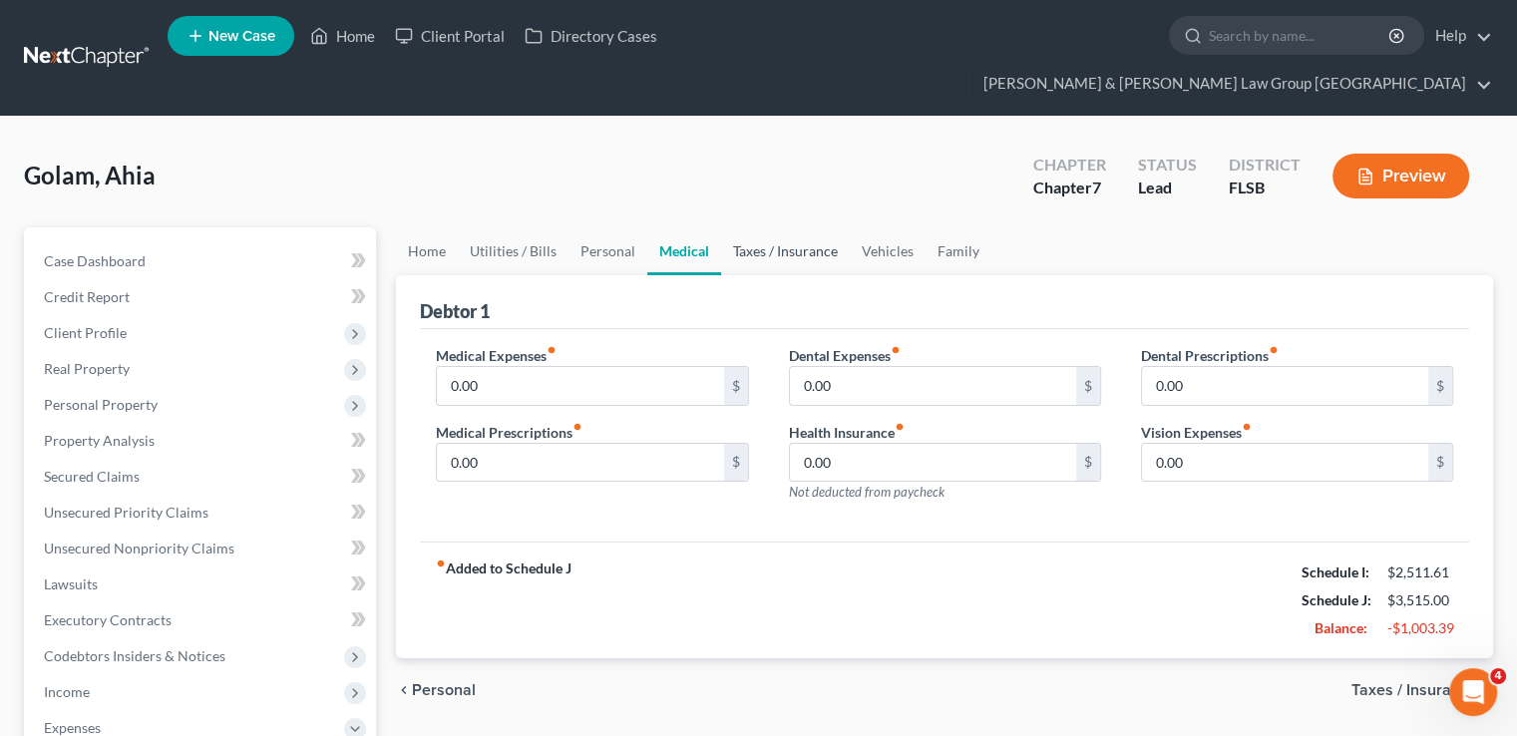
click at [749, 227] on link "Taxes / Insurance" at bounding box center [785, 251] width 129 height 48
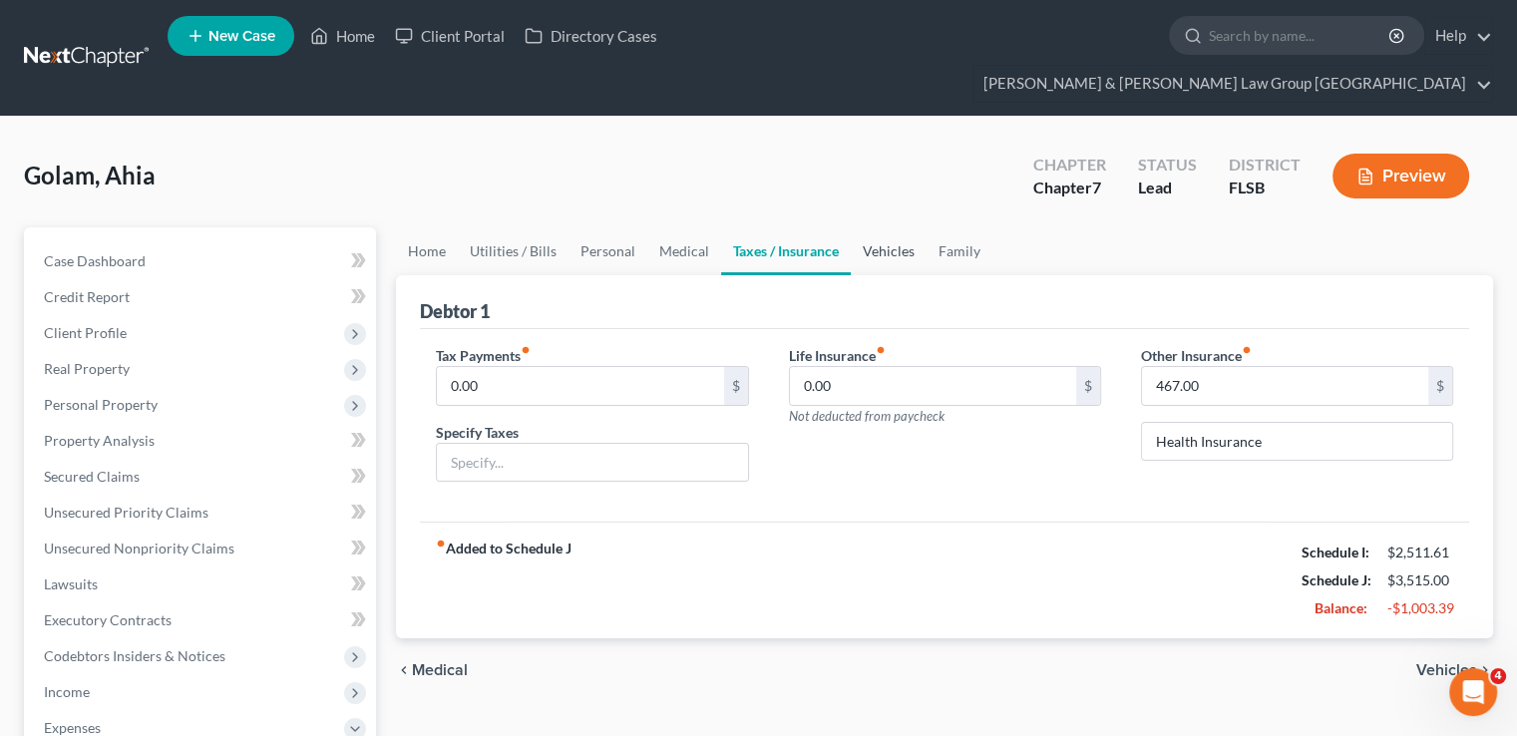
click at [885, 227] on link "Vehicles" at bounding box center [889, 251] width 76 height 48
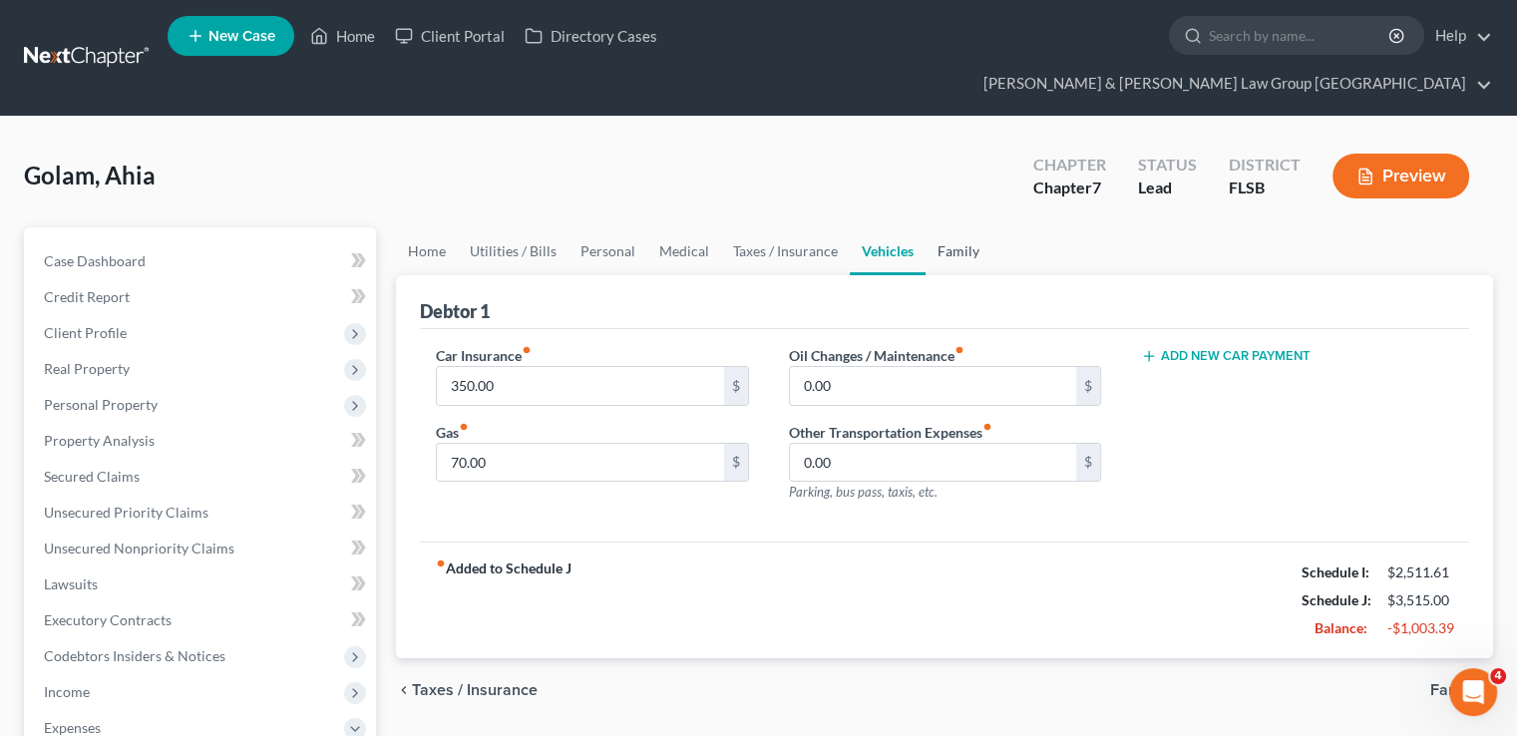
click at [945, 227] on link "Family" at bounding box center [958, 251] width 66 height 48
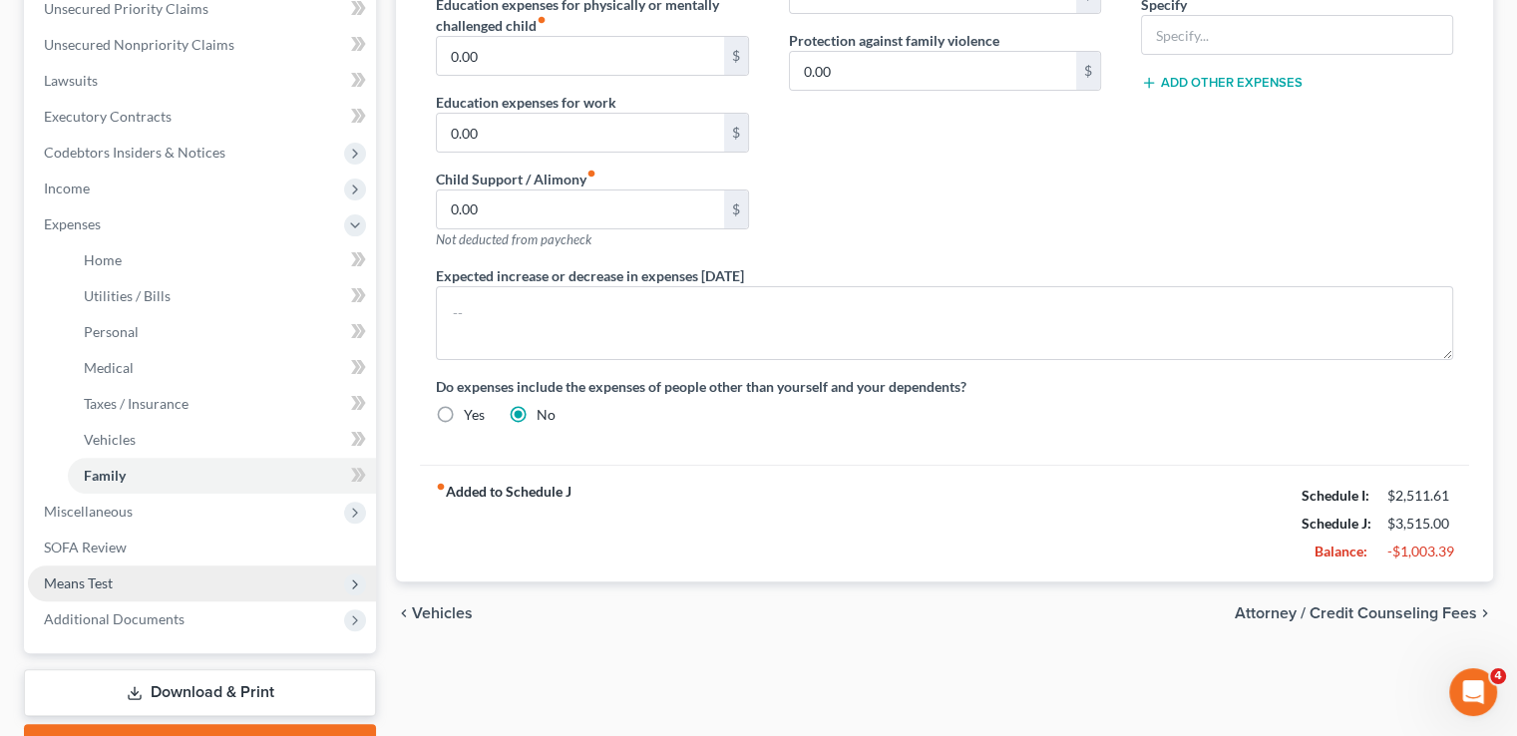
scroll to position [574, 0]
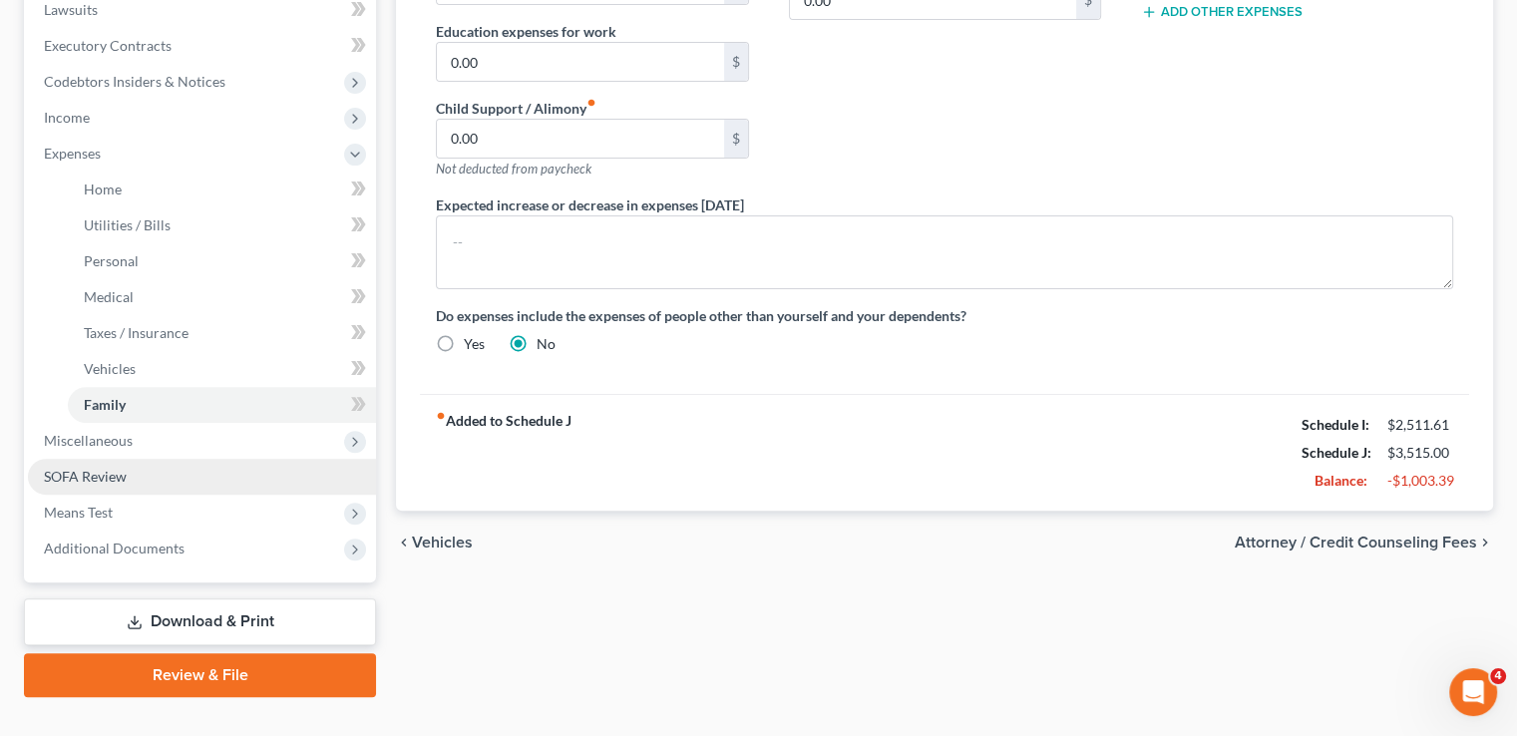
click at [162, 459] on link "SOFA Review" at bounding box center [202, 477] width 348 height 36
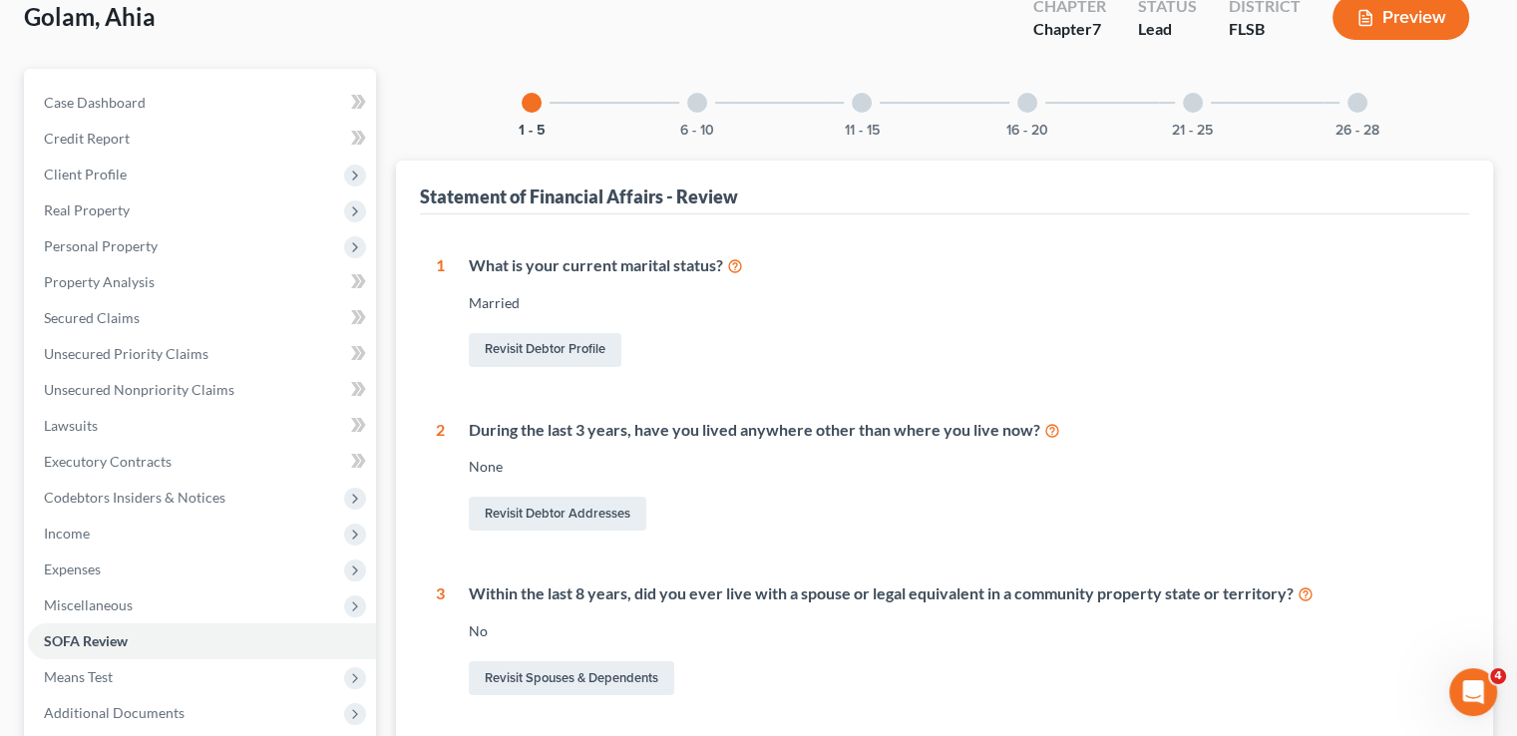
scroll to position [499, 0]
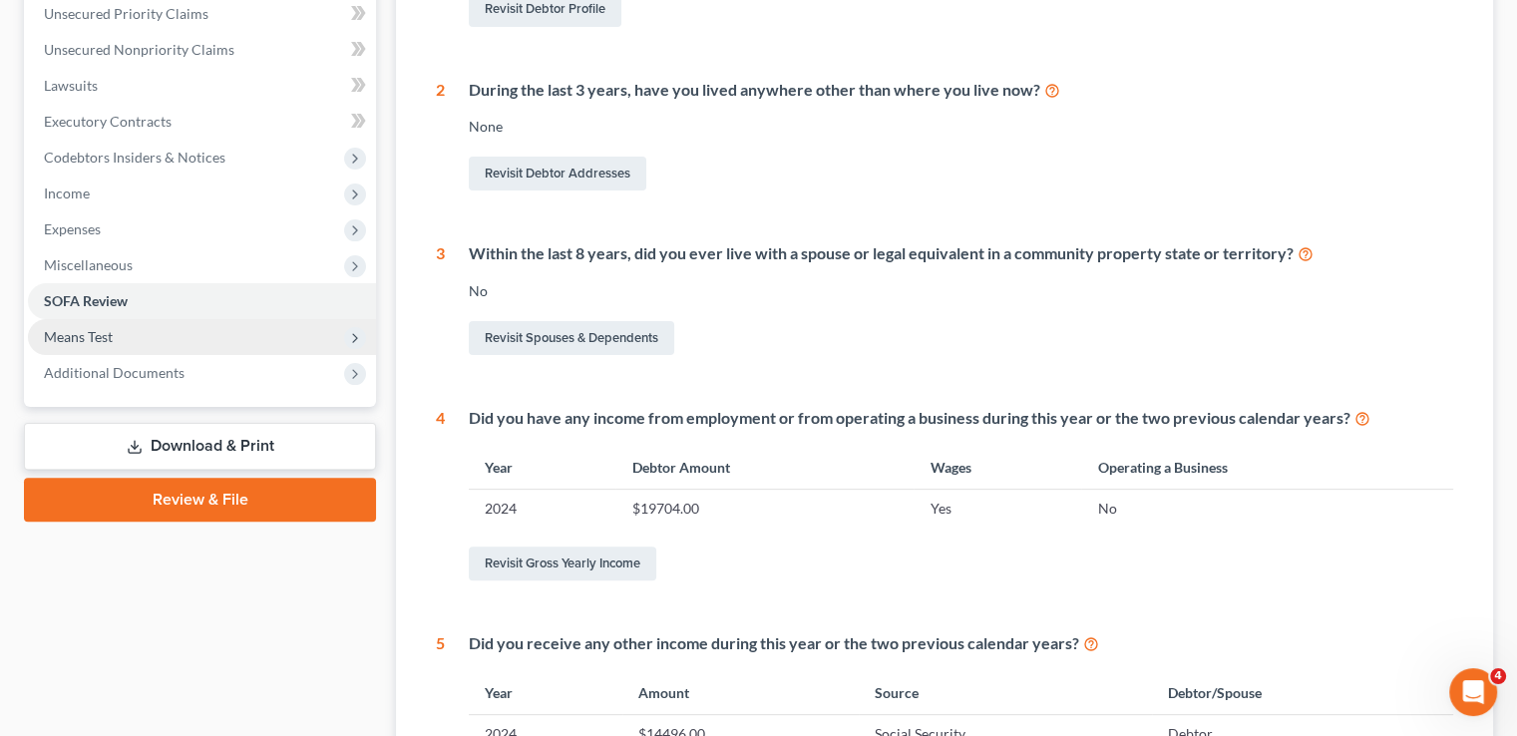
click at [142, 319] on span "Means Test" at bounding box center [202, 337] width 348 height 36
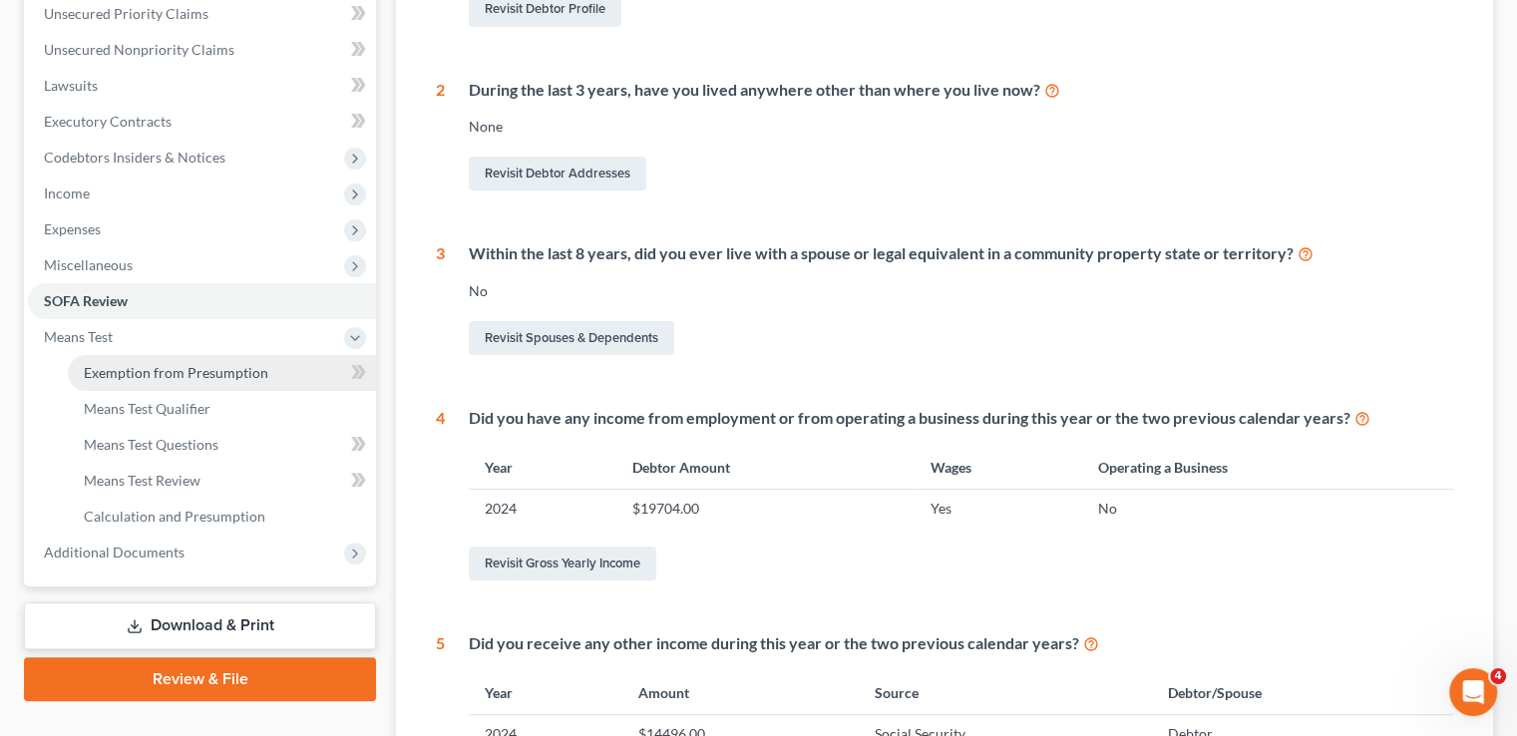
click at [140, 364] on span "Exemption from Presumption" at bounding box center [176, 372] width 184 height 17
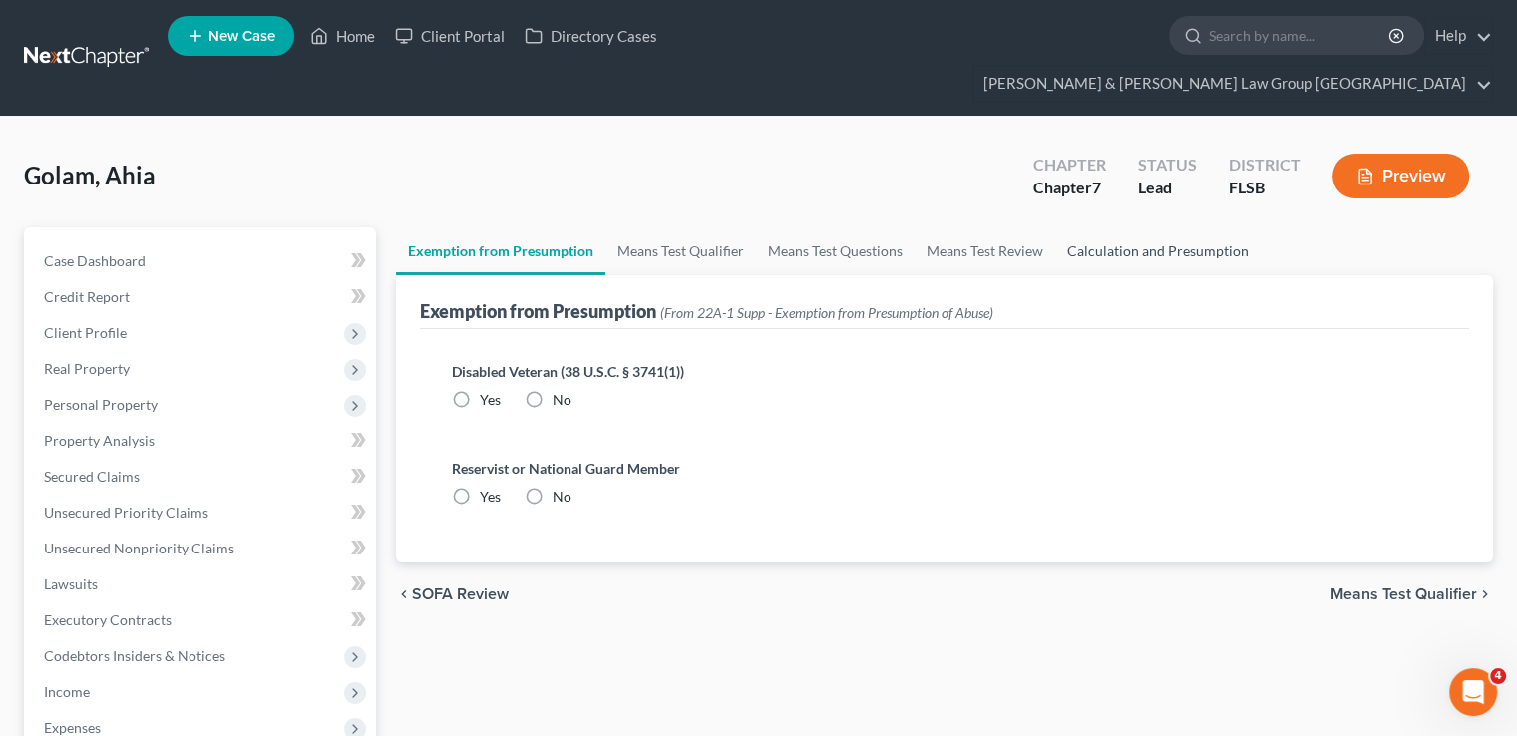
click at [1093, 227] on link "Calculation and Presumption" at bounding box center [1157, 251] width 205 height 48
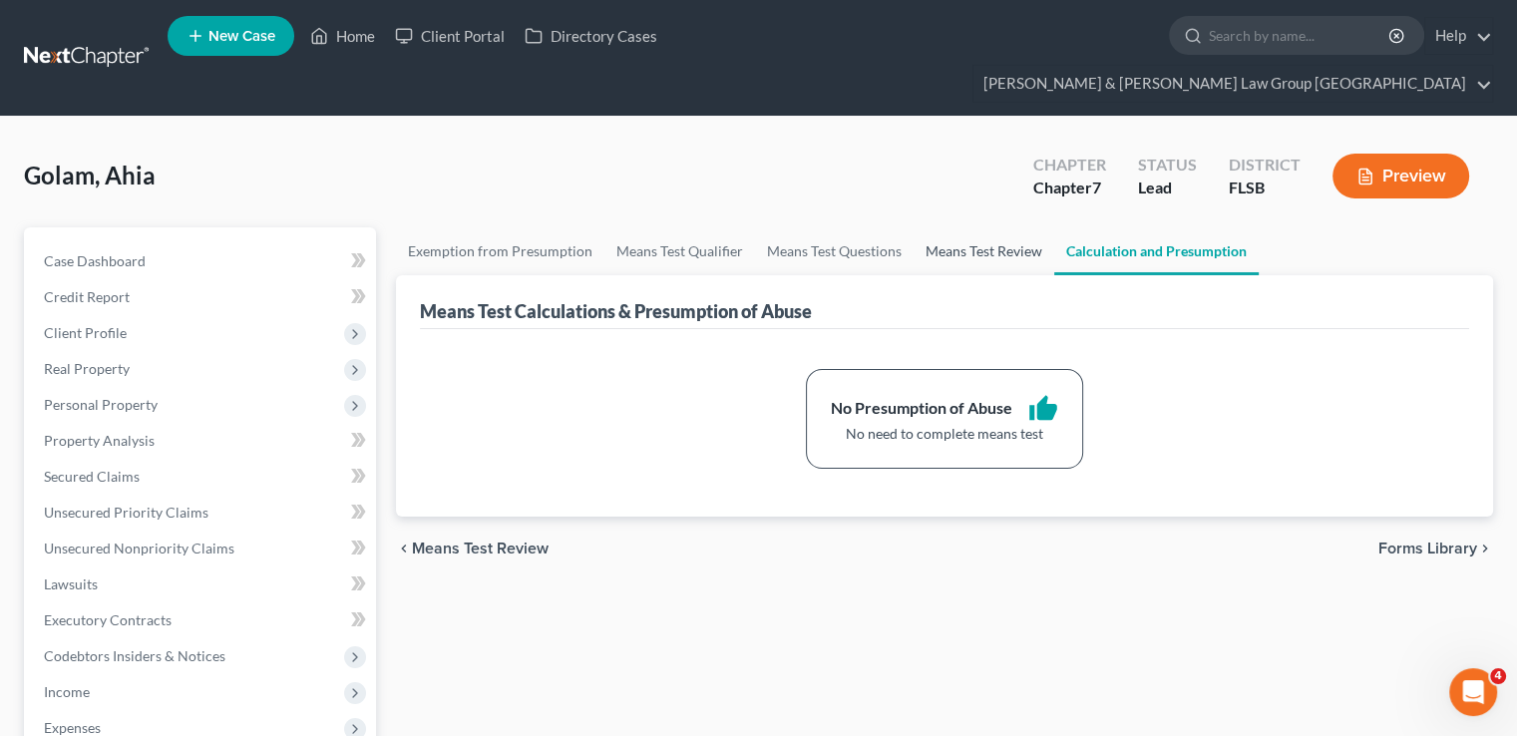
click at [989, 227] on link "Means Test Review" at bounding box center [983, 251] width 141 height 48
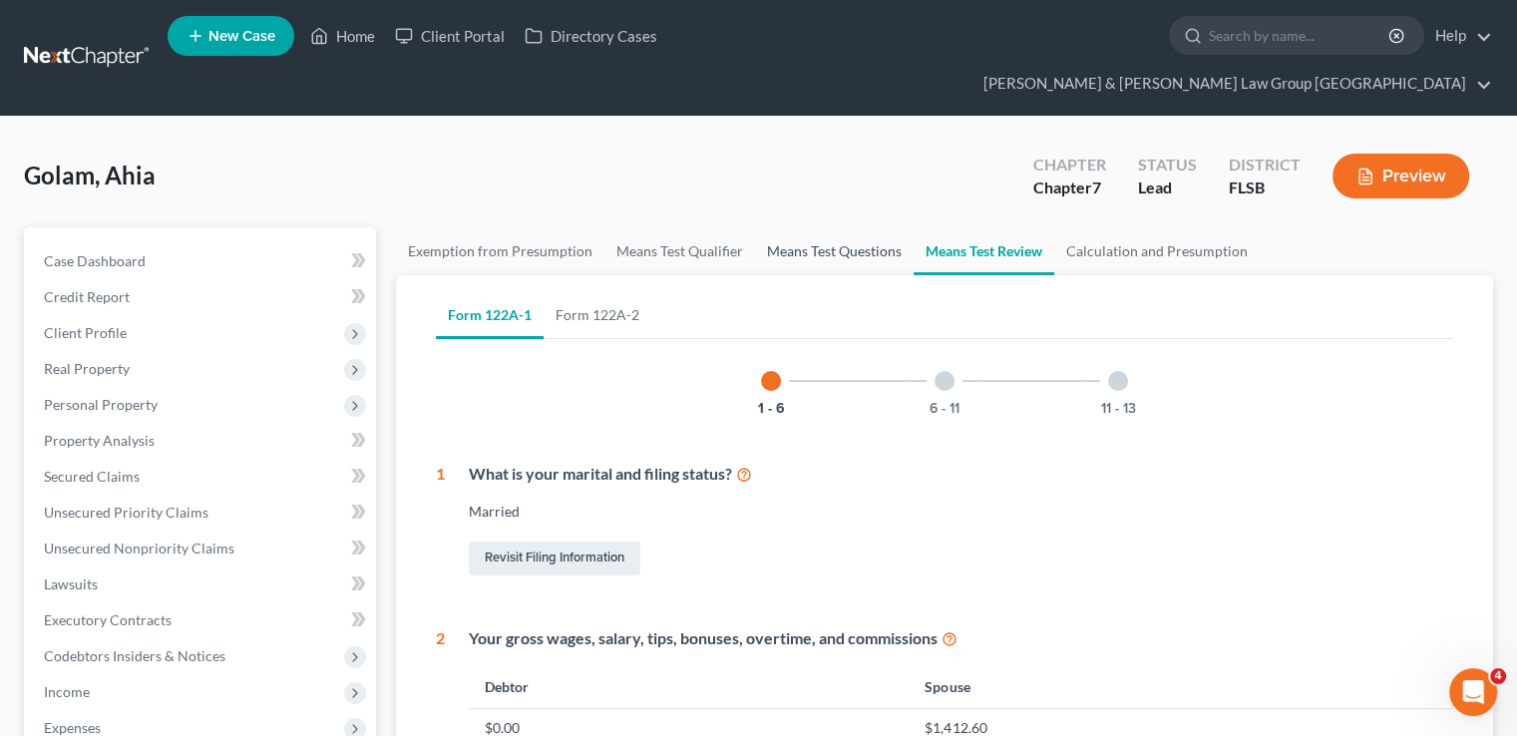
click at [839, 227] on link "Means Test Questions" at bounding box center [834, 251] width 159 height 48
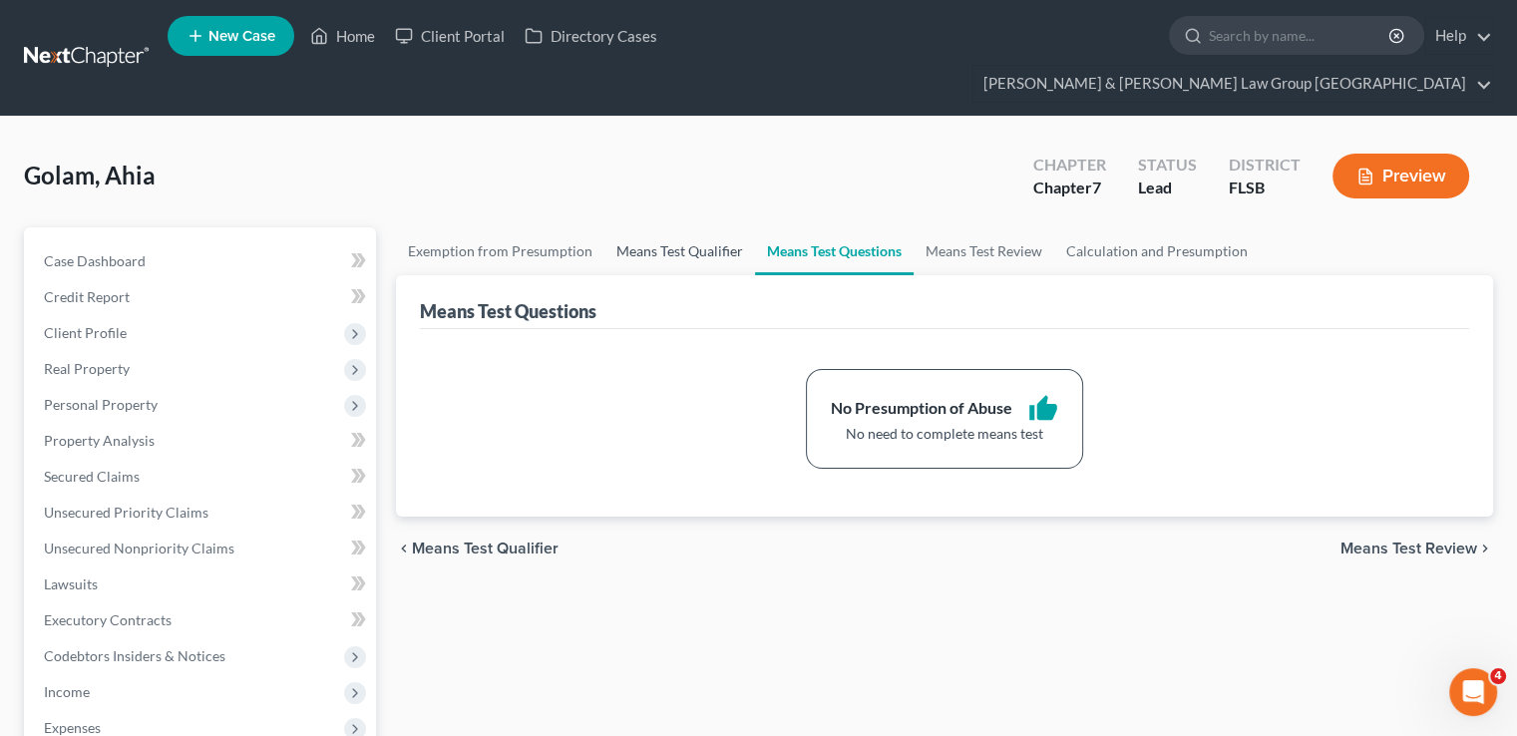
click at [711, 227] on link "Means Test Qualifier" at bounding box center [679, 251] width 151 height 48
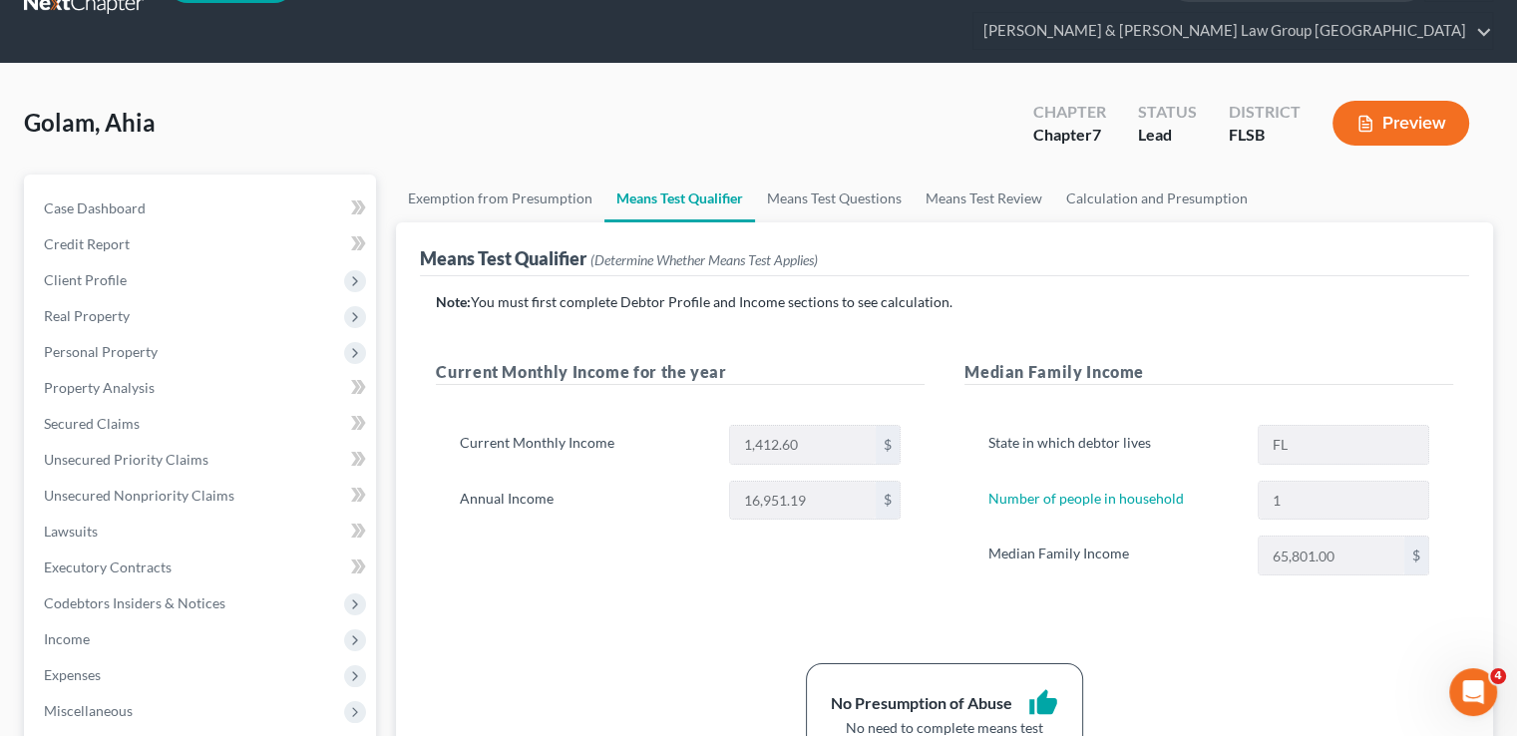
scroll to position [100, 0]
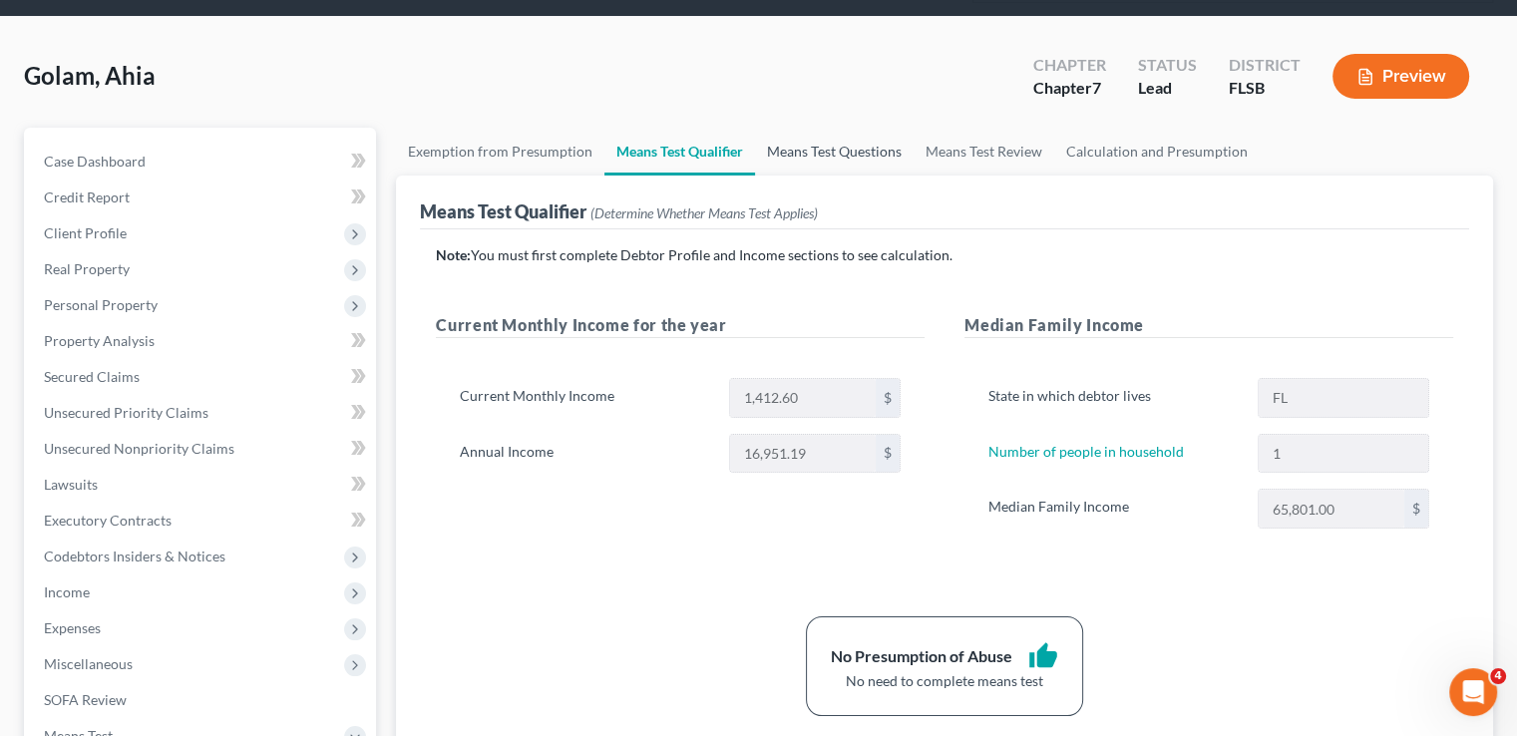
click at [807, 128] on link "Means Test Questions" at bounding box center [834, 152] width 159 height 48
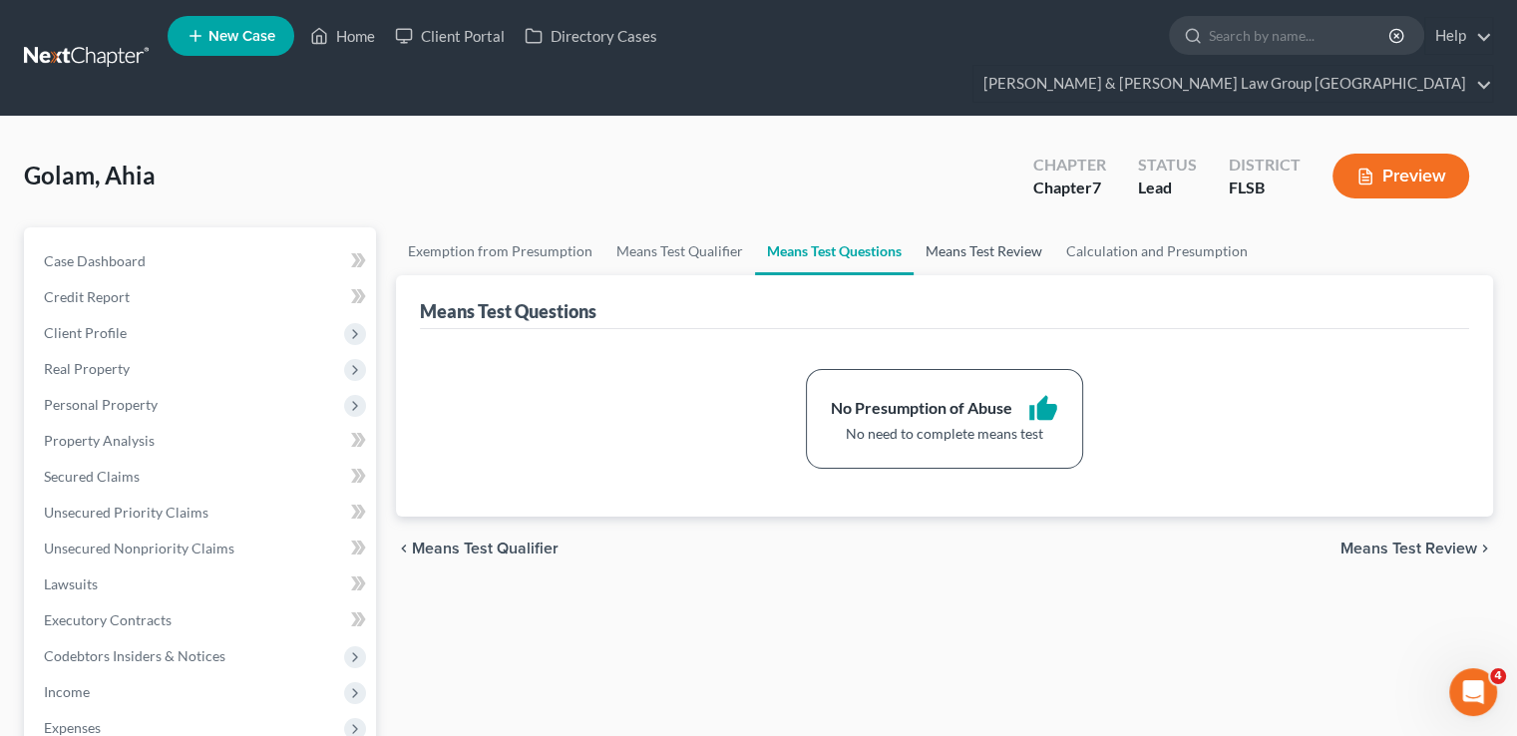
click at [930, 227] on link "Means Test Review" at bounding box center [983, 251] width 141 height 48
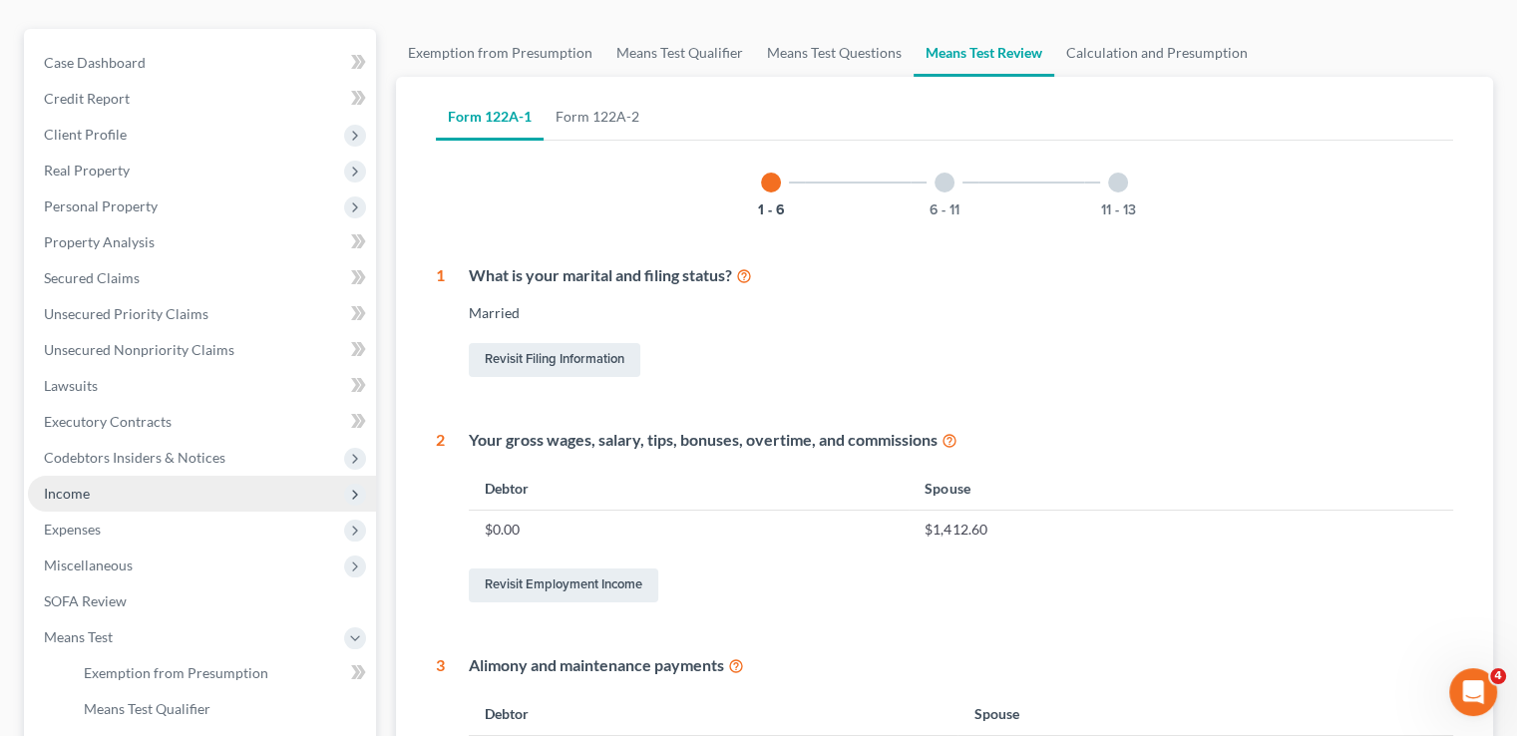
scroll to position [199, 0]
click at [175, 475] on span "Income" at bounding box center [202, 493] width 348 height 36
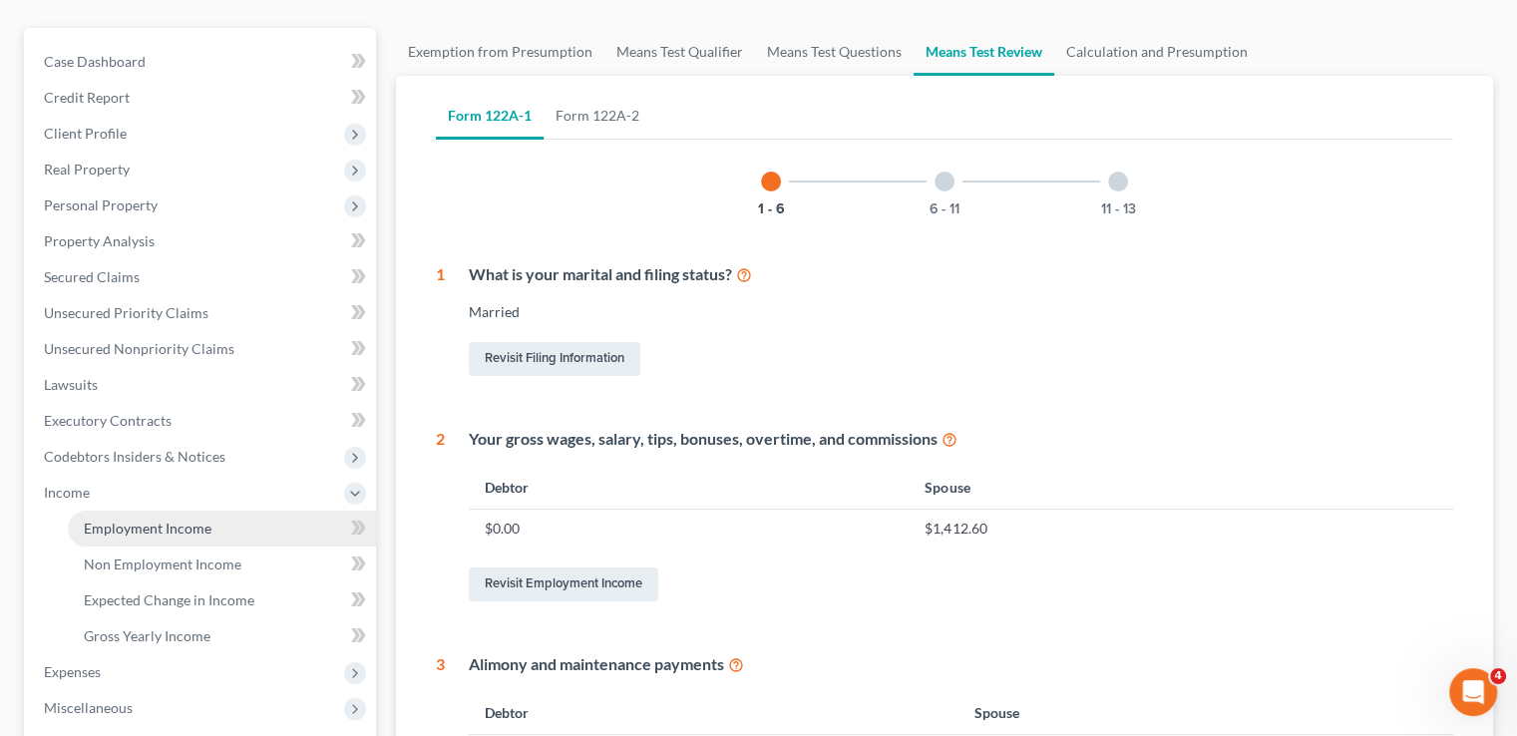
click at [166, 520] on span "Employment Income" at bounding box center [148, 528] width 128 height 17
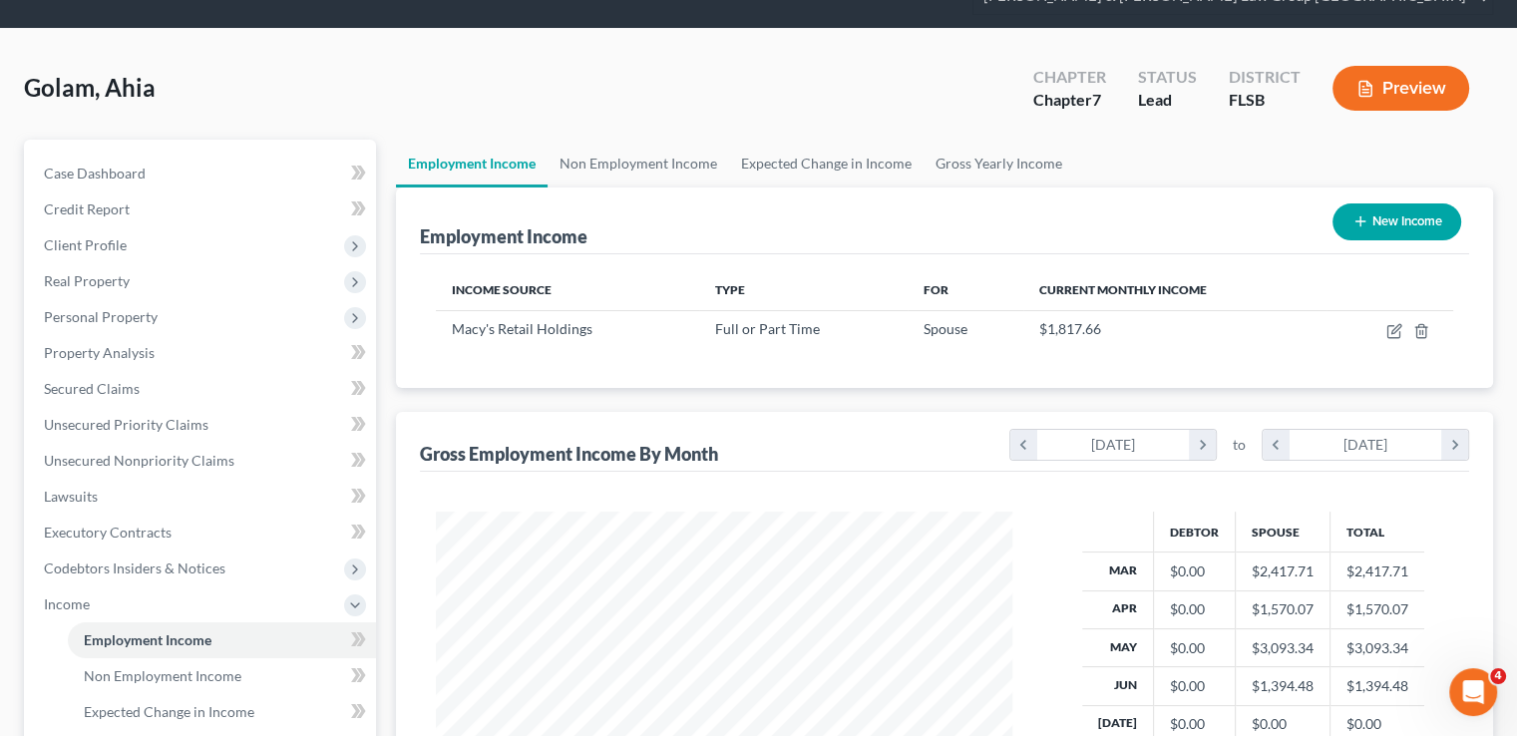
scroll to position [199, 0]
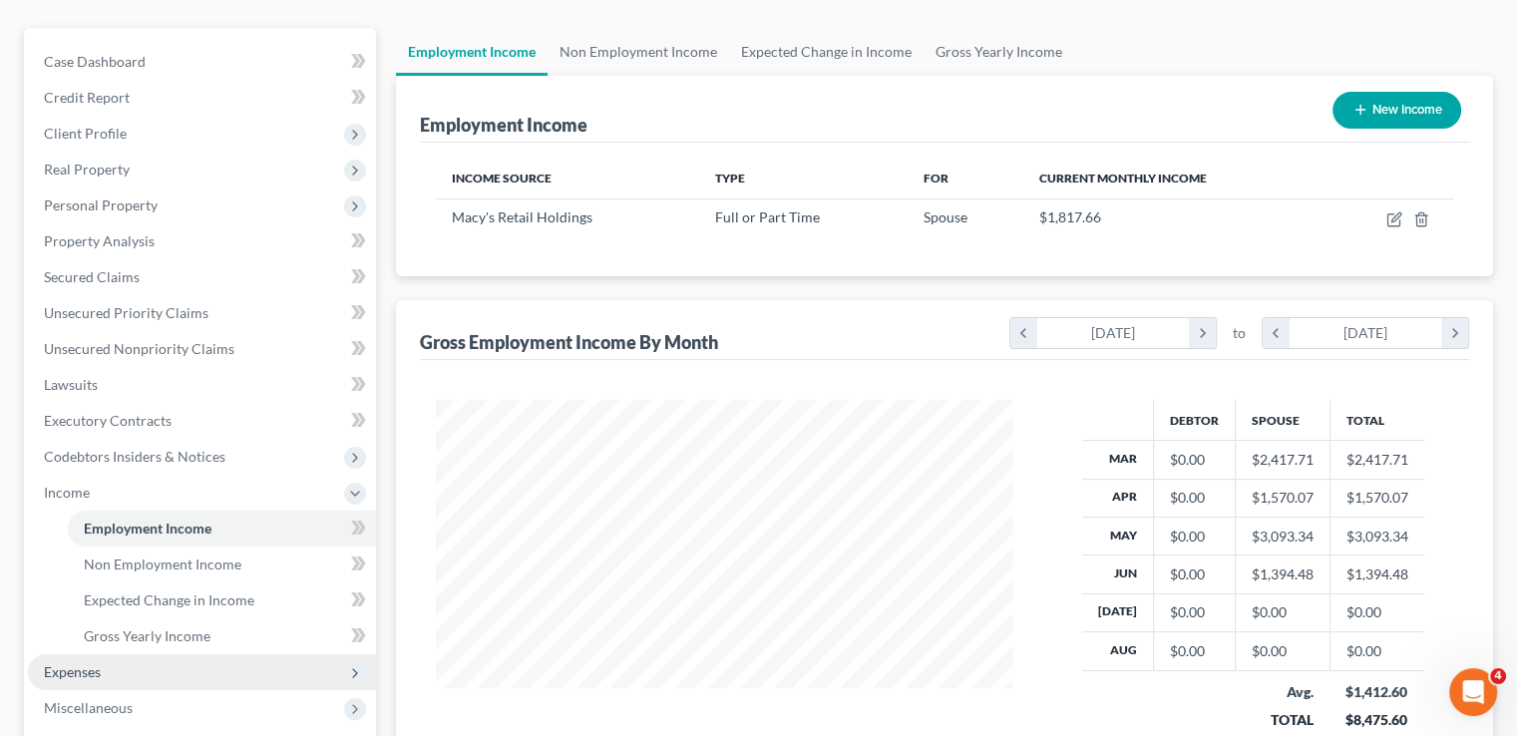
click at [127, 654] on span "Expenses" at bounding box center [202, 672] width 348 height 36
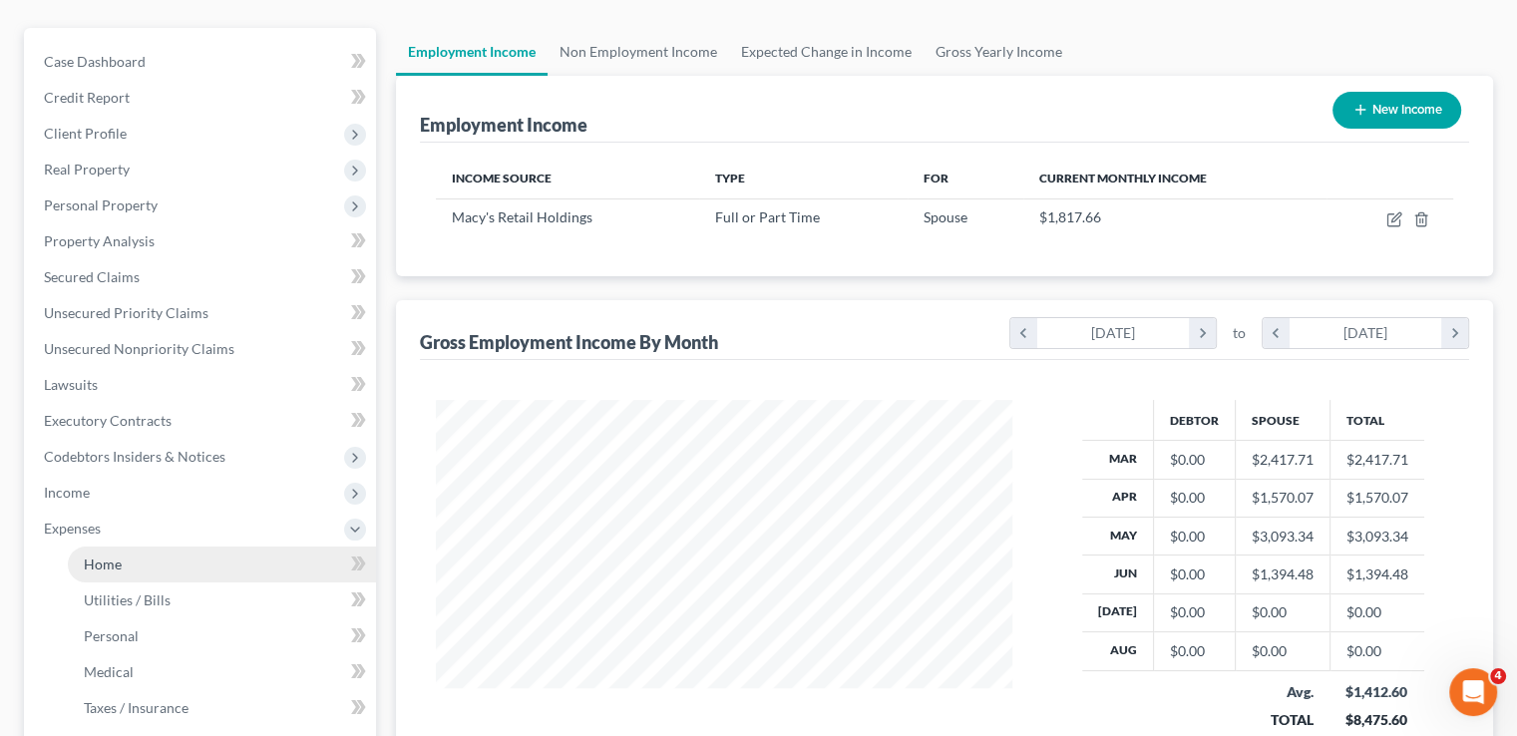
click at [132, 546] on link "Home" at bounding box center [222, 564] width 308 height 36
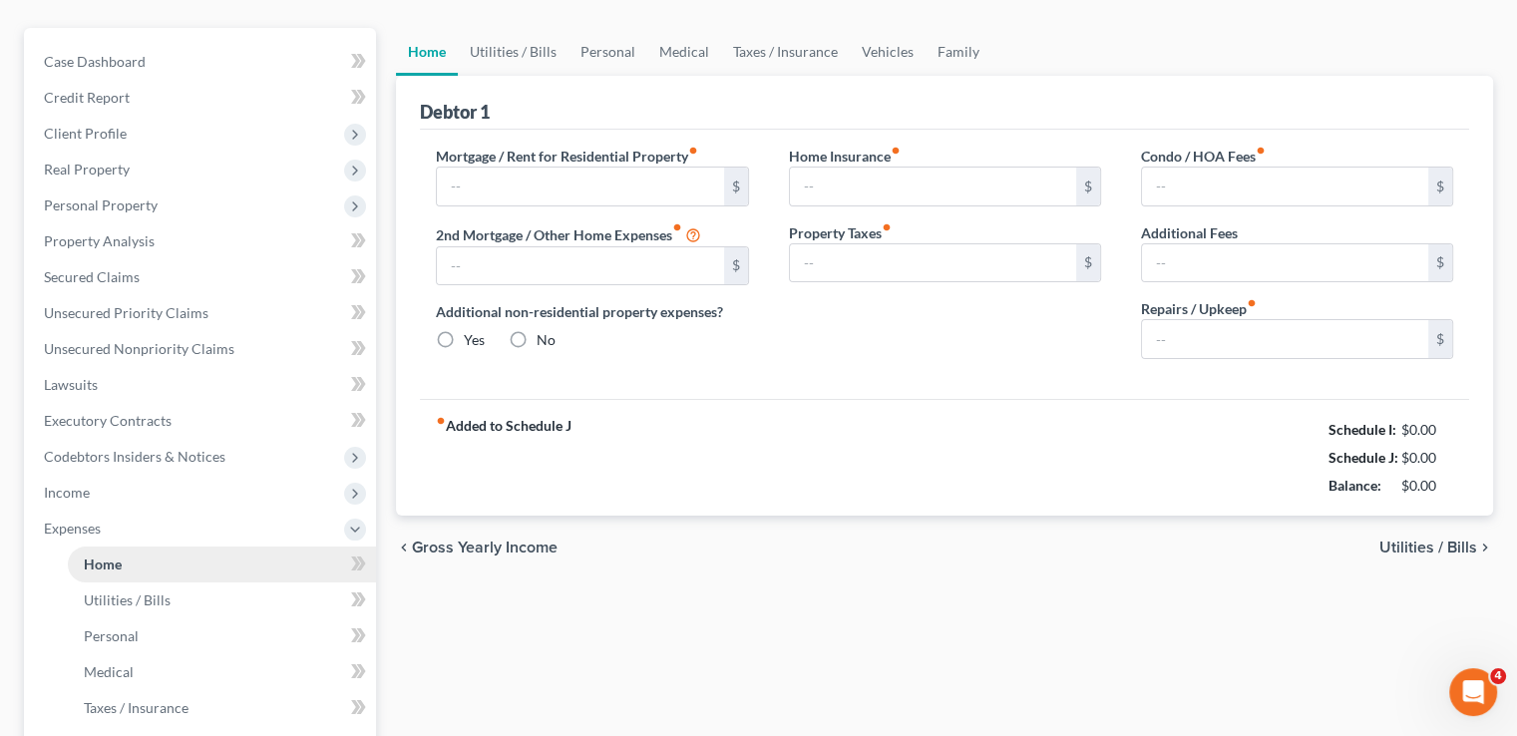
scroll to position [158, 0]
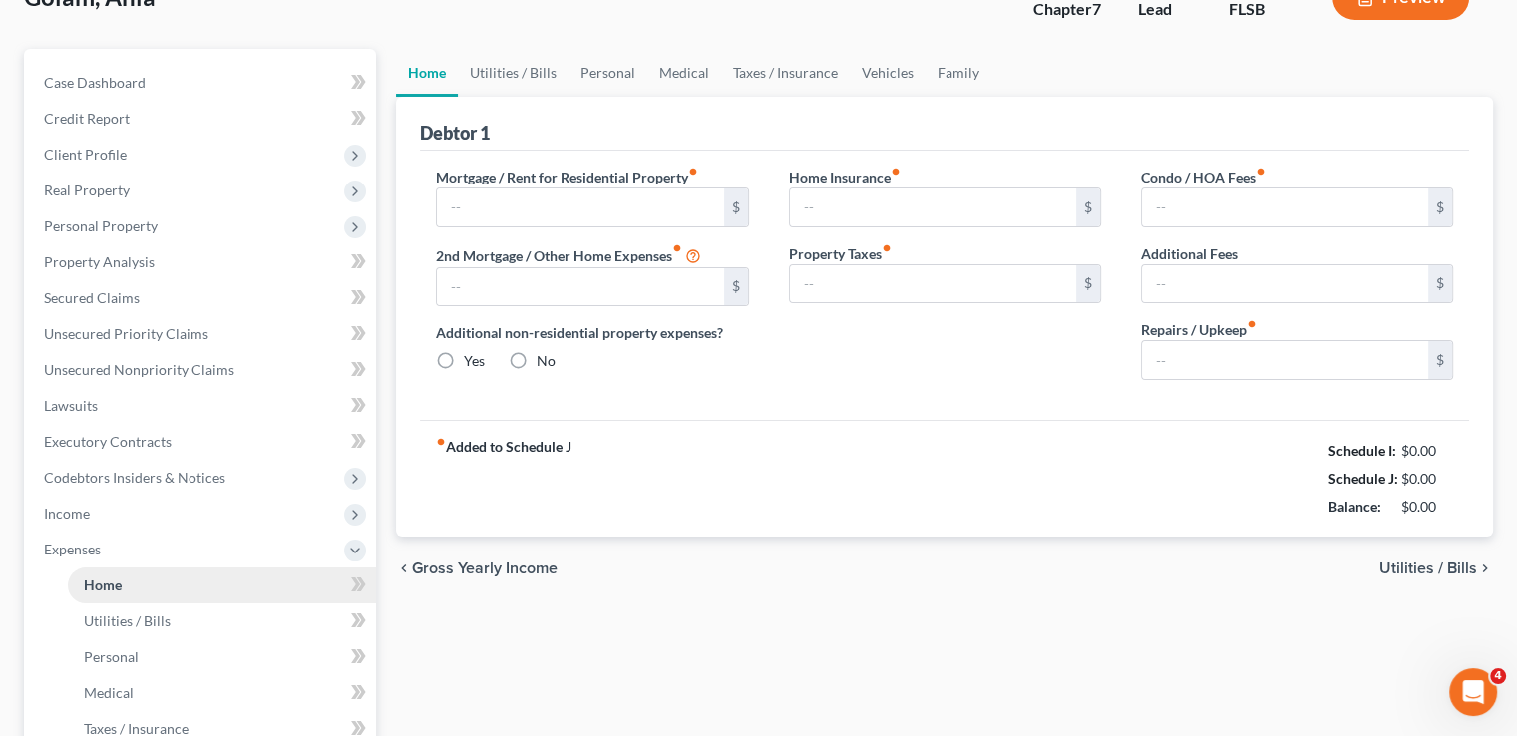
type input "864.00"
type input "326.00"
radio input "true"
type input "0.00"
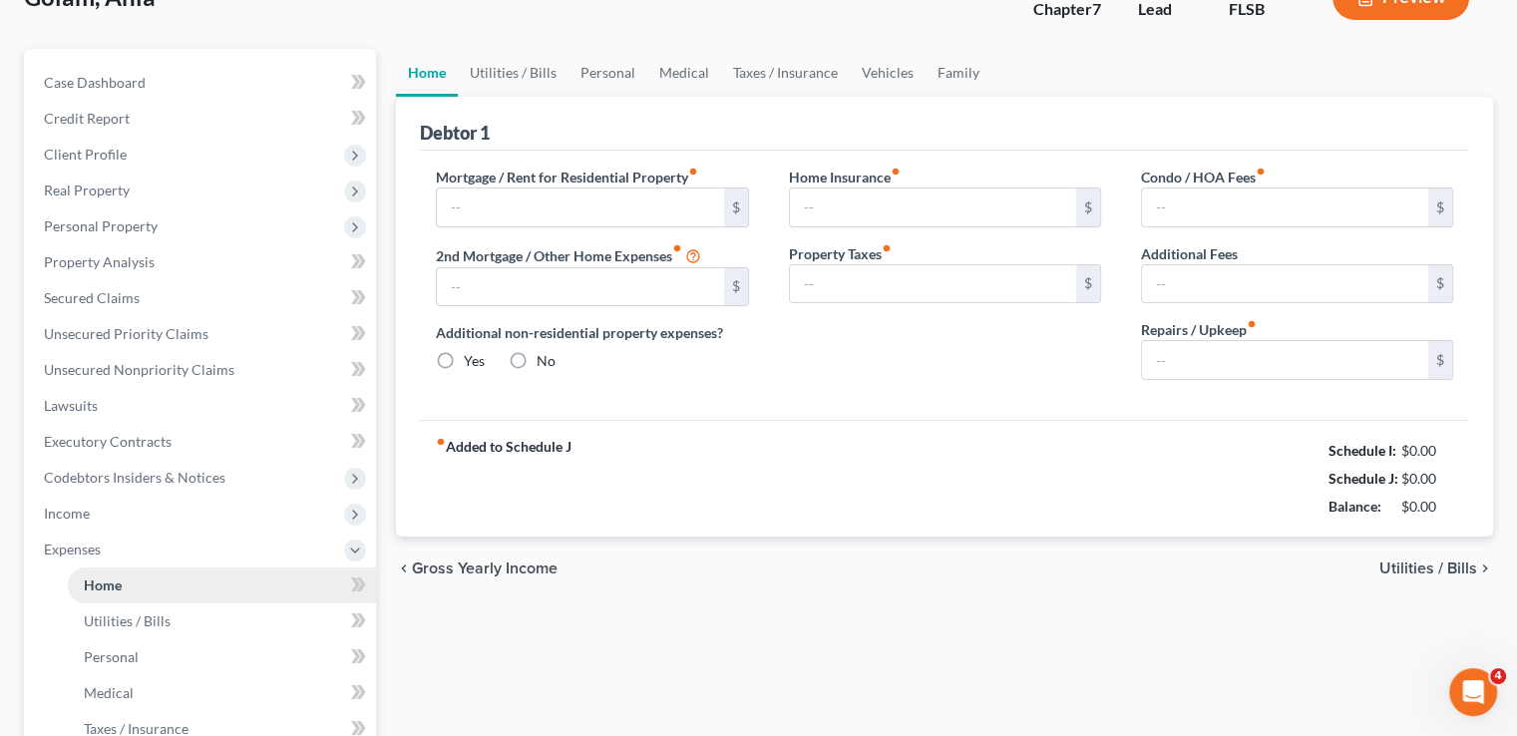
type input "277.00"
type input "0.00"
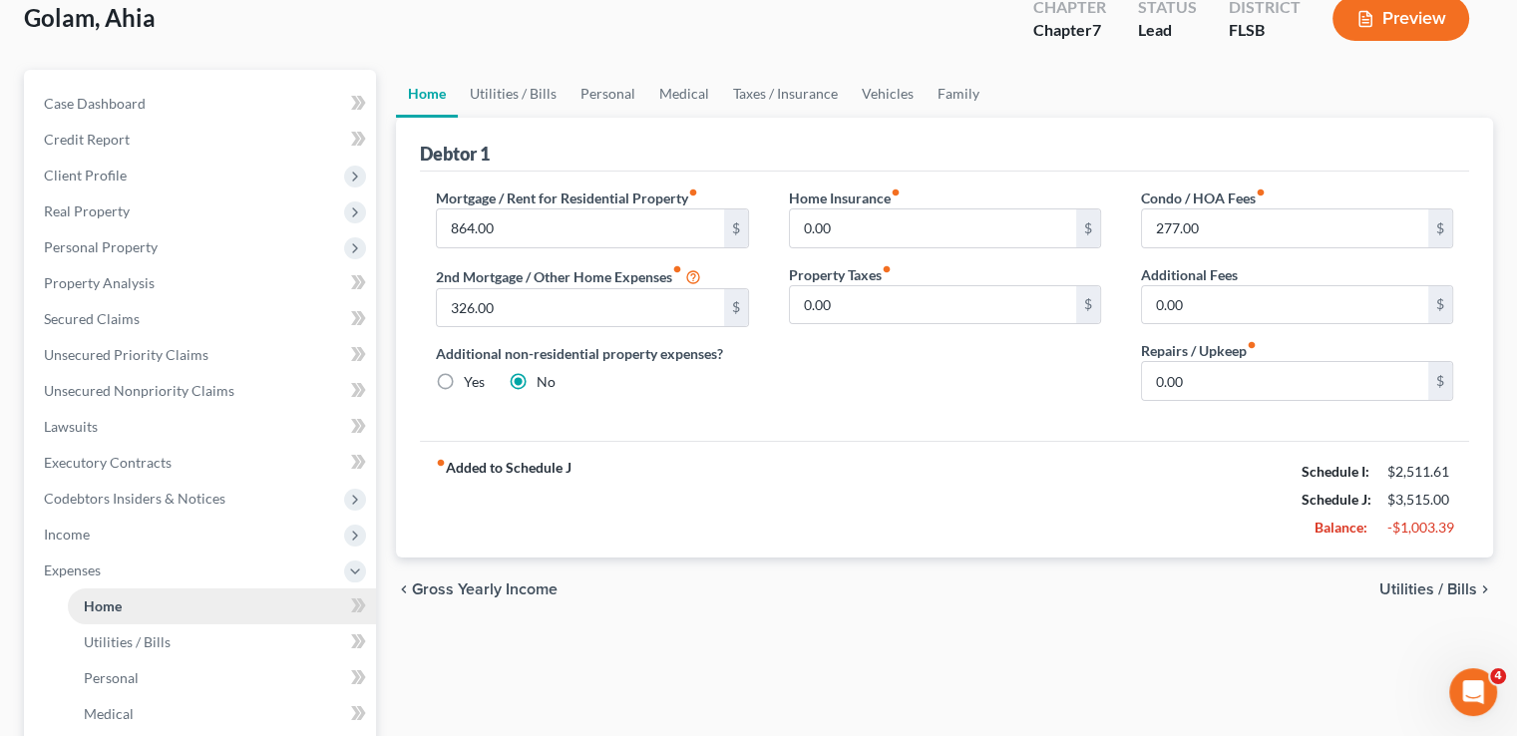
scroll to position [0, 0]
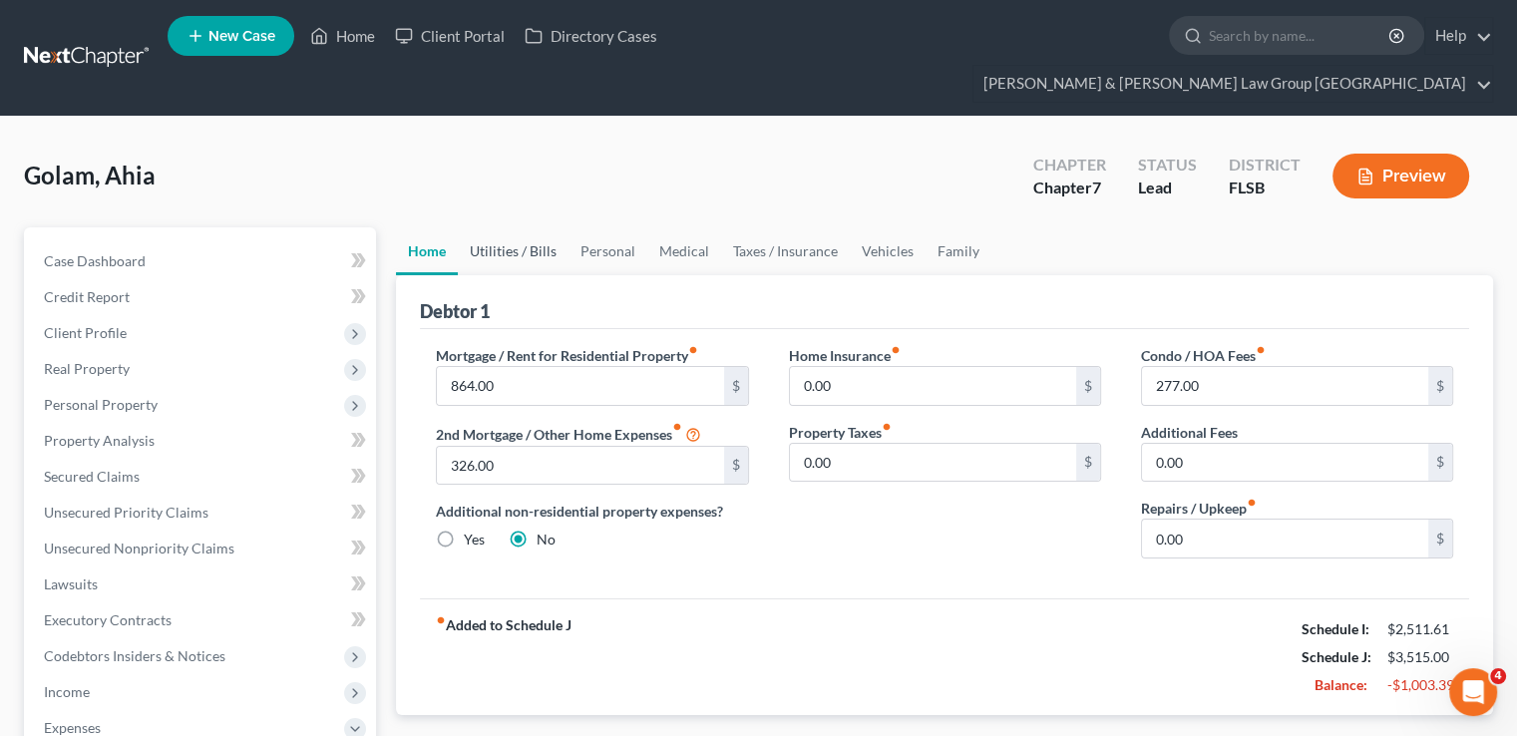
click at [471, 227] on link "Utilities / Bills" at bounding box center [513, 251] width 111 height 48
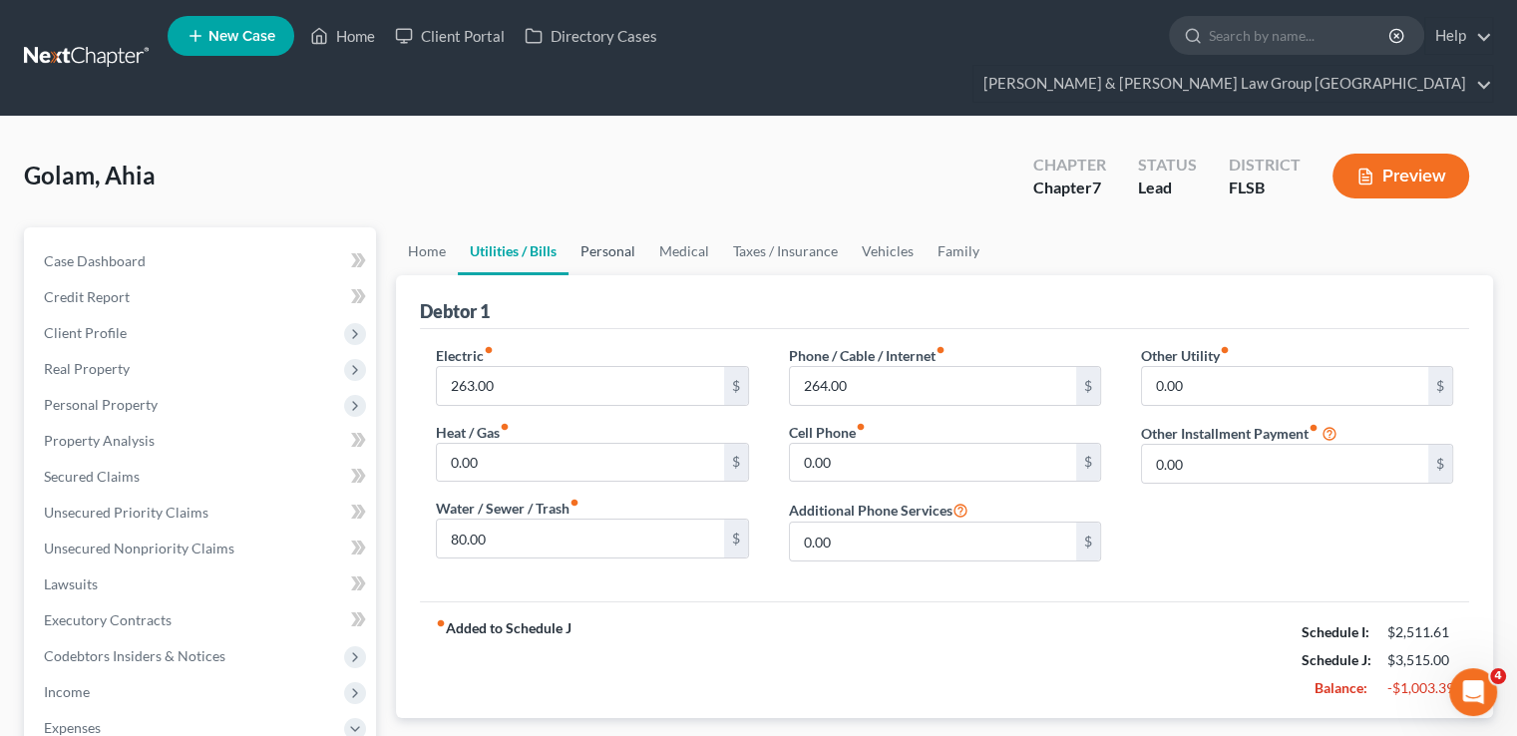
click at [620, 227] on link "Personal" at bounding box center [607, 251] width 79 height 48
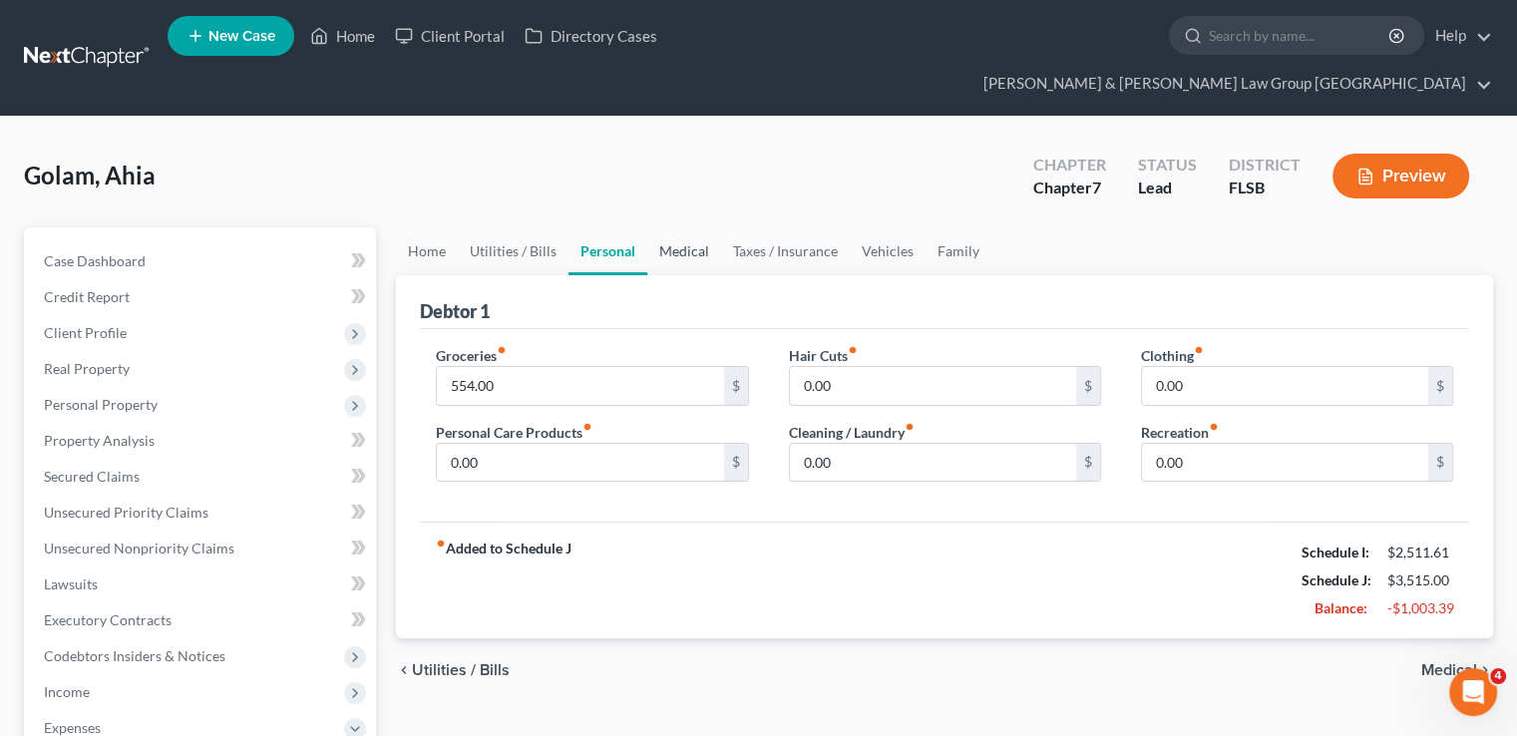
click at [687, 227] on link "Medical" at bounding box center [684, 251] width 74 height 48
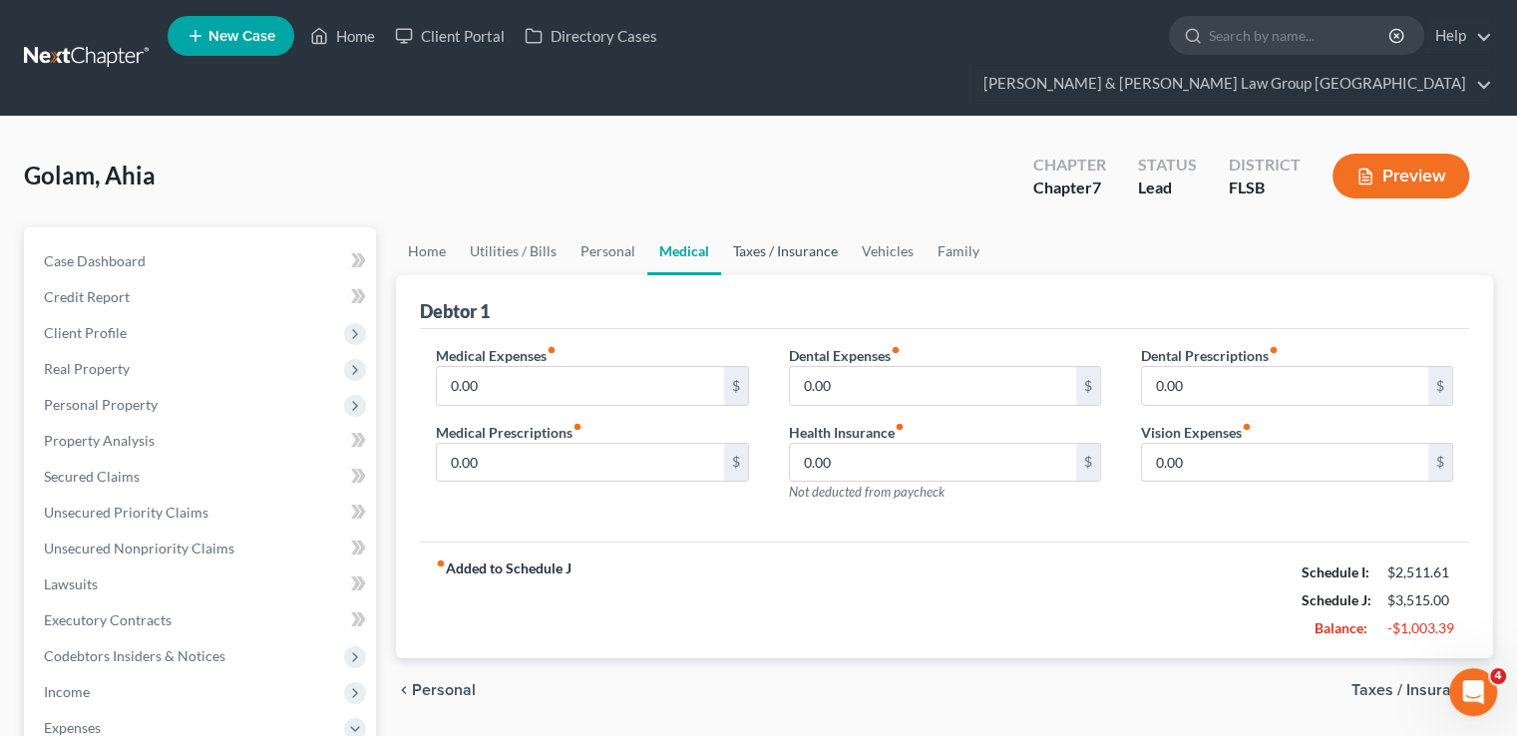
click at [749, 227] on link "Taxes / Insurance" at bounding box center [785, 251] width 129 height 48
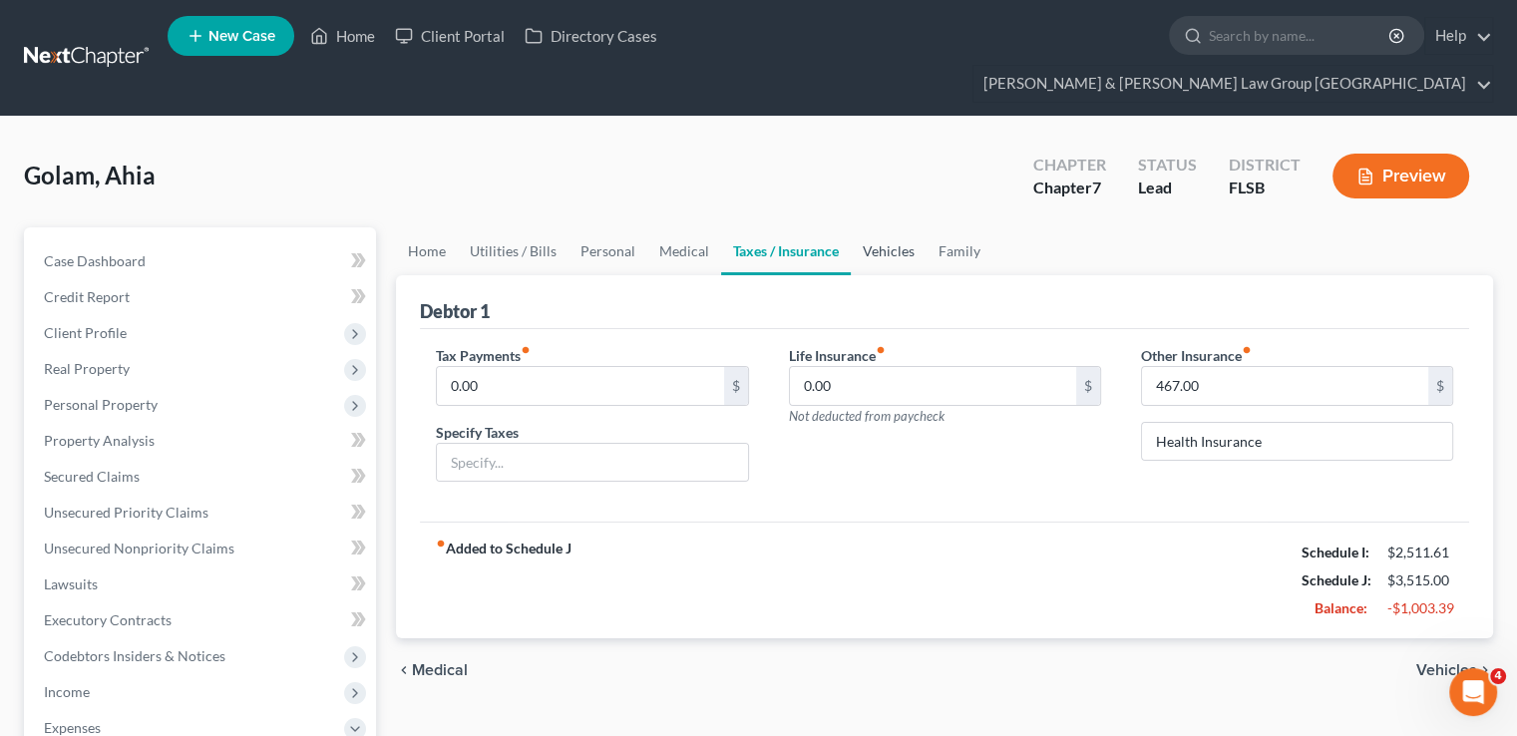
click at [876, 227] on link "Vehicles" at bounding box center [889, 251] width 76 height 48
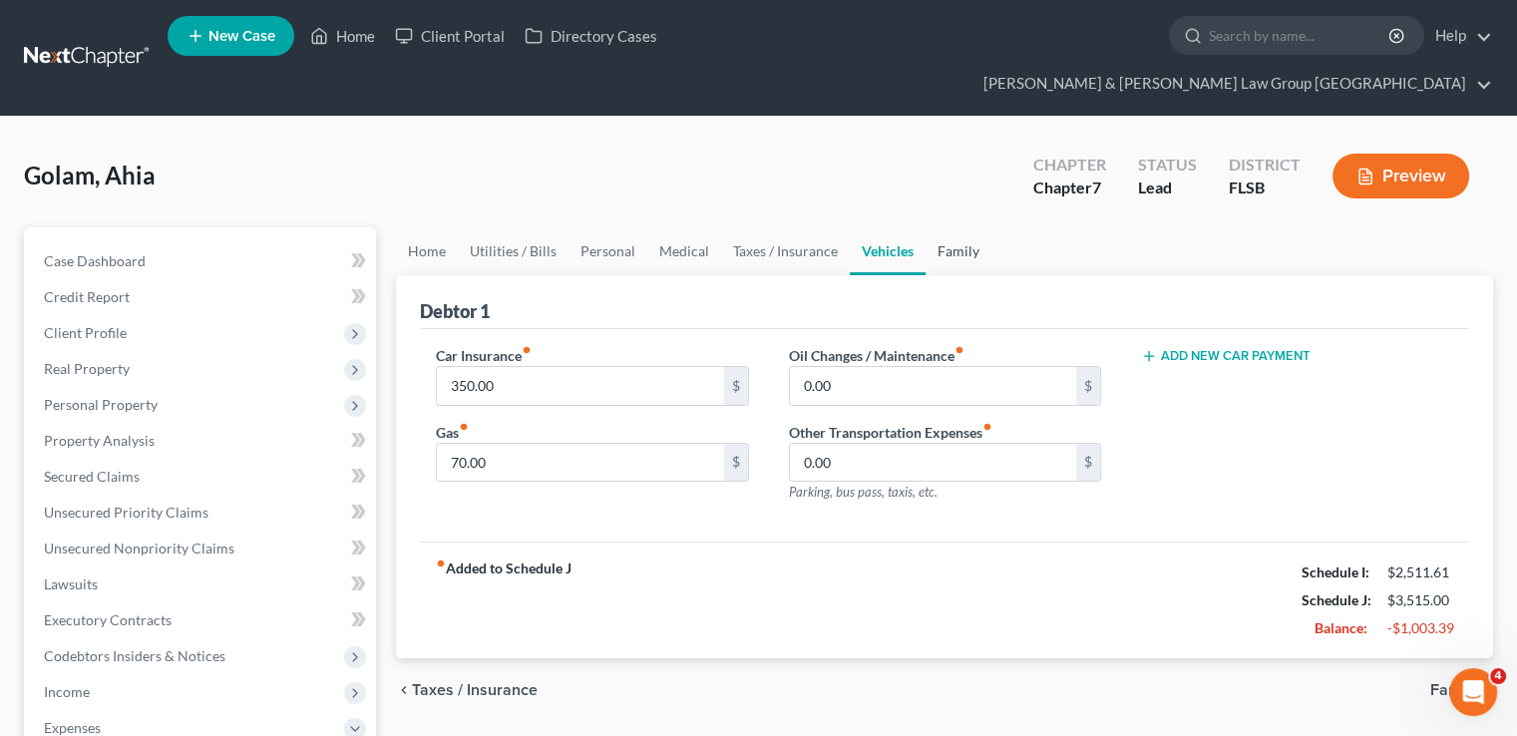
click at [964, 227] on link "Family" at bounding box center [958, 251] width 66 height 48
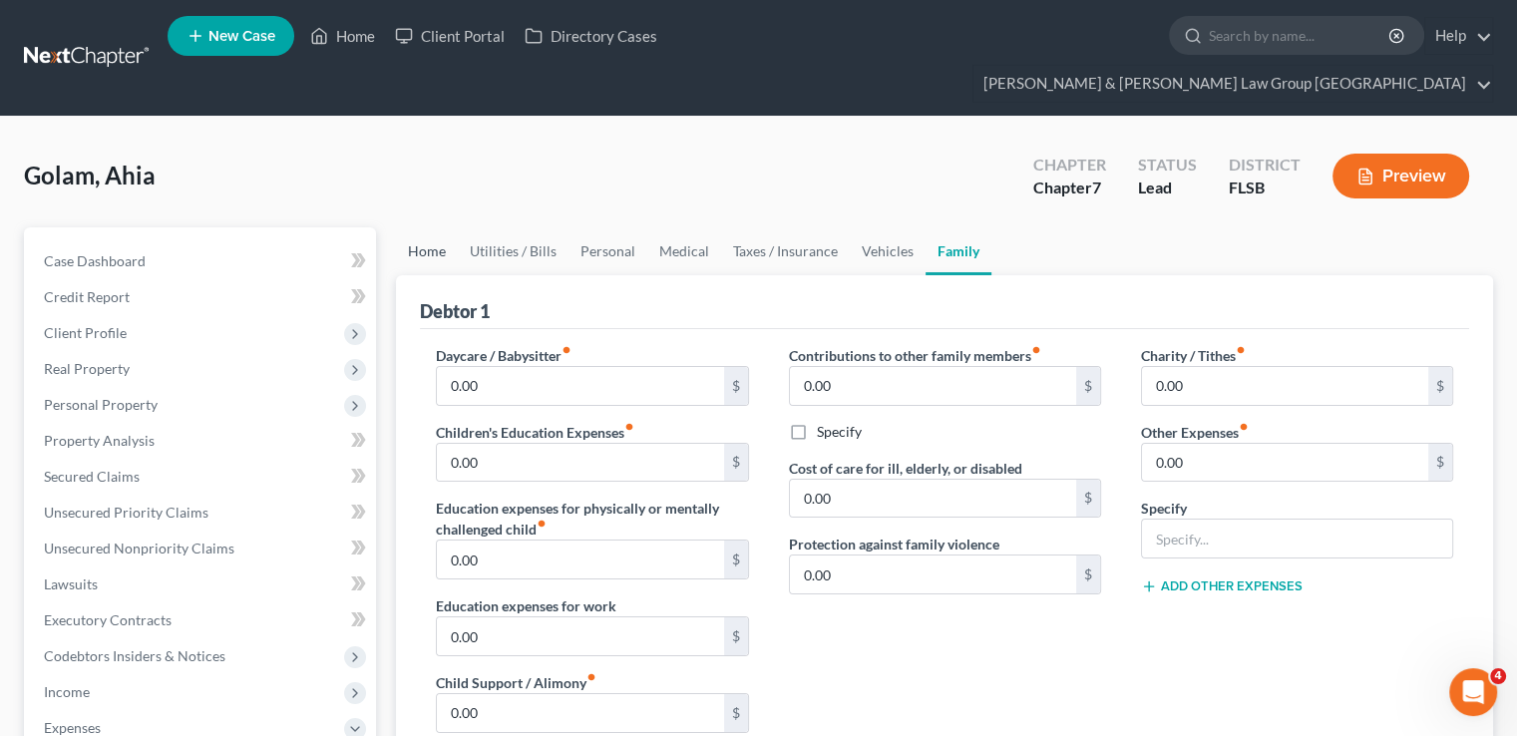
click at [411, 227] on link "Home" at bounding box center [427, 251] width 62 height 48
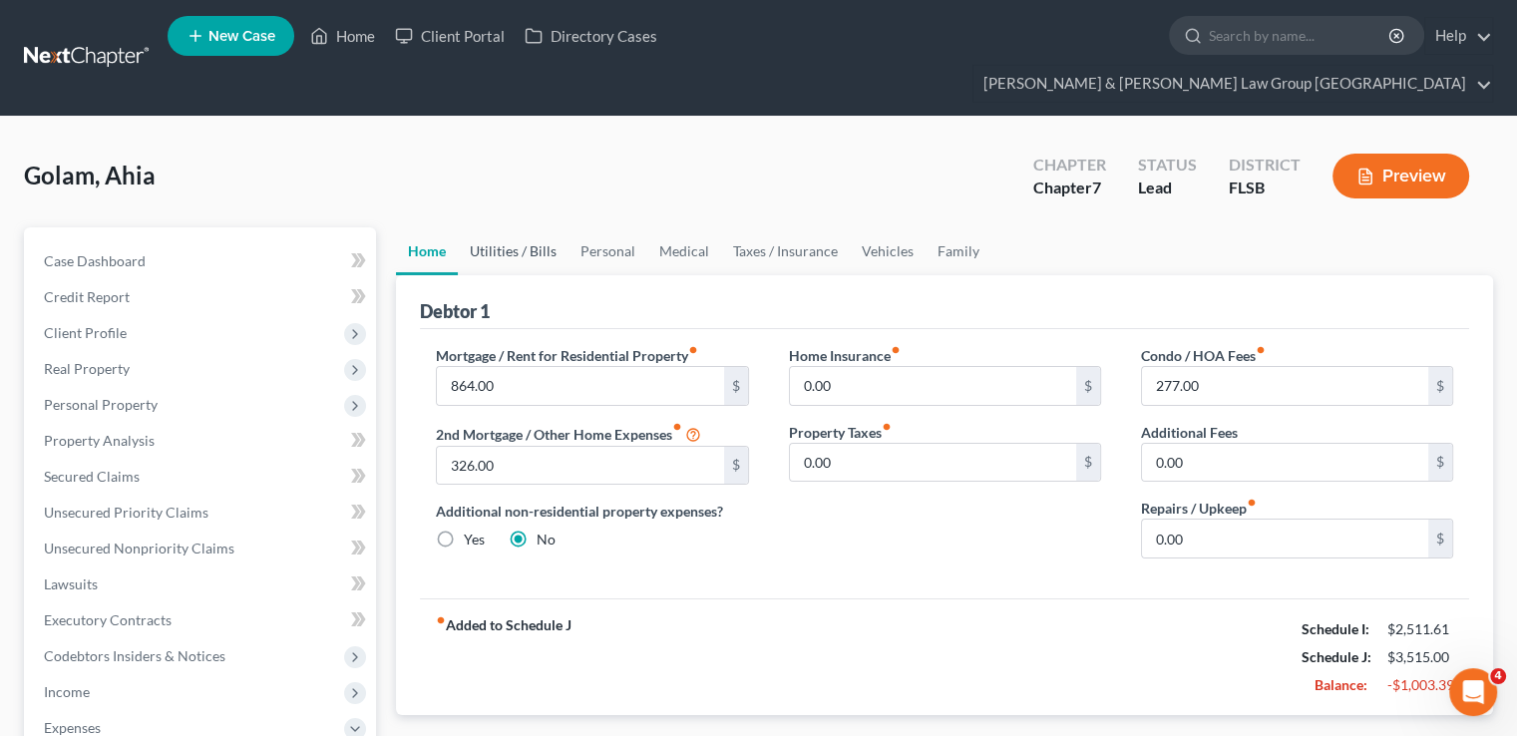
click at [507, 227] on link "Utilities / Bills" at bounding box center [513, 251] width 111 height 48
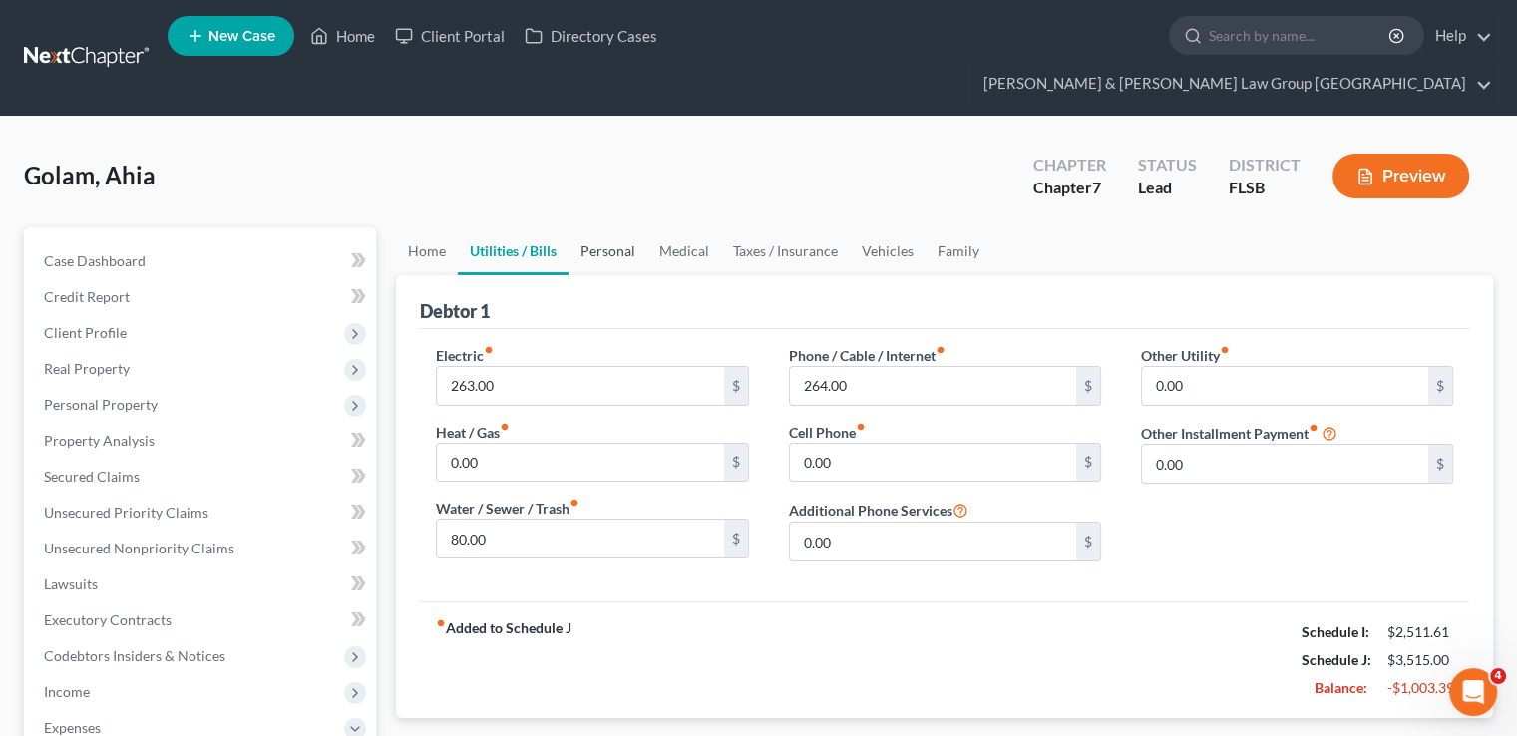
click at [607, 227] on link "Personal" at bounding box center [607, 251] width 79 height 48
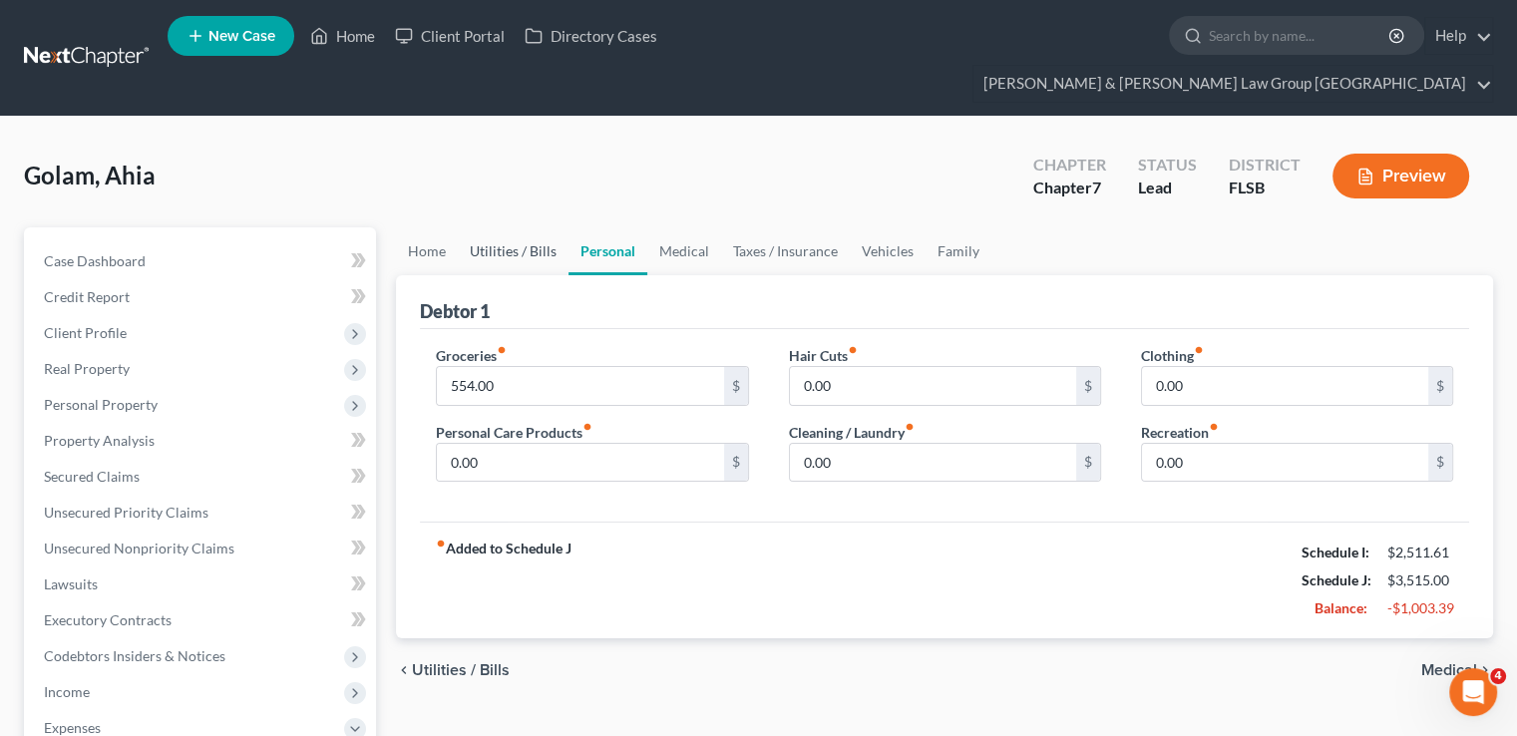
click at [541, 227] on link "Utilities / Bills" at bounding box center [513, 251] width 111 height 48
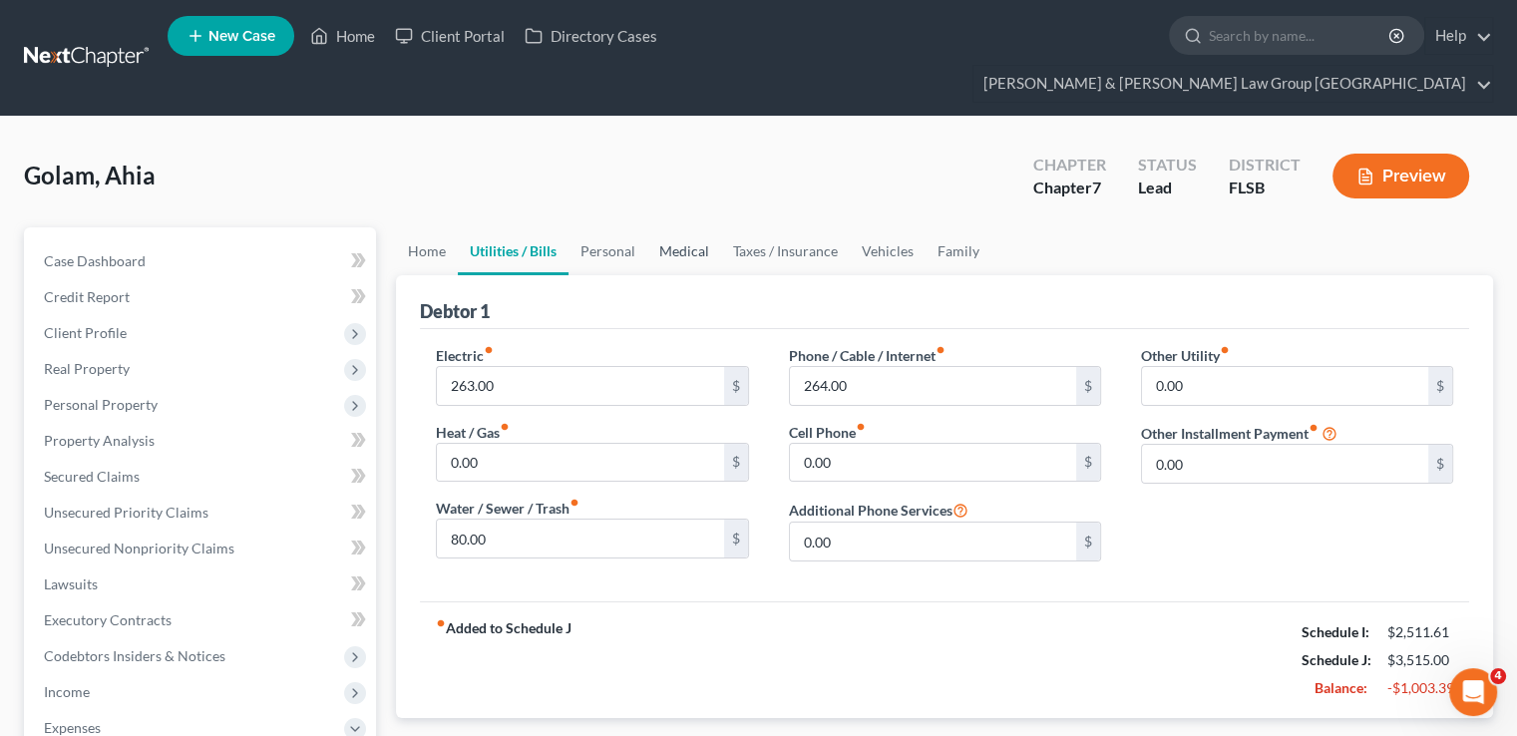
click at [670, 227] on link "Medical" at bounding box center [684, 251] width 74 height 48
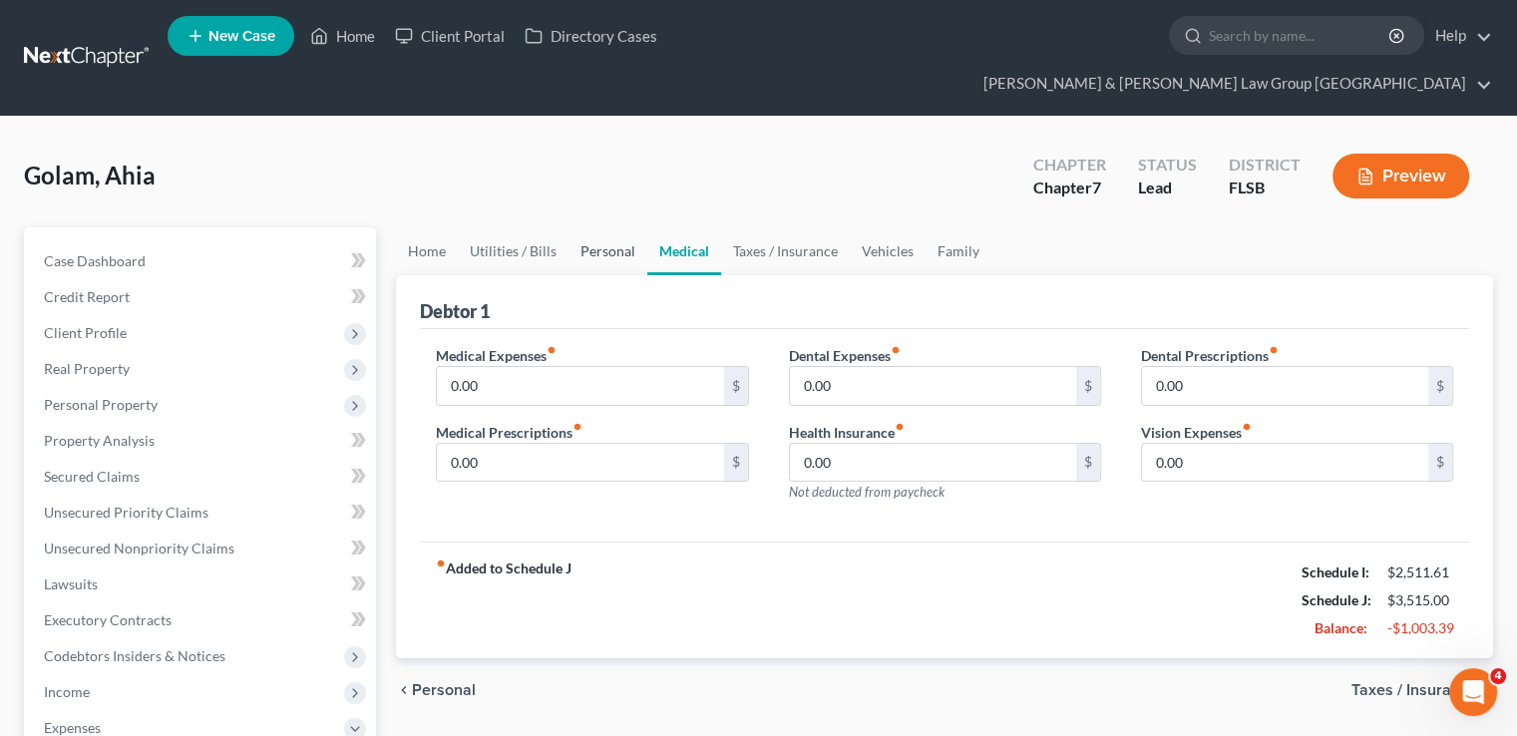
click at [621, 227] on link "Personal" at bounding box center [607, 251] width 79 height 48
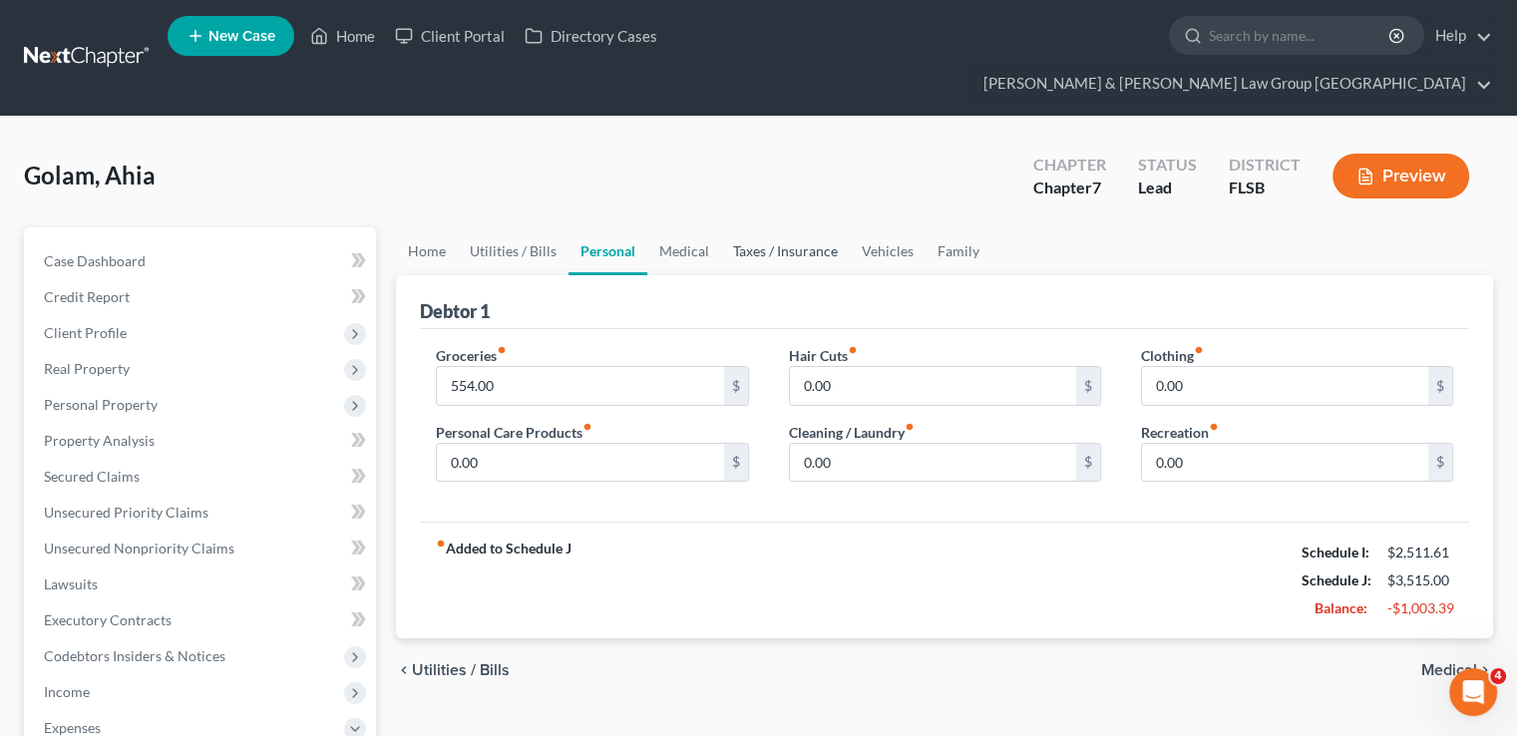
click at [746, 227] on link "Taxes / Insurance" at bounding box center [785, 251] width 129 height 48
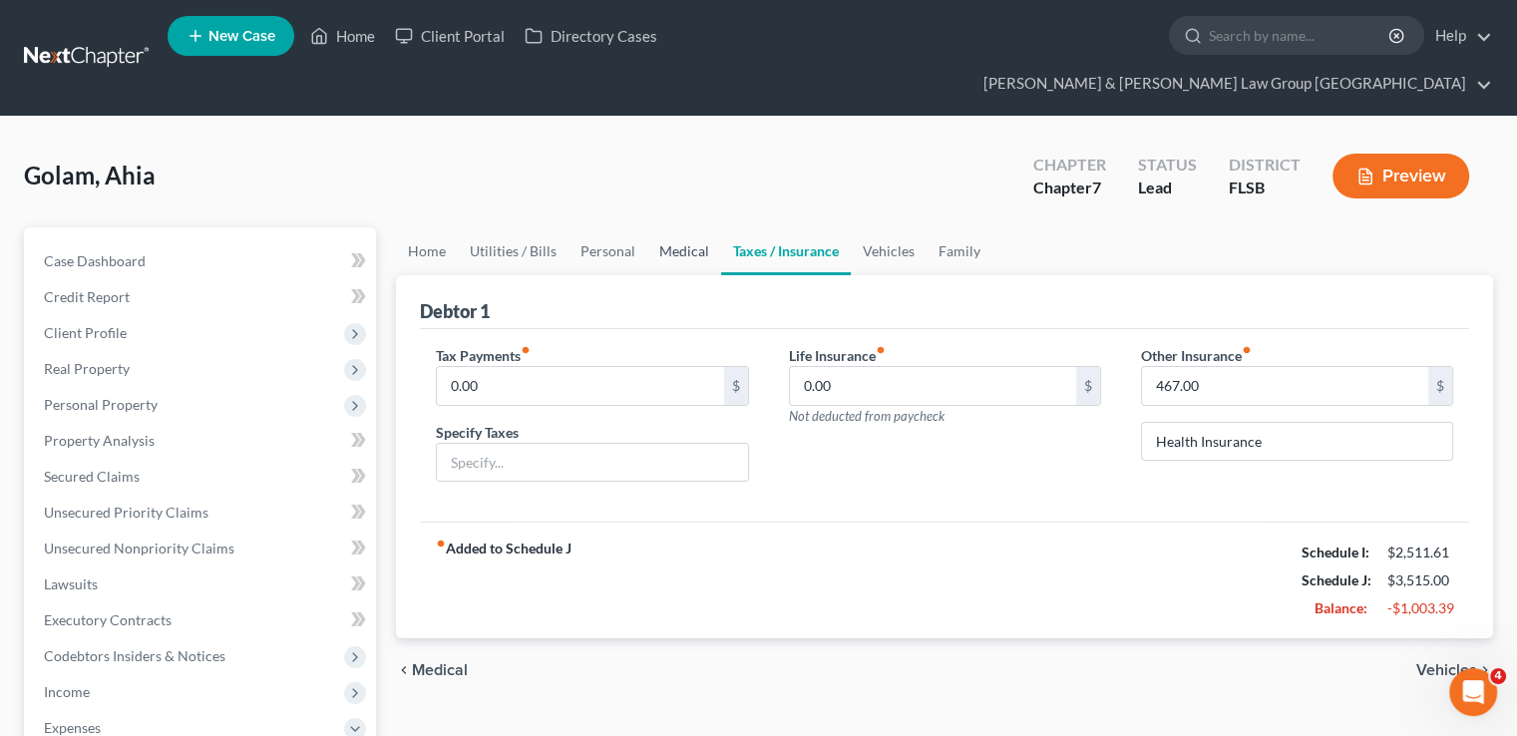
click at [671, 227] on link "Medical" at bounding box center [684, 251] width 74 height 48
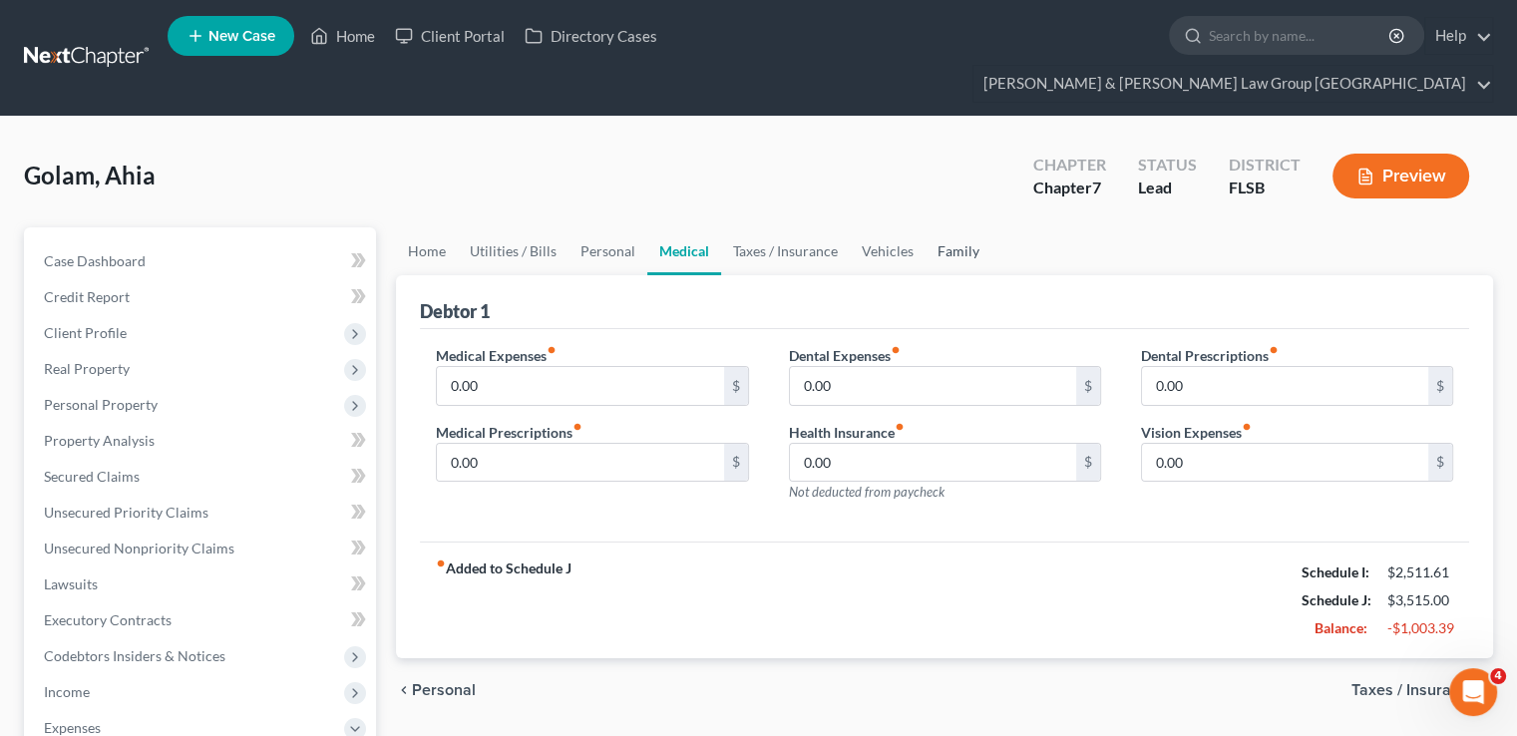
click at [966, 227] on link "Family" at bounding box center [958, 251] width 66 height 48
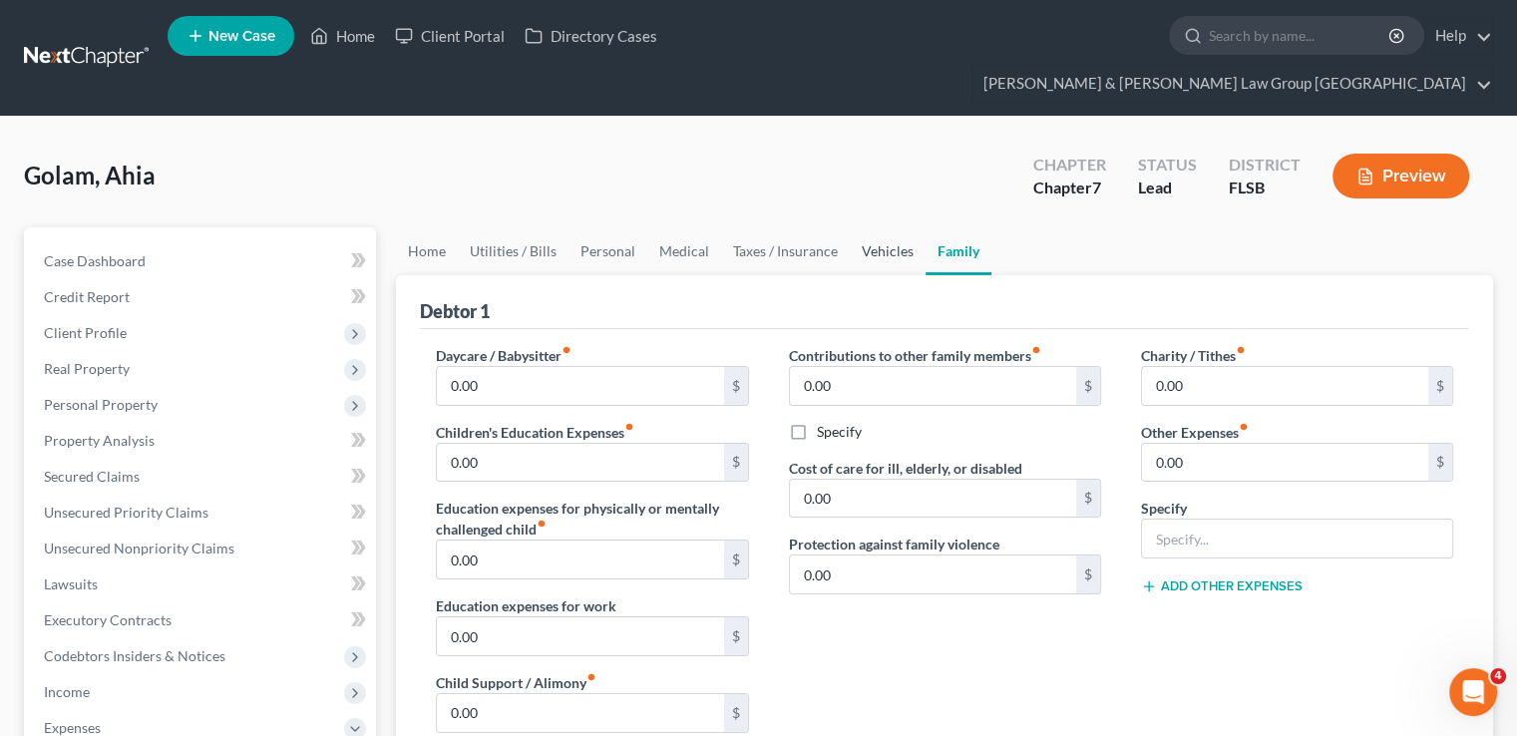
click at [898, 227] on link "Vehicles" at bounding box center [888, 251] width 76 height 48
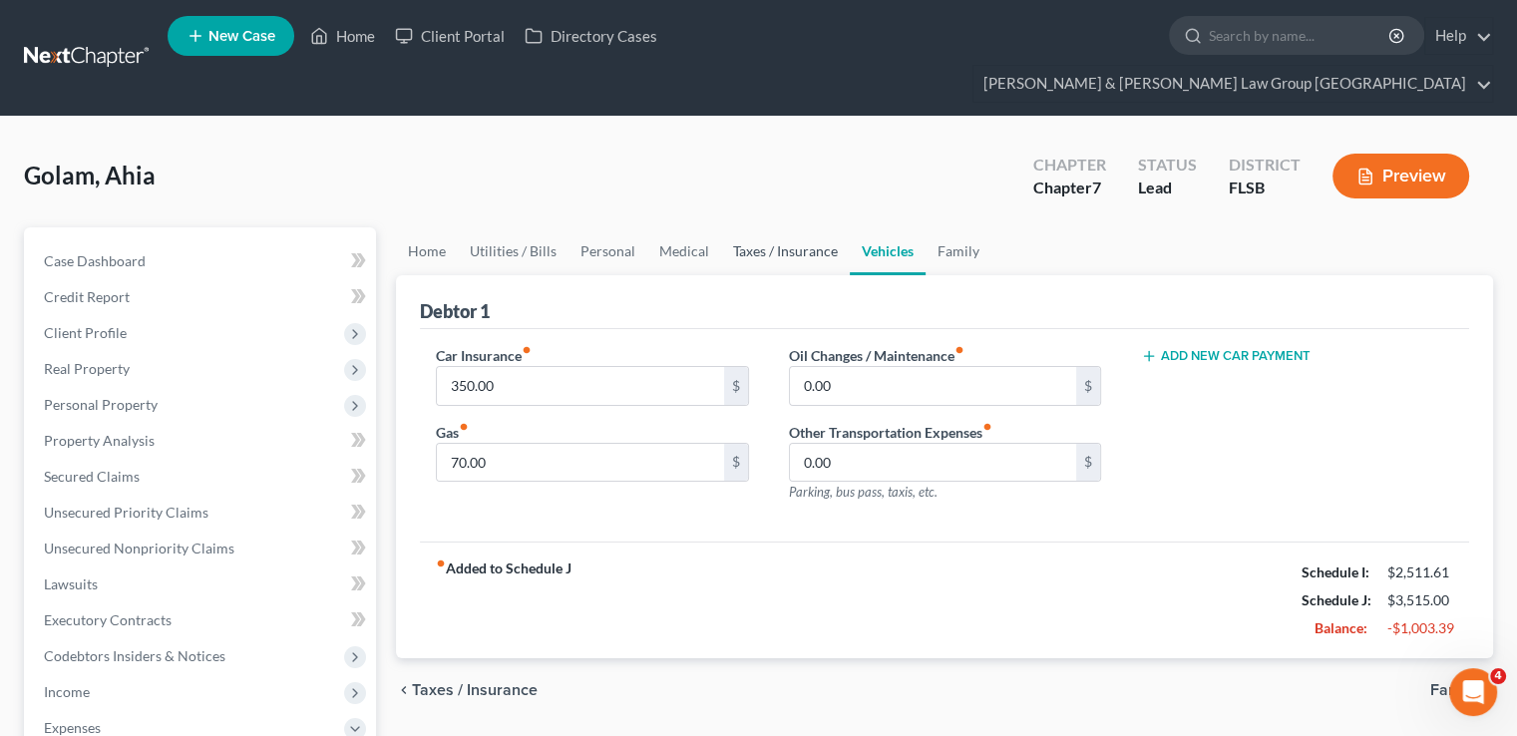
click at [818, 227] on link "Taxes / Insurance" at bounding box center [785, 251] width 129 height 48
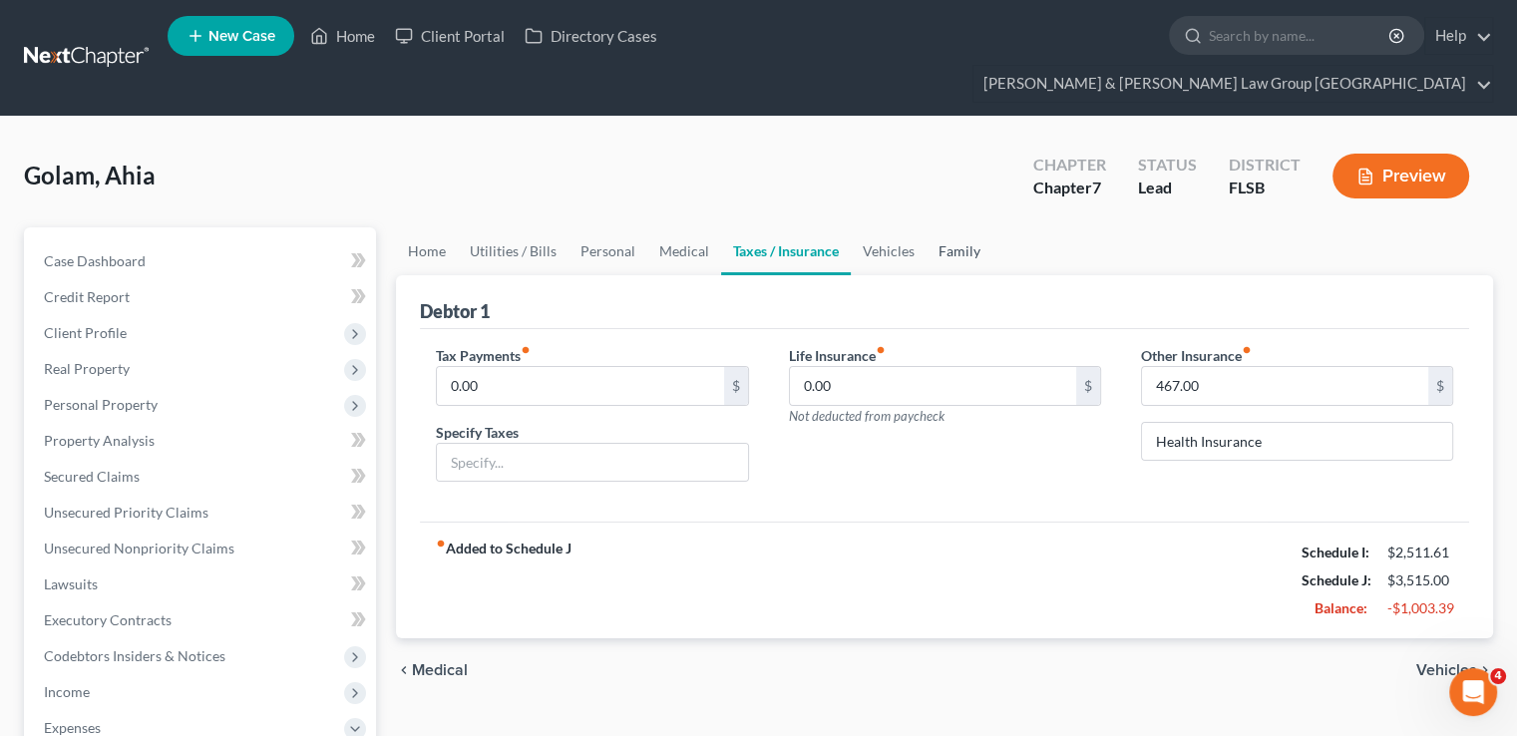
click at [968, 227] on link "Family" at bounding box center [959, 251] width 66 height 48
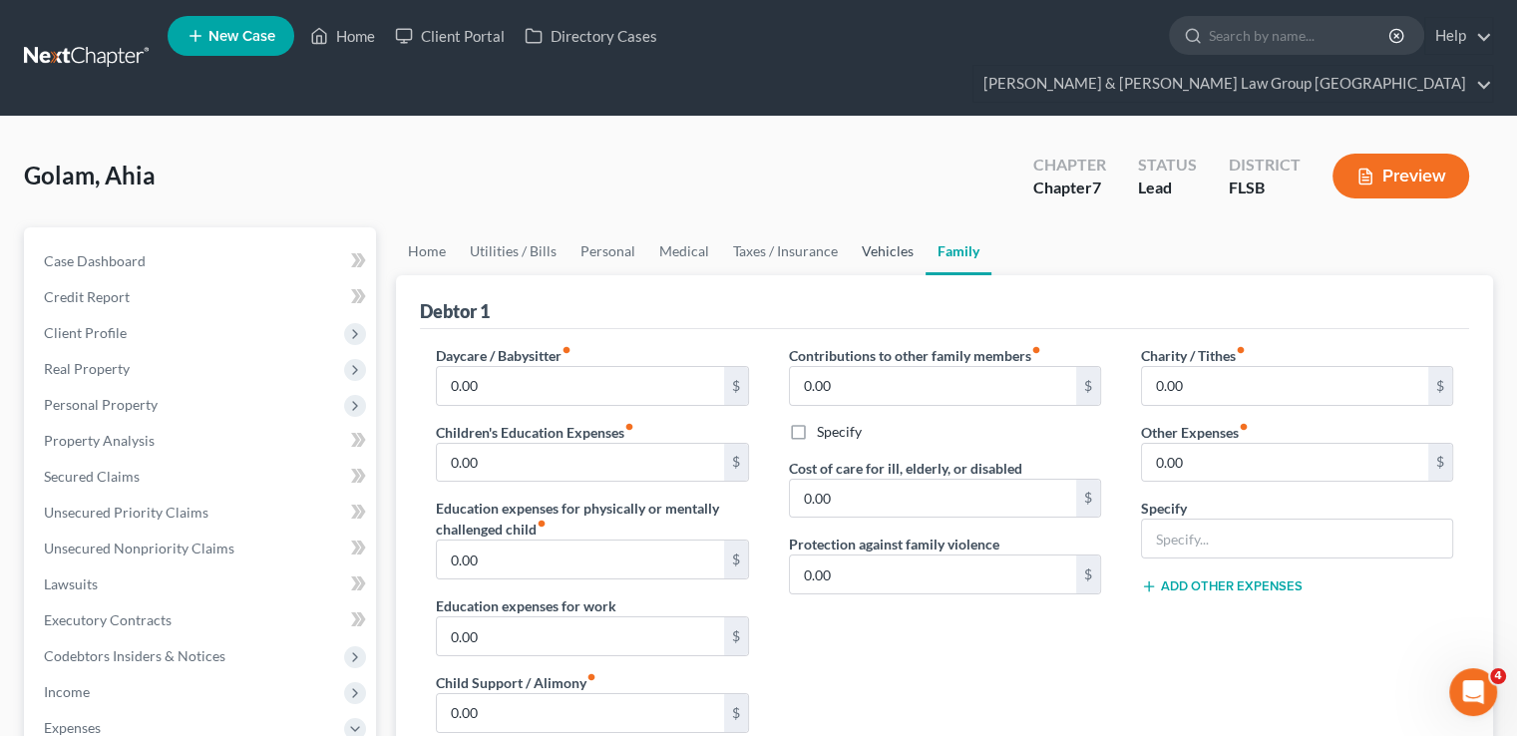
click at [882, 227] on link "Vehicles" at bounding box center [888, 251] width 76 height 48
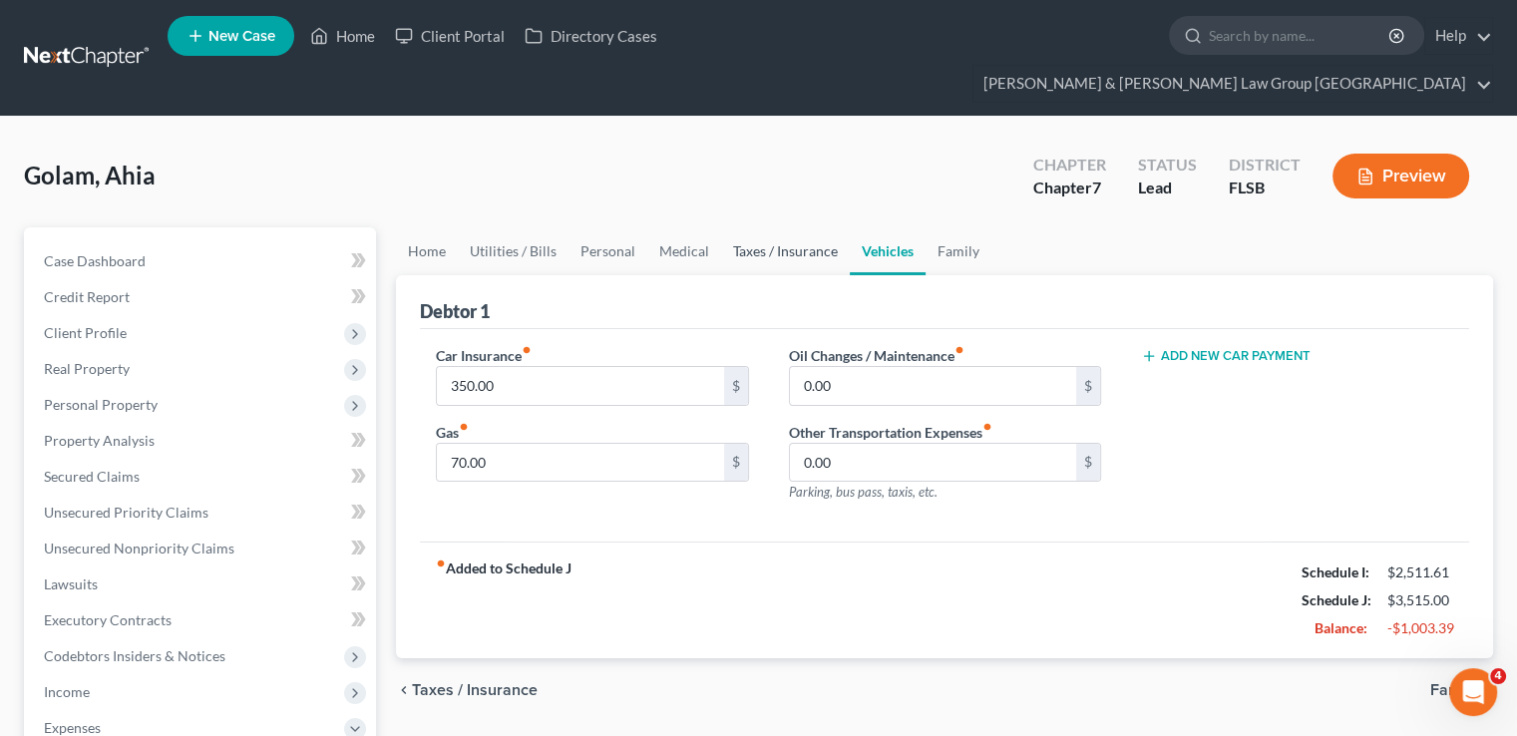
click at [801, 227] on link "Taxes / Insurance" at bounding box center [785, 251] width 129 height 48
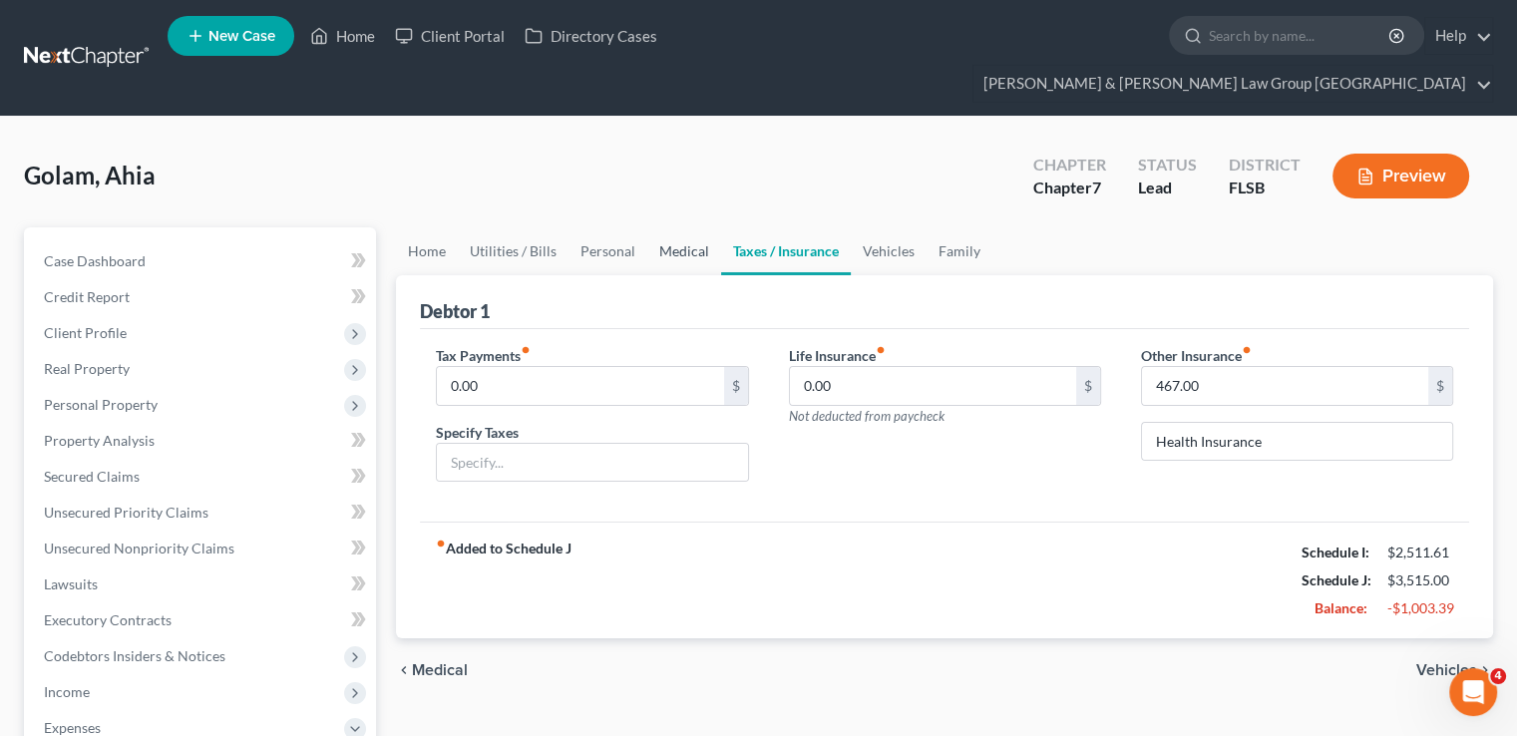
click at [692, 227] on link "Medical" at bounding box center [684, 251] width 74 height 48
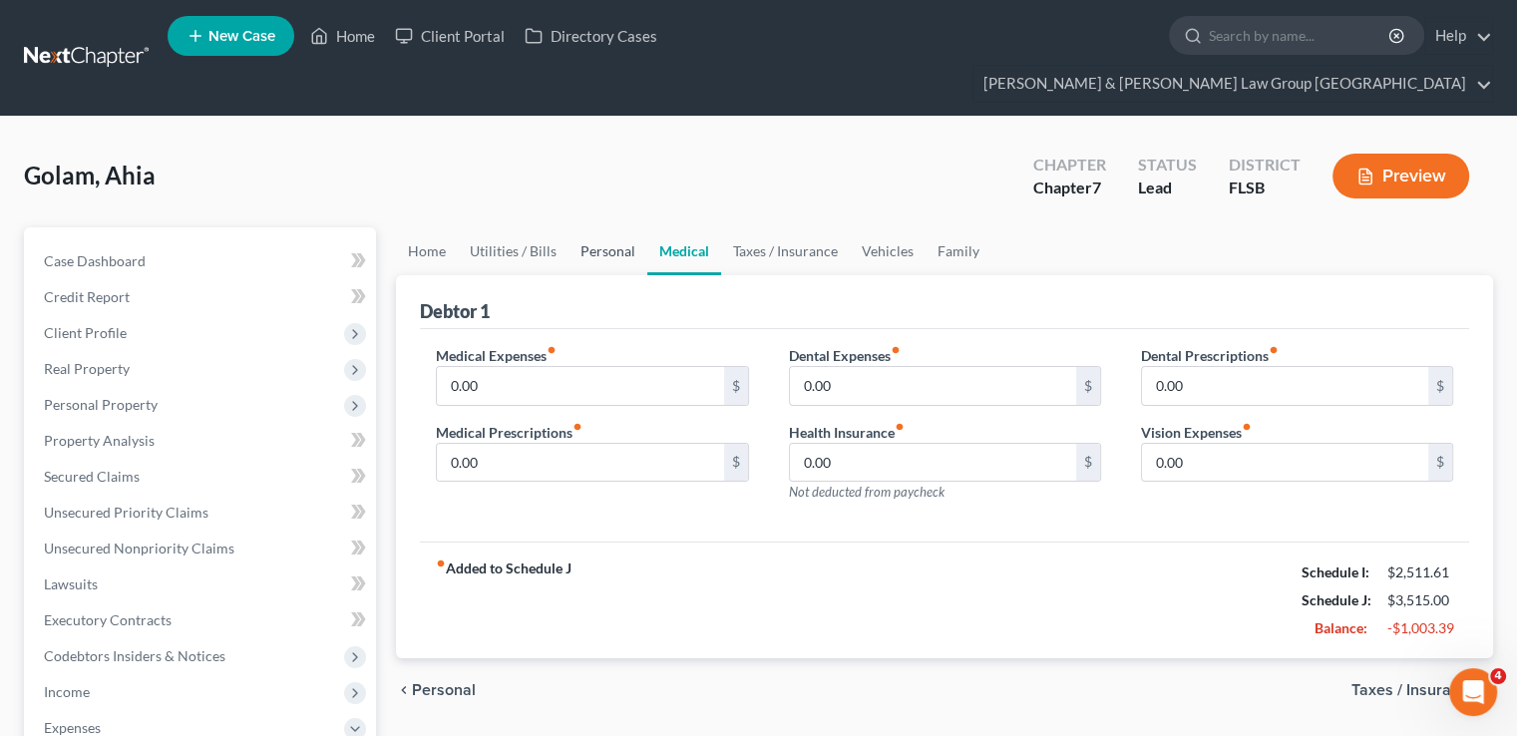
click at [609, 227] on link "Personal" at bounding box center [607, 251] width 79 height 48
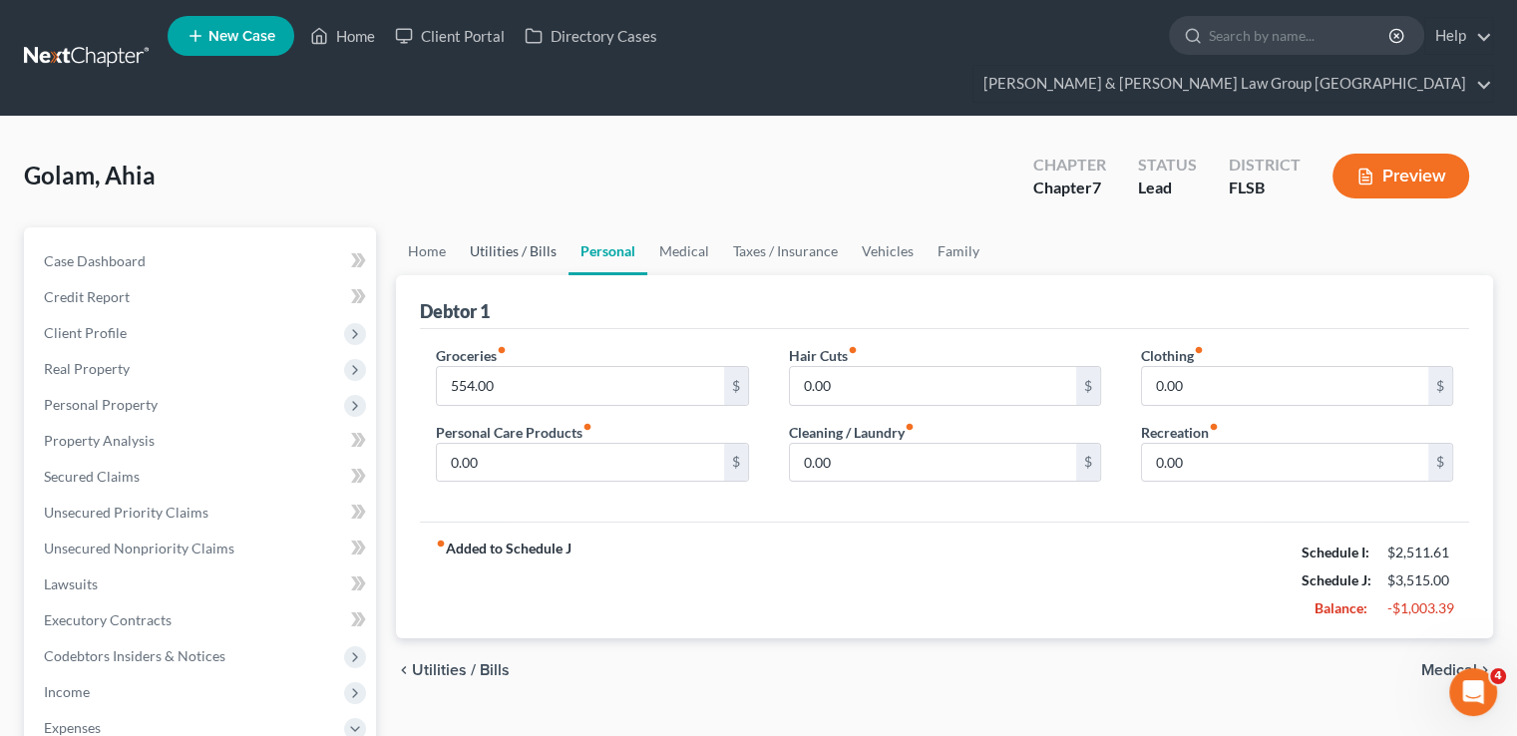
click at [540, 227] on link "Utilities / Bills" at bounding box center [513, 251] width 111 height 48
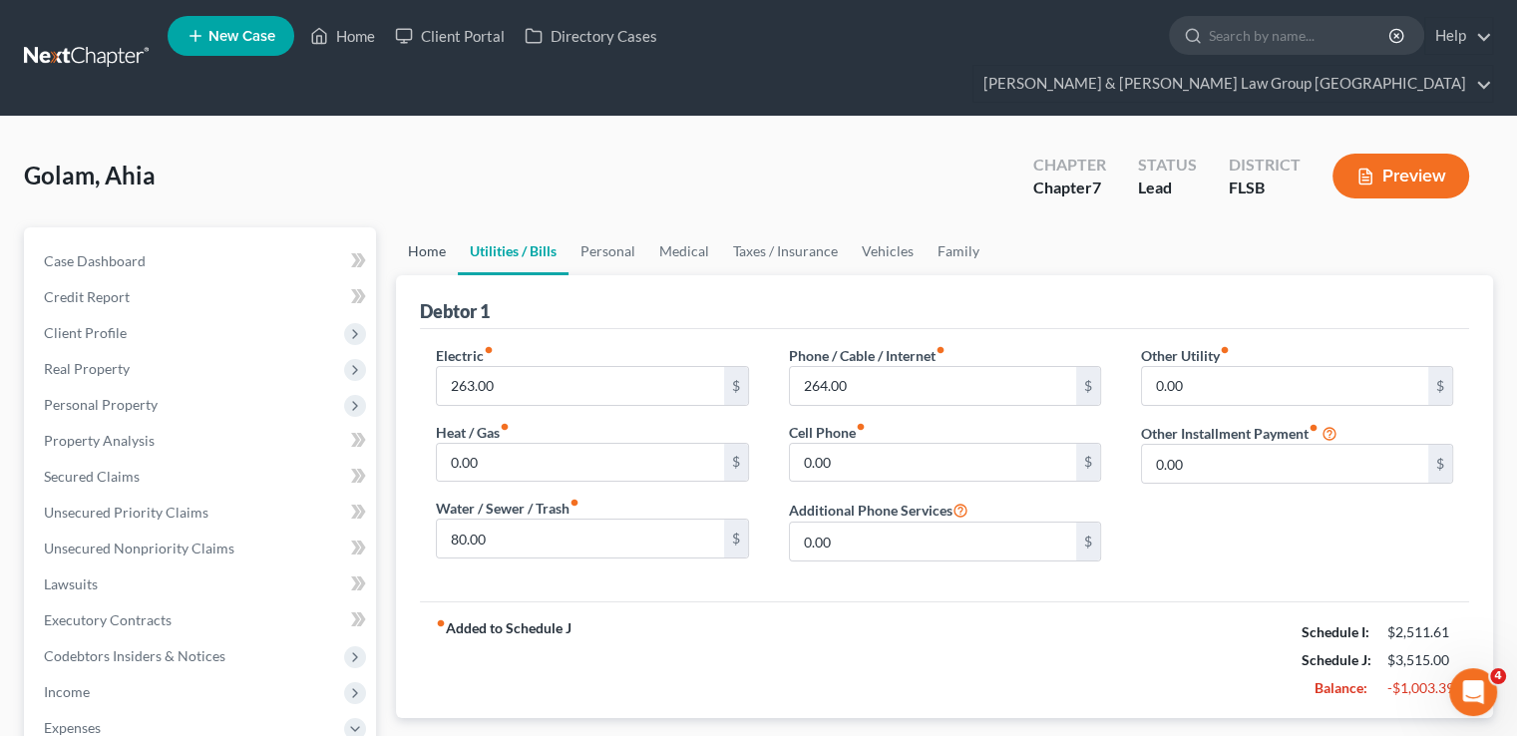
click at [412, 227] on link "Home" at bounding box center [427, 251] width 62 height 48
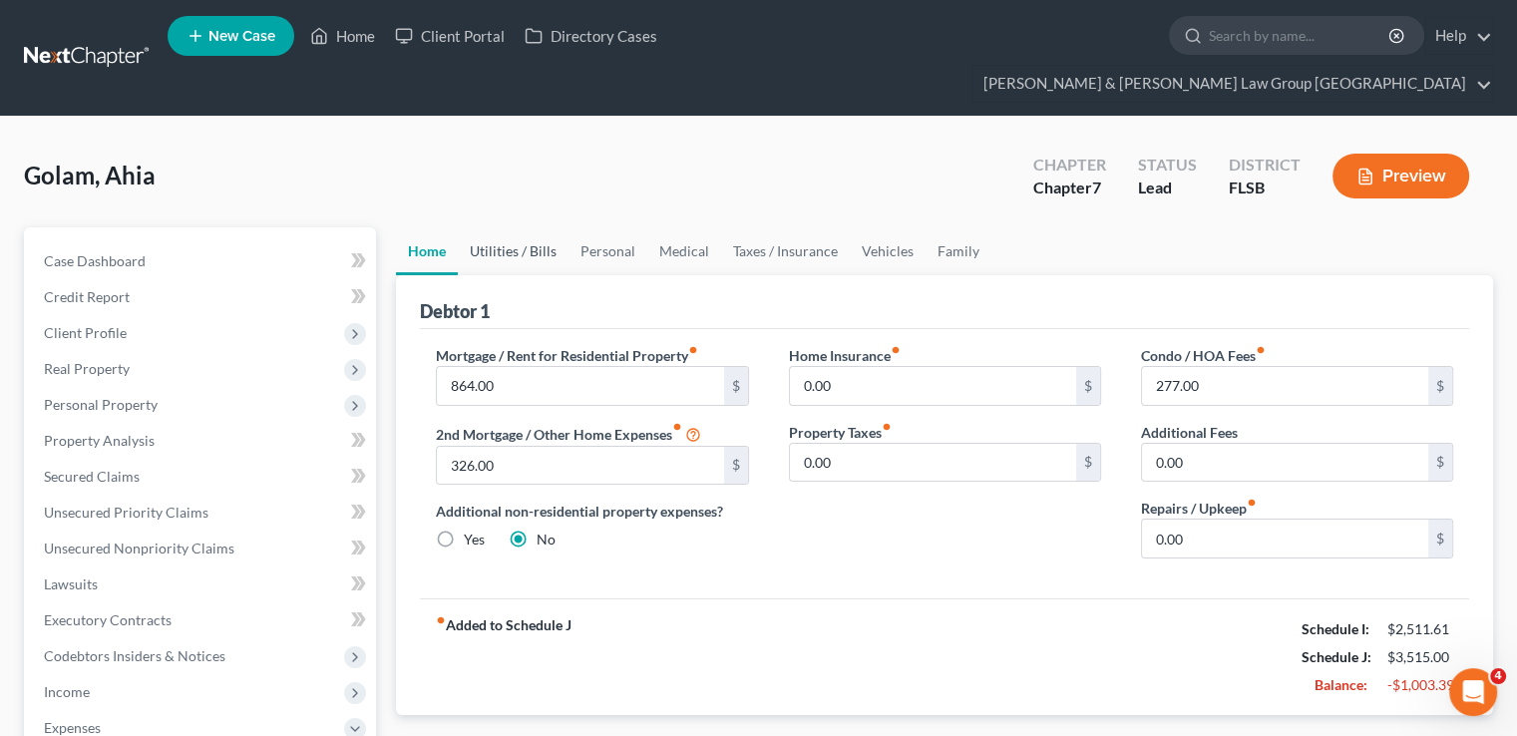
click at [505, 227] on link "Utilities / Bills" at bounding box center [513, 251] width 111 height 48
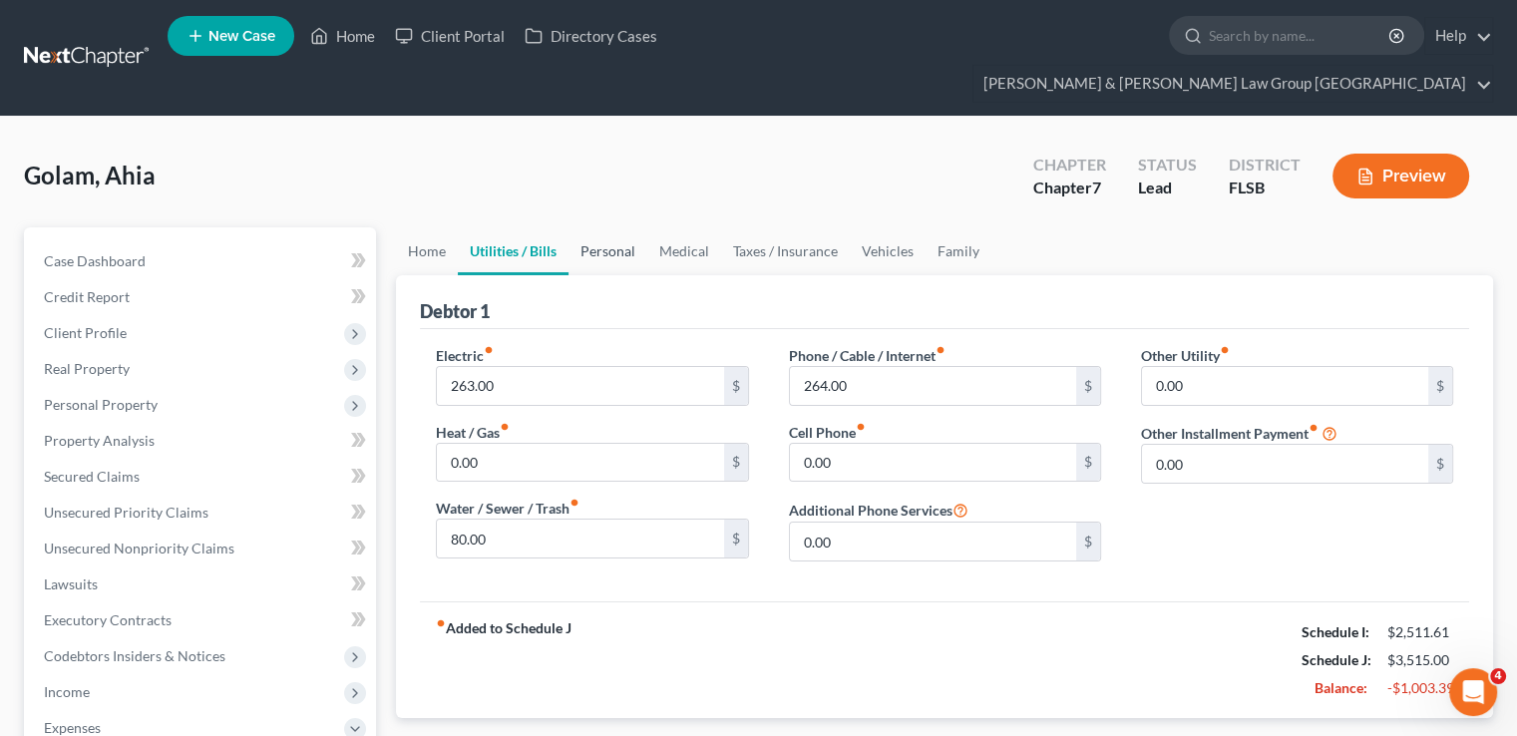
click at [614, 227] on link "Personal" at bounding box center [607, 251] width 79 height 48
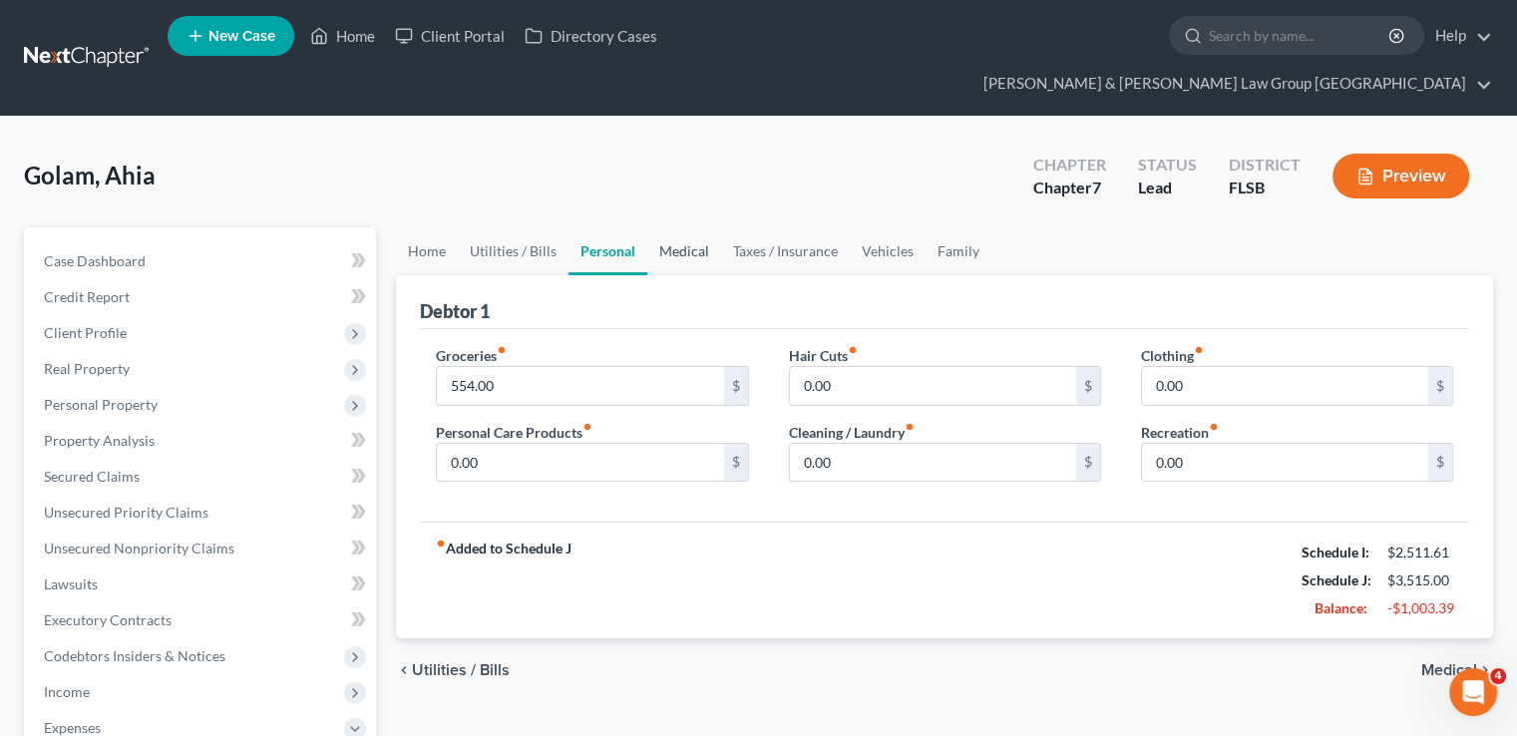
click at [704, 227] on link "Medical" at bounding box center [684, 251] width 74 height 48
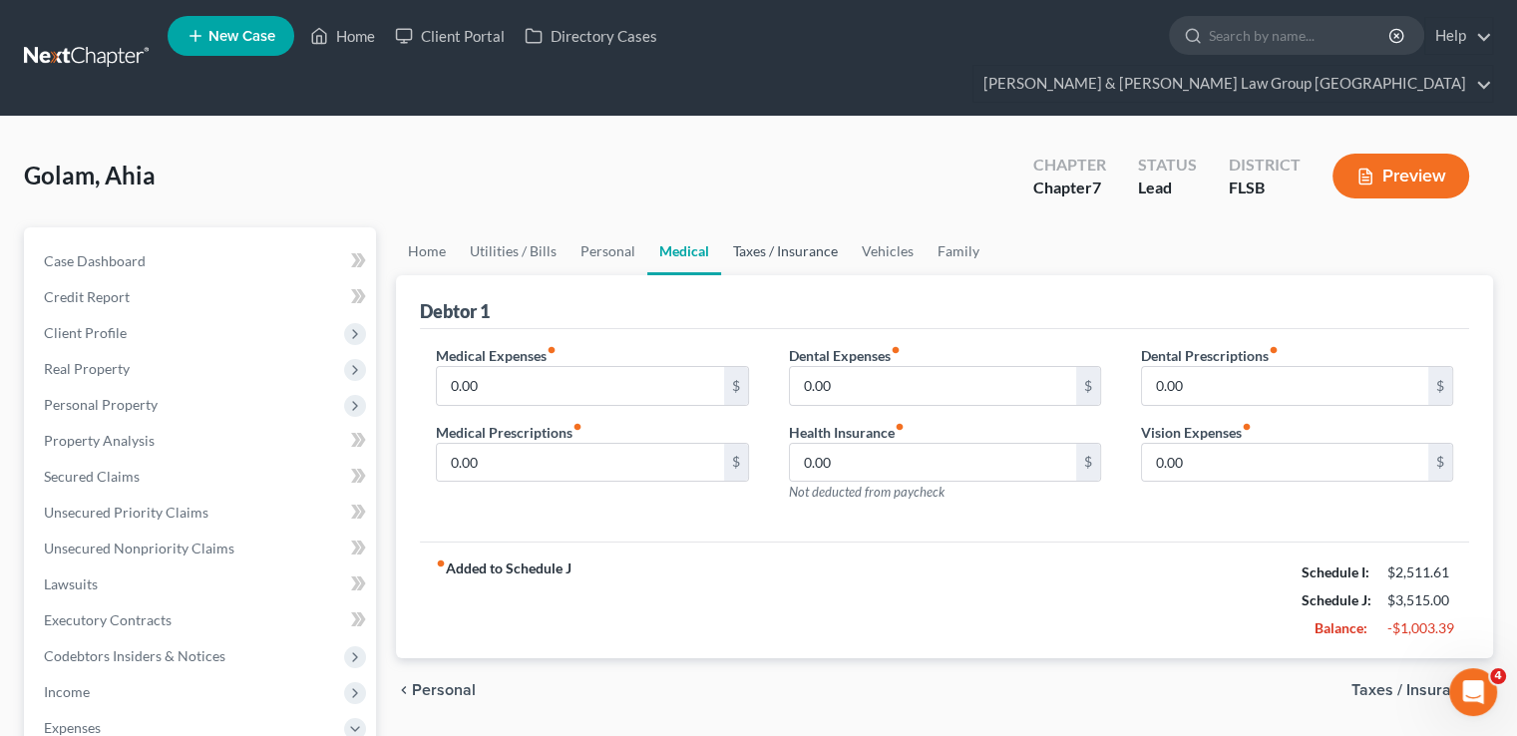
click at [751, 227] on link "Taxes / Insurance" at bounding box center [785, 251] width 129 height 48
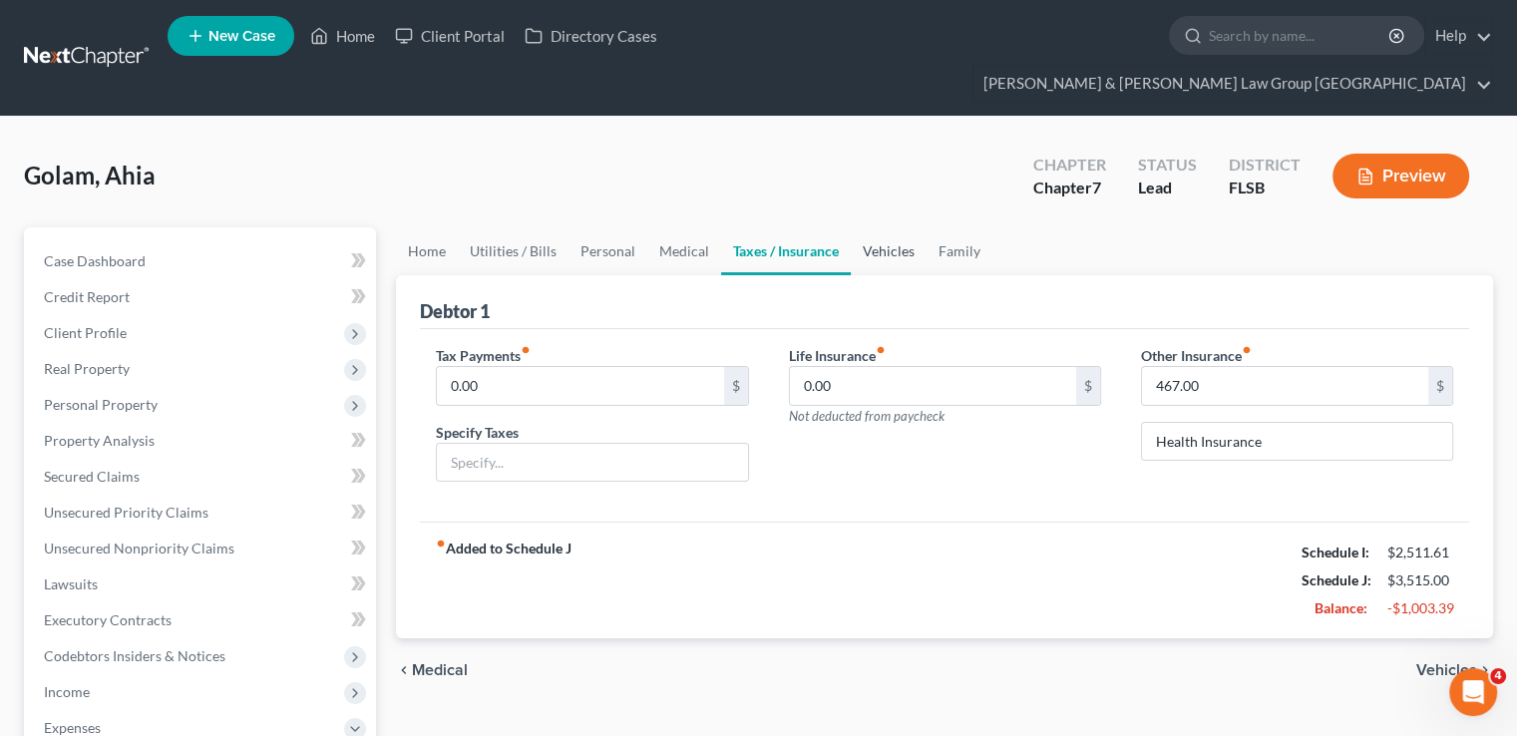
click at [868, 227] on link "Vehicles" at bounding box center [889, 251] width 76 height 48
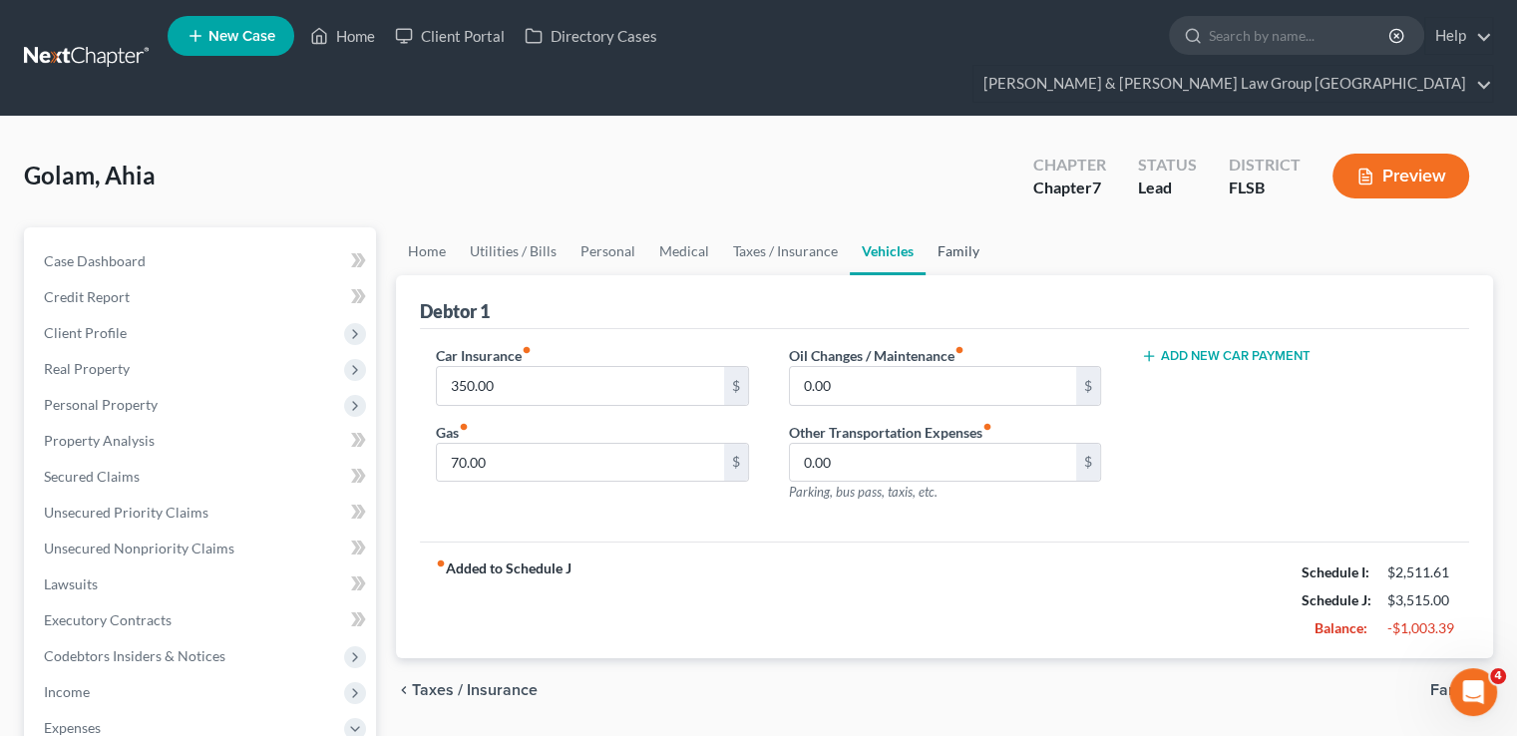
click at [925, 227] on link "Family" at bounding box center [958, 251] width 66 height 48
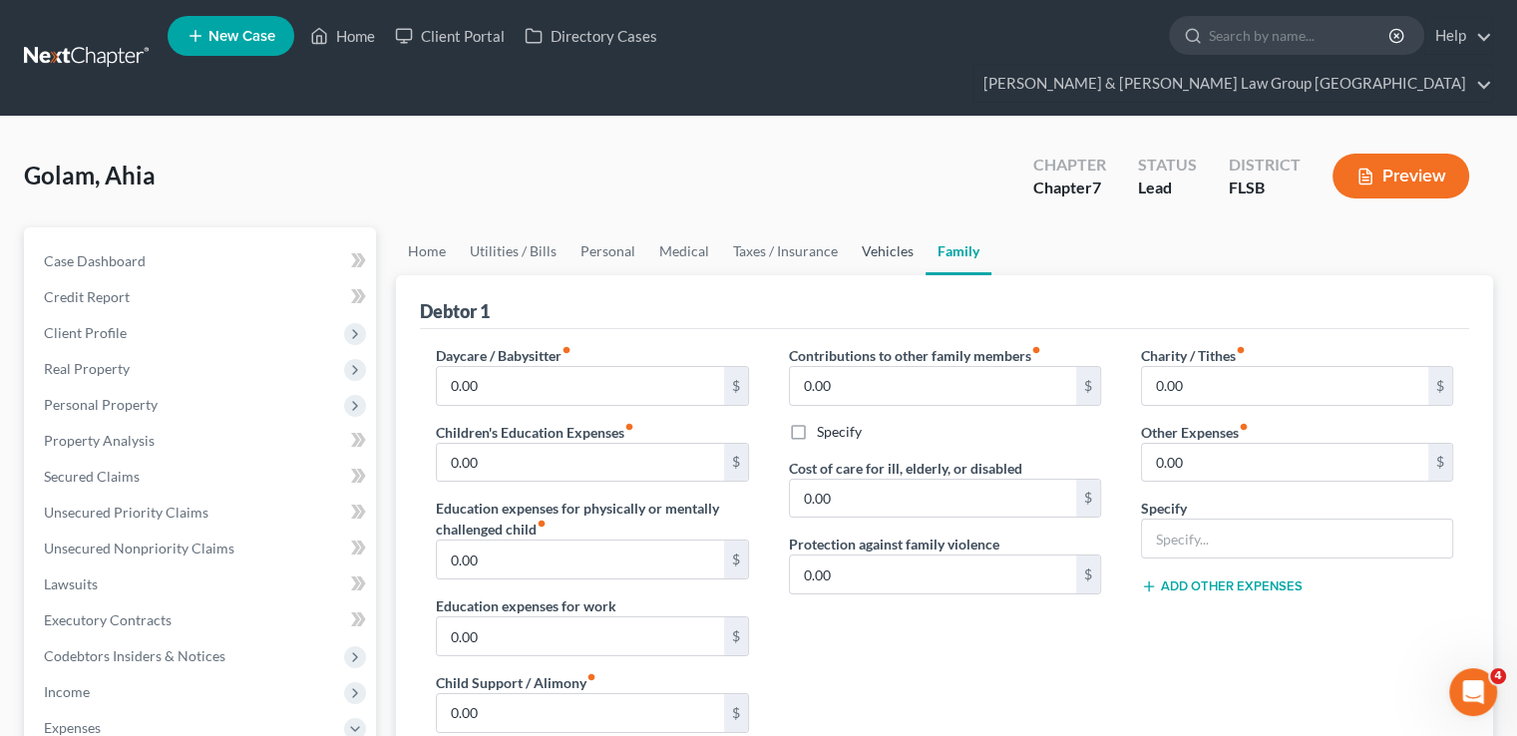
click at [881, 227] on link "Vehicles" at bounding box center [888, 251] width 76 height 48
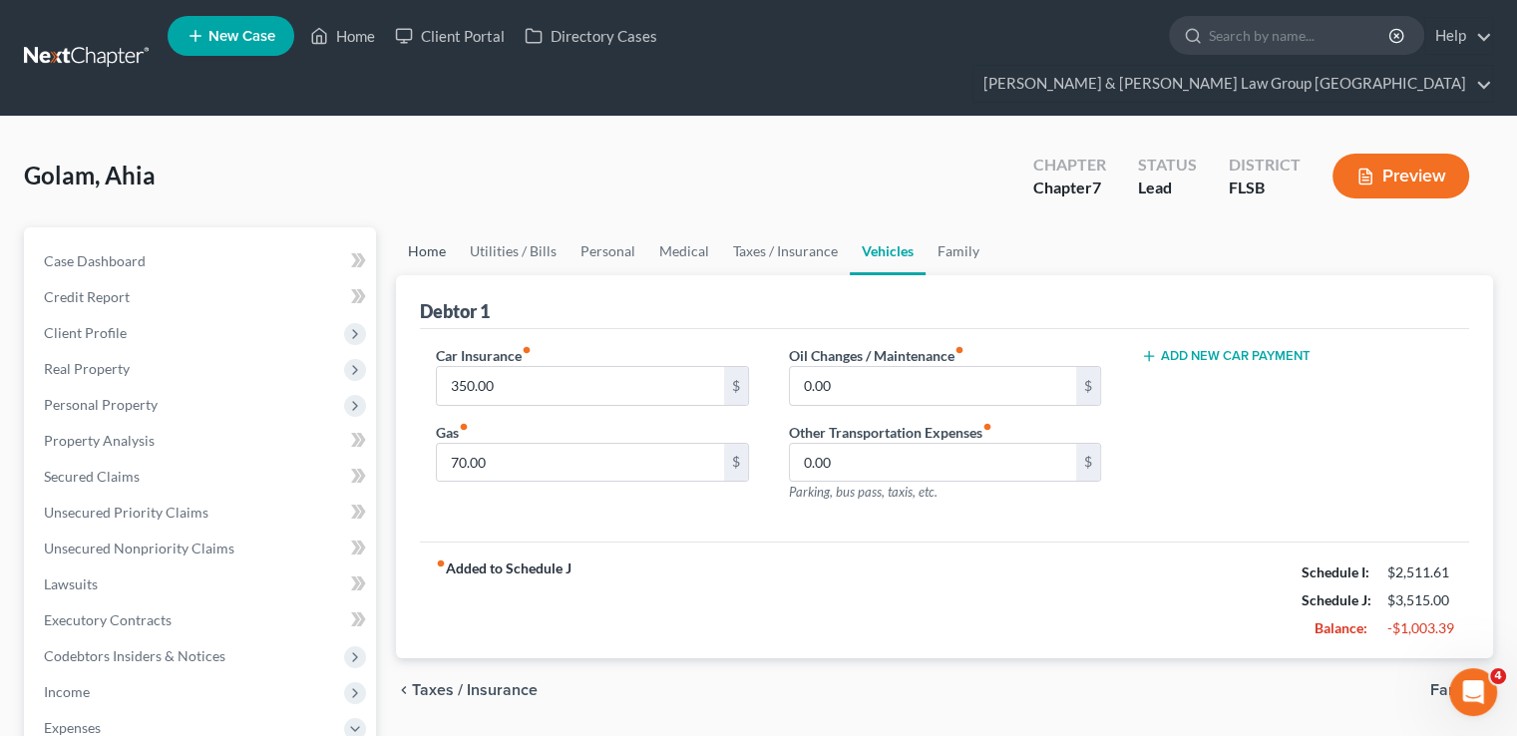
click at [454, 227] on link "Home" at bounding box center [427, 251] width 62 height 48
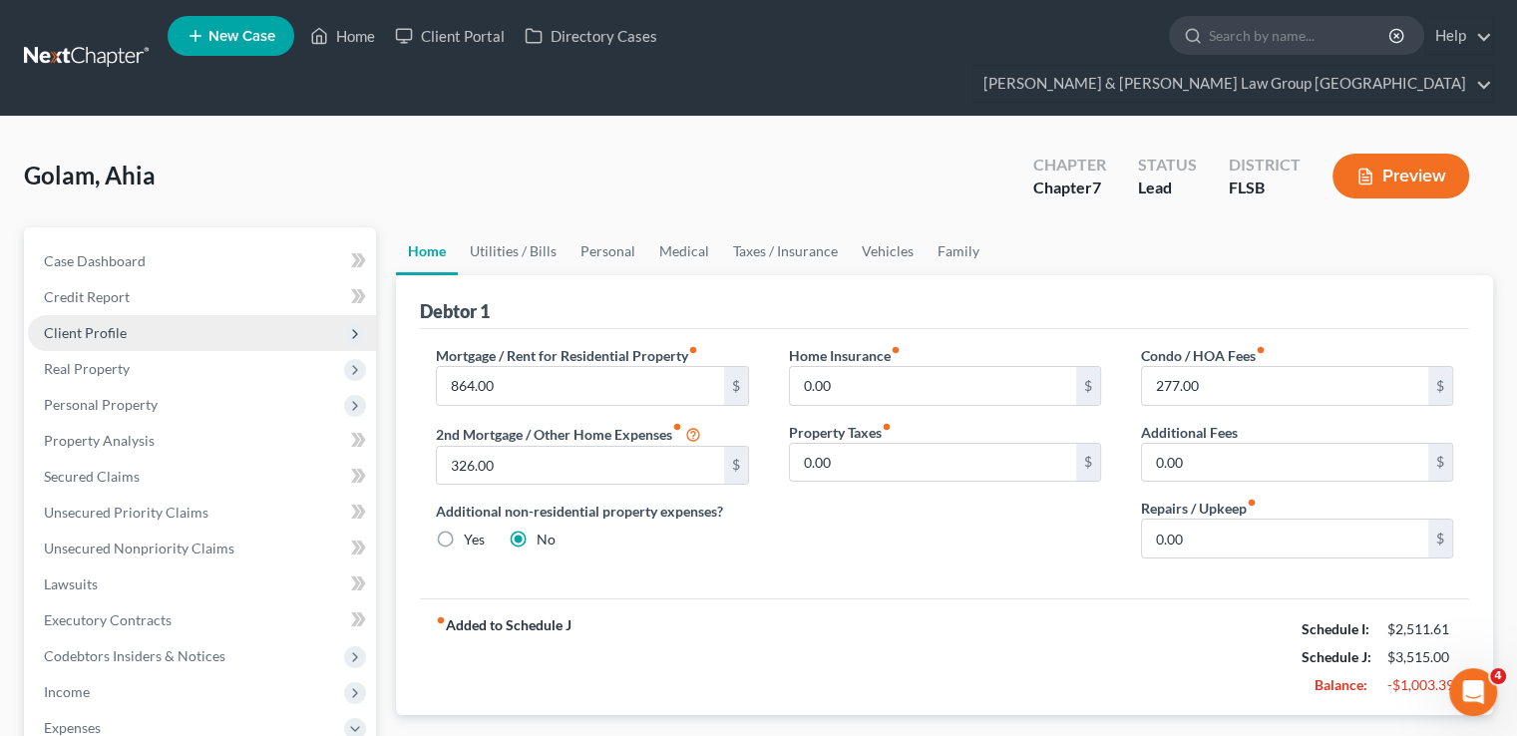
click at [127, 315] on span "Client Profile" at bounding box center [202, 333] width 348 height 36
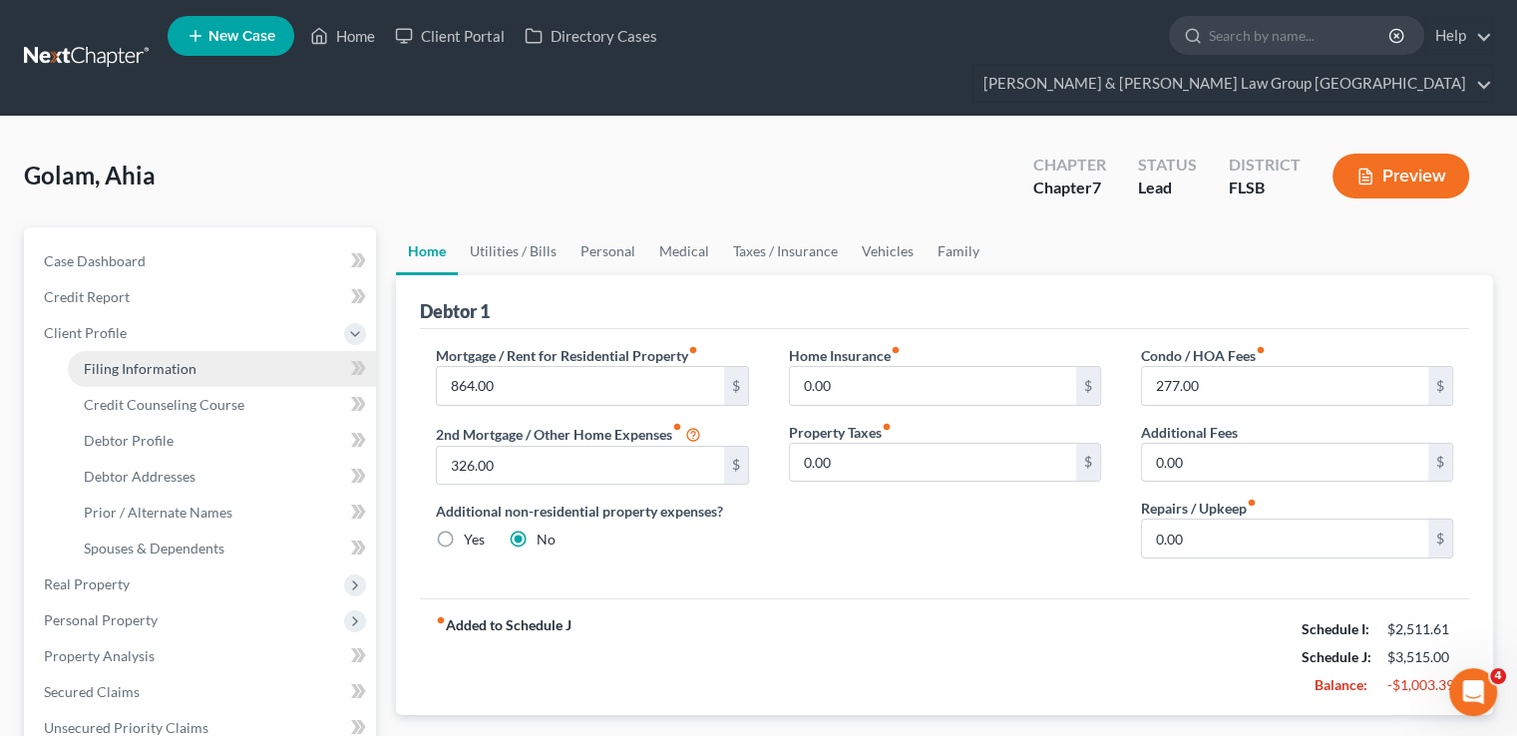
click at [178, 360] on span "Filing Information" at bounding box center [140, 368] width 113 height 17
select select "1"
select select "0"
select select "17"
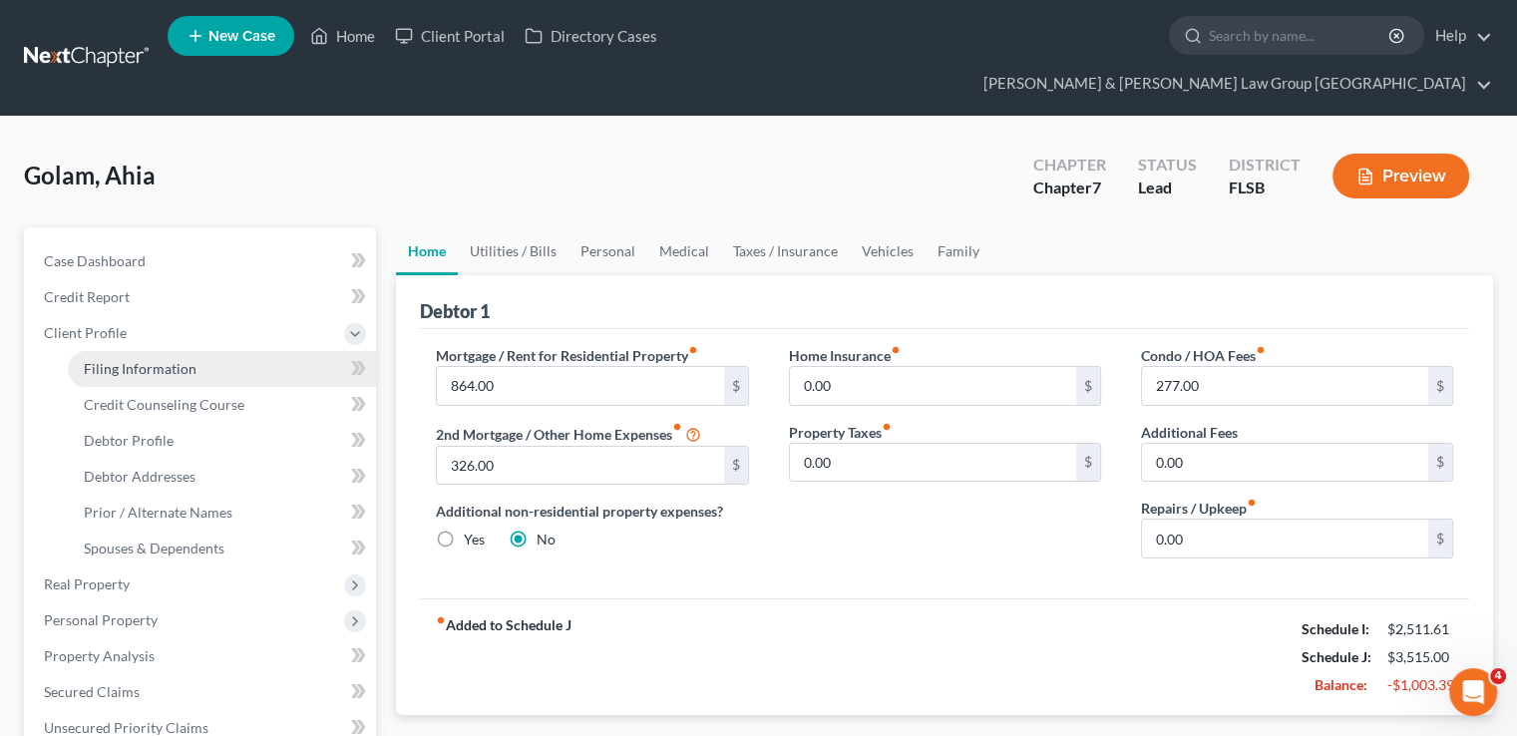
select select "2"
select select "9"
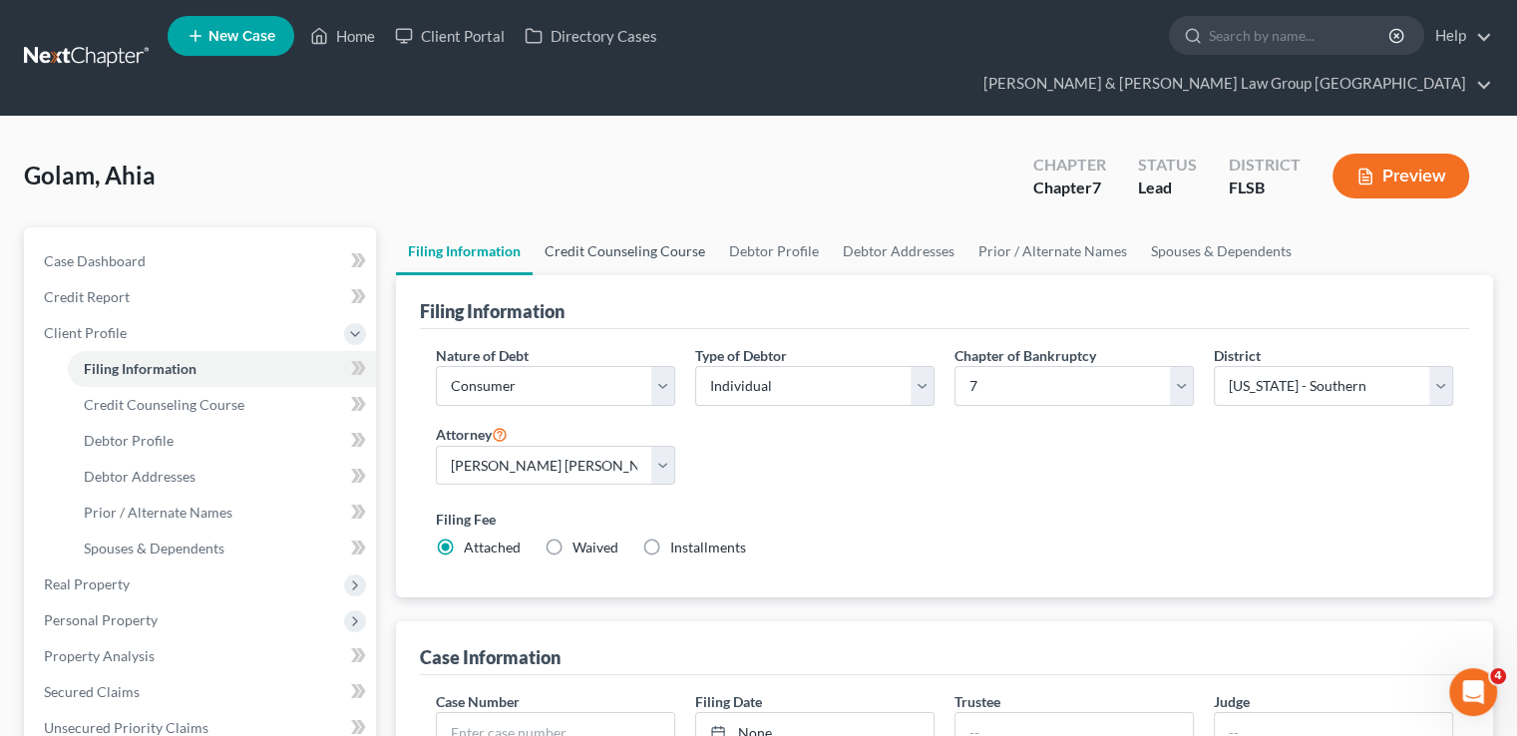
click at [576, 227] on link "Credit Counseling Course" at bounding box center [624, 251] width 184 height 48
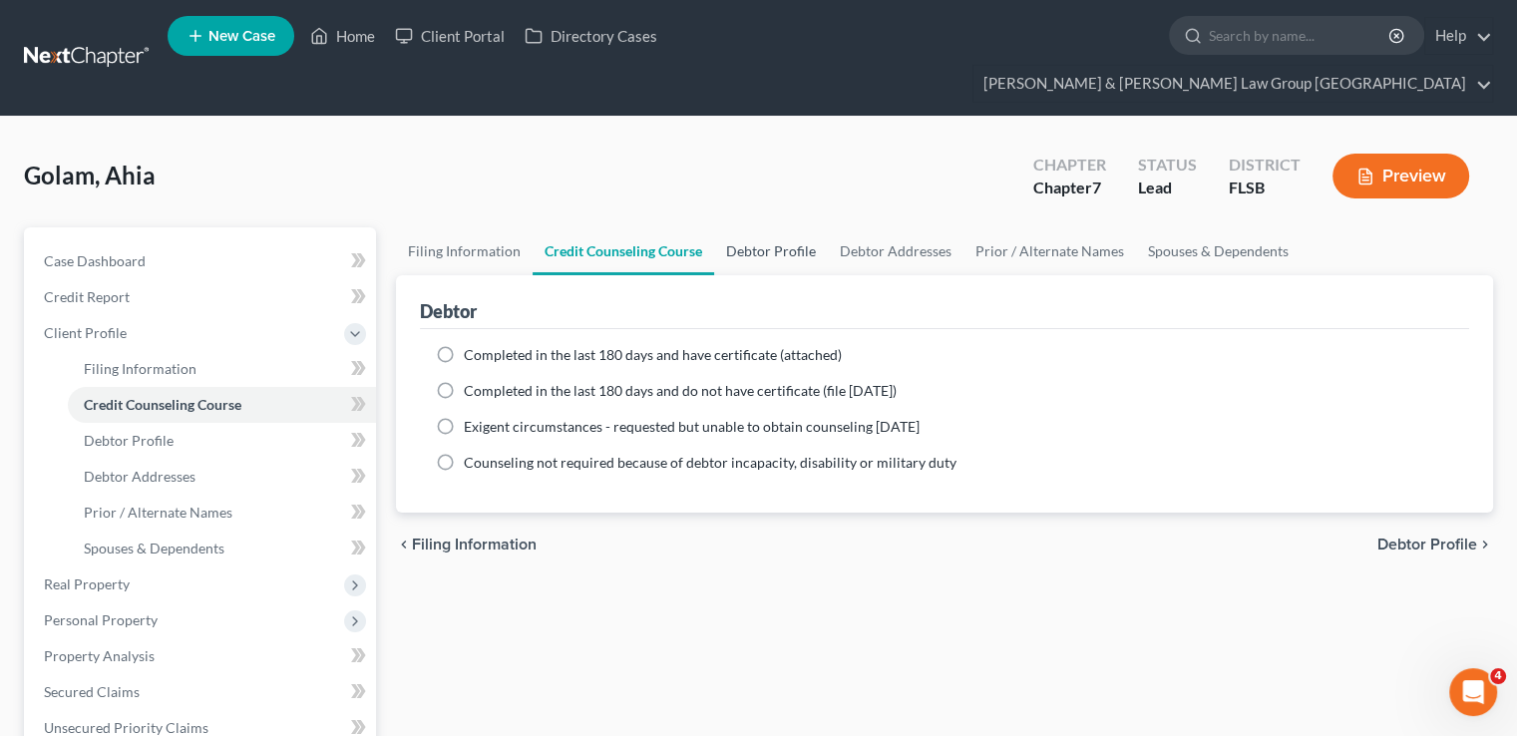
click at [735, 227] on link "Debtor Profile" at bounding box center [771, 251] width 114 height 48
select select "1"
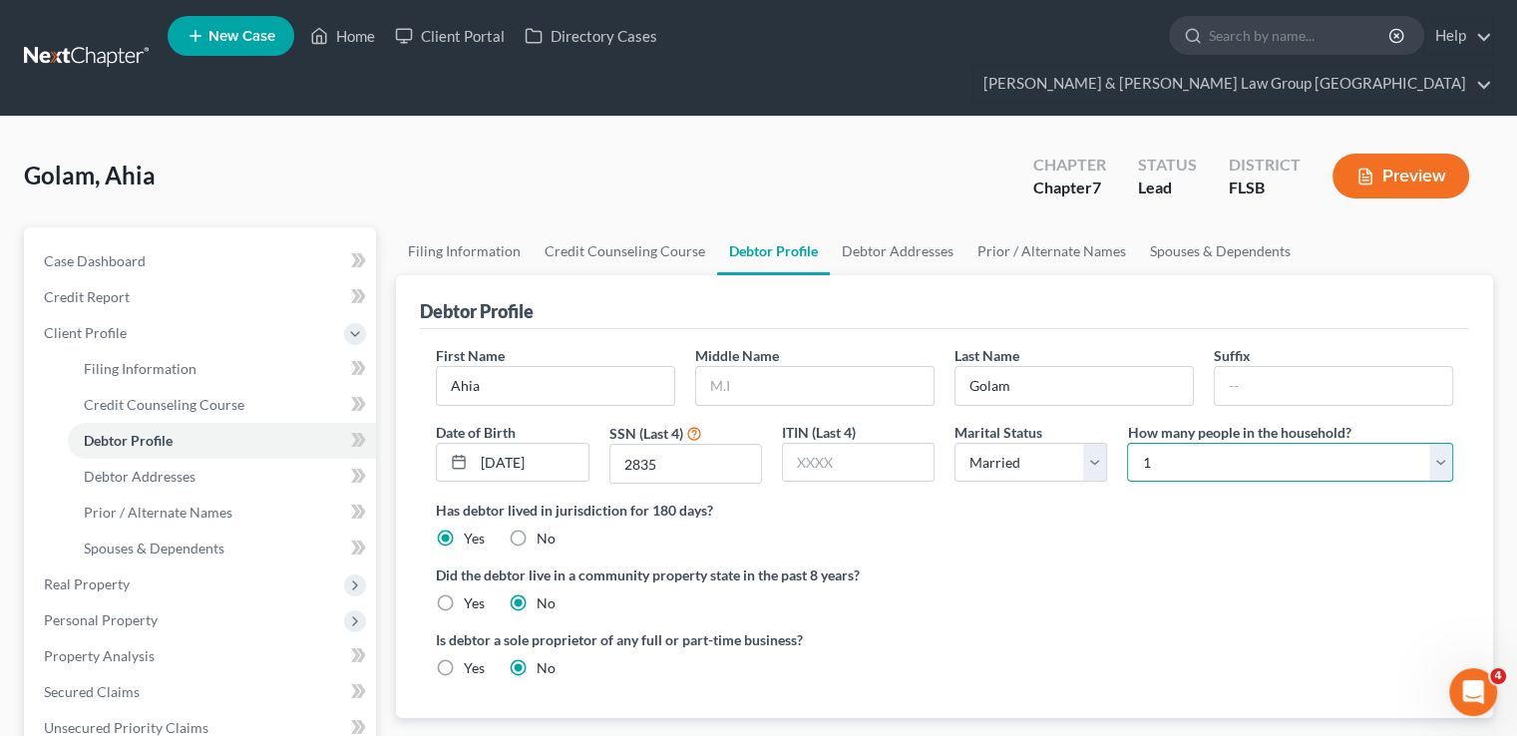
click at [1164, 443] on select "Select 1 2 3 4 5 6 7 8 9 10 11 12 13 14 15 16 17 18 19 20" at bounding box center [1290, 463] width 326 height 40
select select "3"
click at [1127, 443] on select "Select 1 2 3 4 5 6 7 8 9 10 11 12 13 14 15 16 17 18 19 20" at bounding box center [1290, 463] width 326 height 40
